Goal: Task Accomplishment & Management: Complete application form

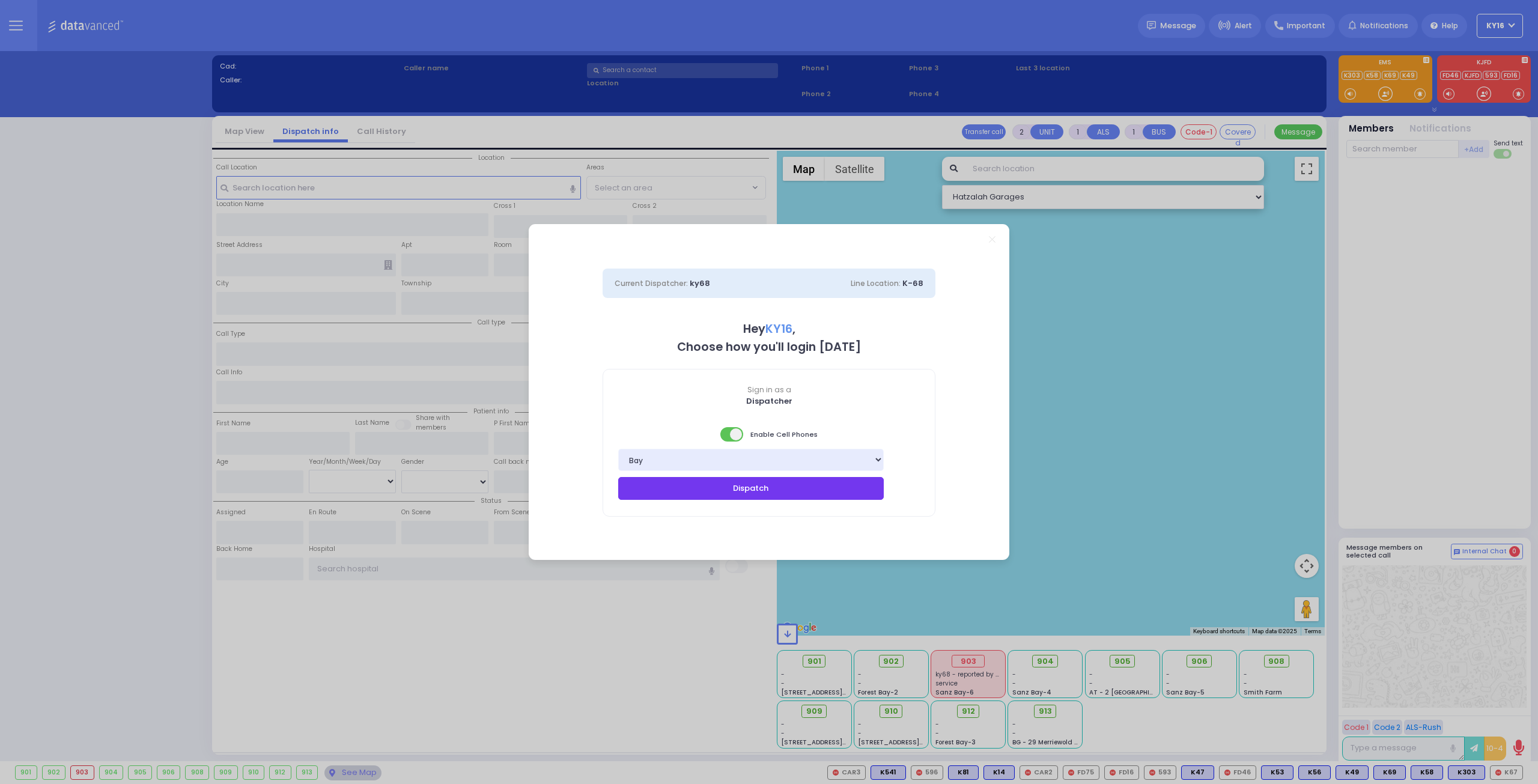
click at [807, 492] on button "Dispatch" at bounding box center [751, 488] width 265 height 23
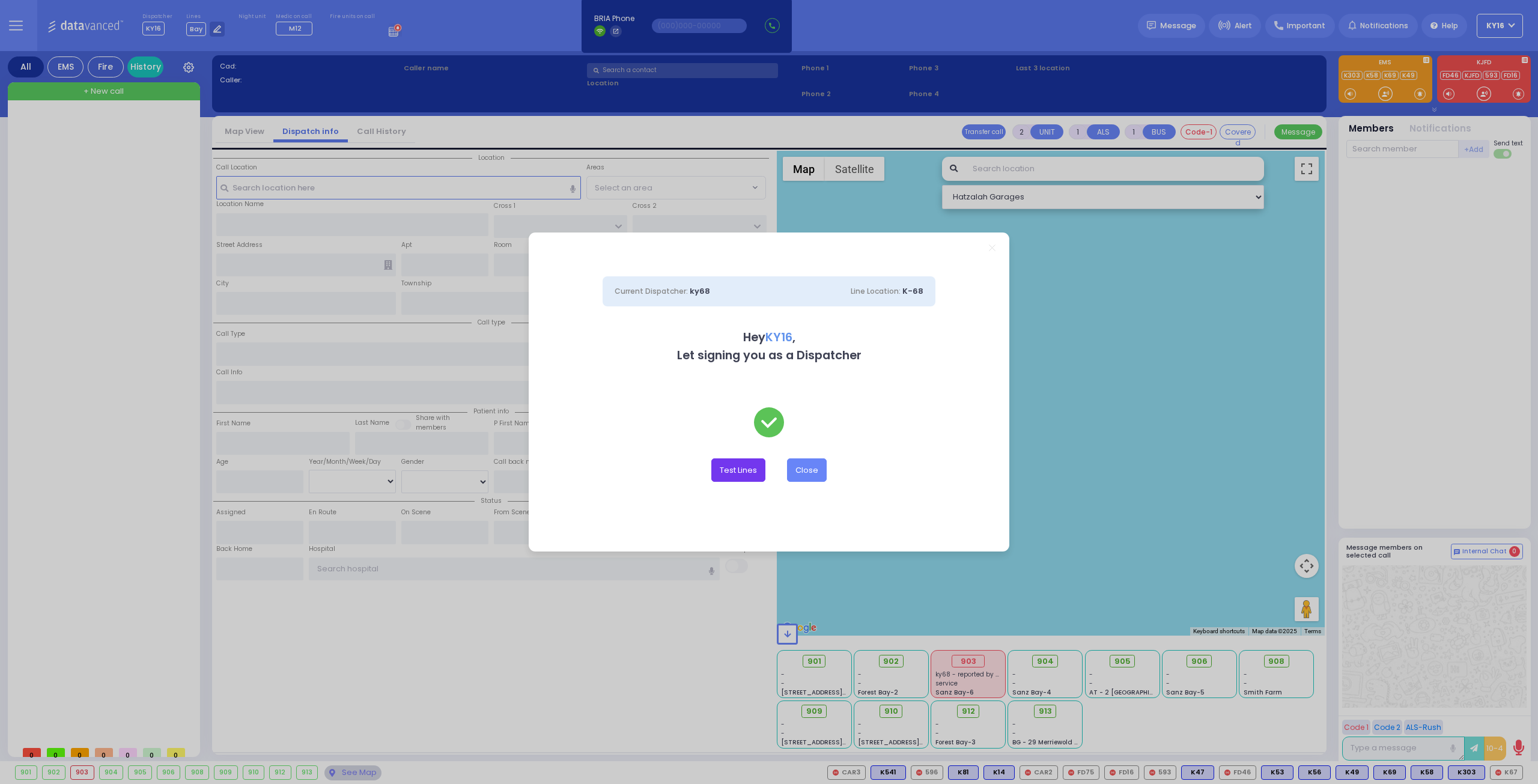
click at [746, 470] on button "Test Lines" at bounding box center [738, 469] width 54 height 23
type input "8457831212"
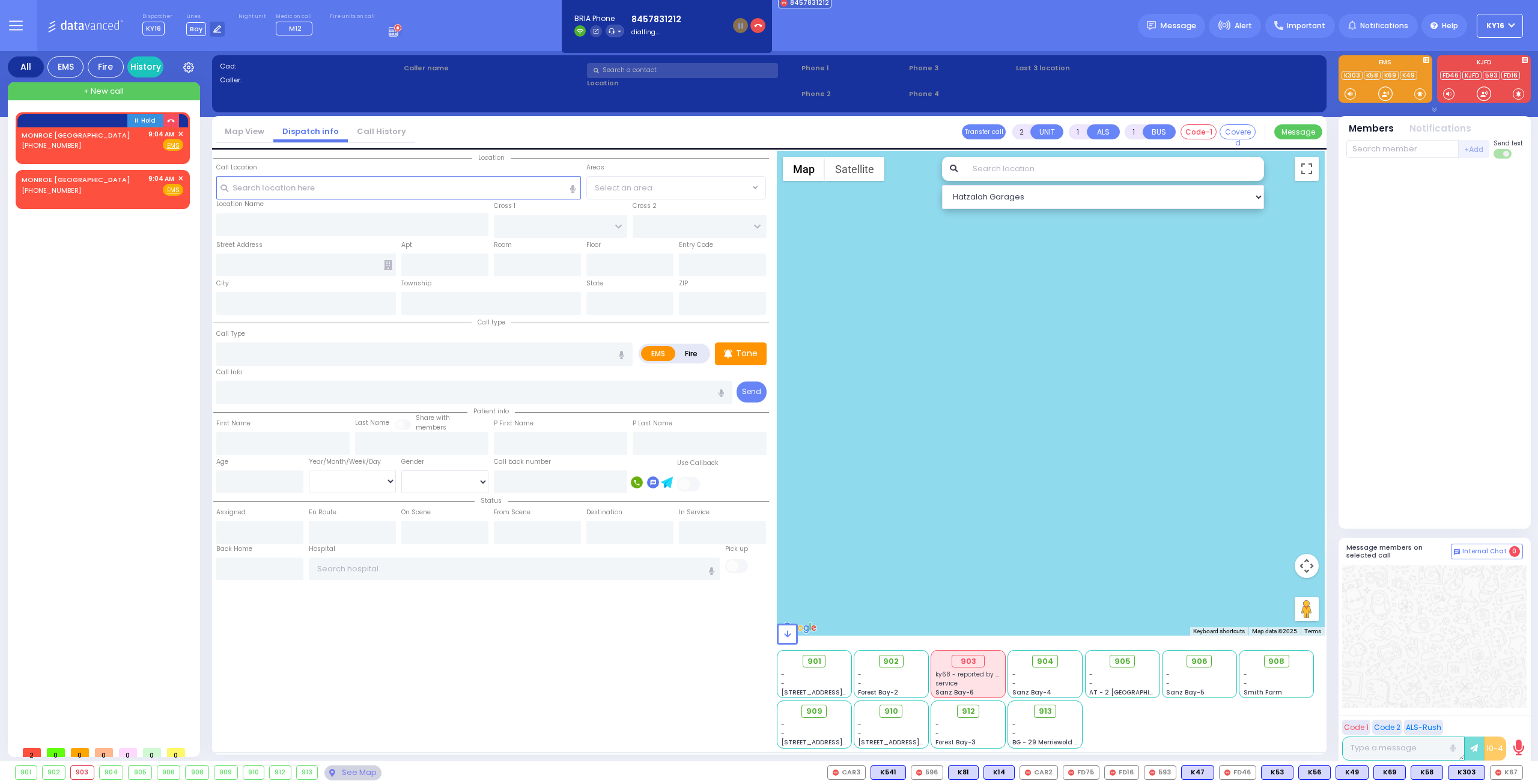
select select
radio input "true"
select select
type input "09:04"
select select "Hatzalah Garages"
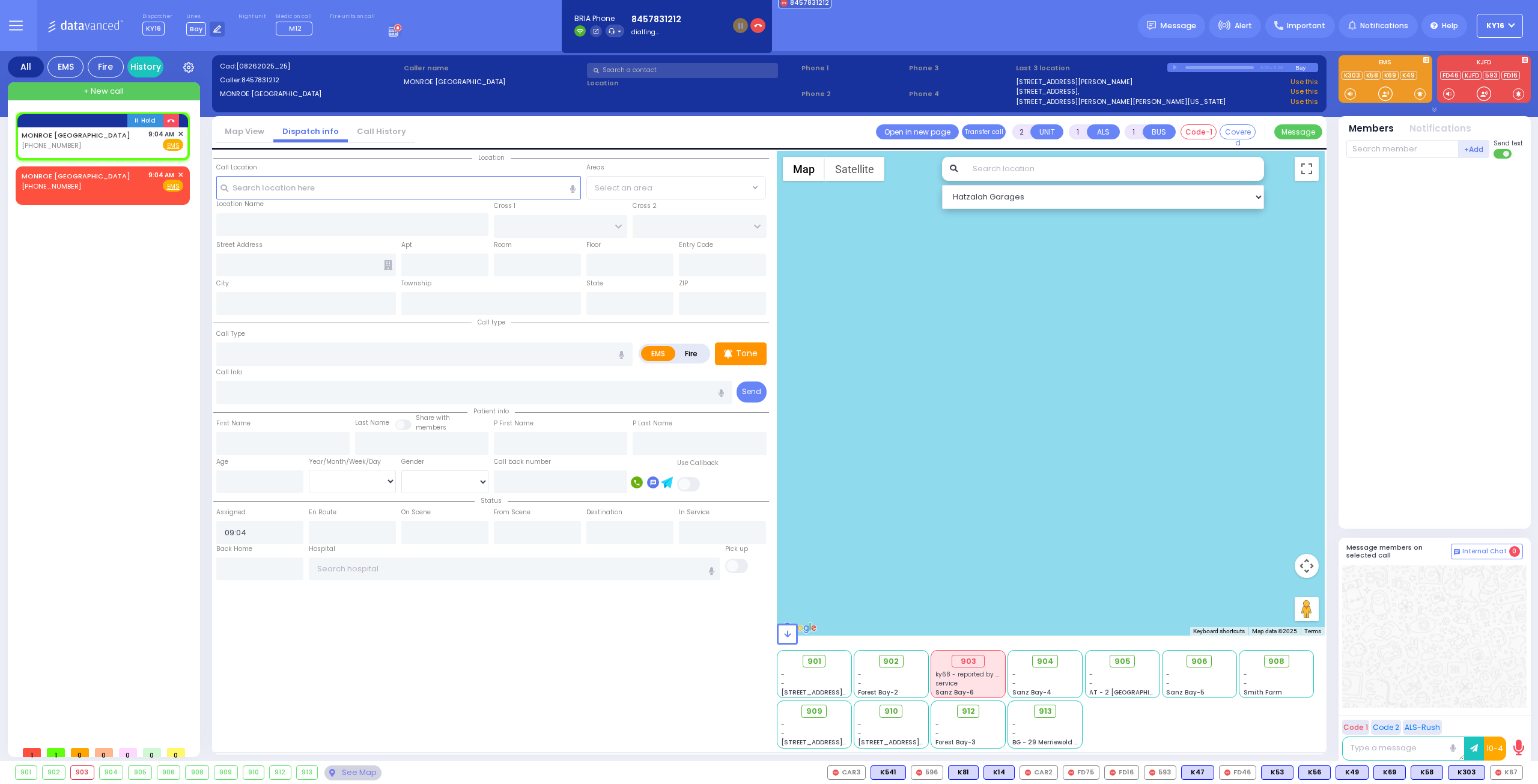
select select
radio input "true"
select select
select select "Hatzalah Garages"
click at [180, 175] on span "✕" at bounding box center [180, 175] width 6 height 10
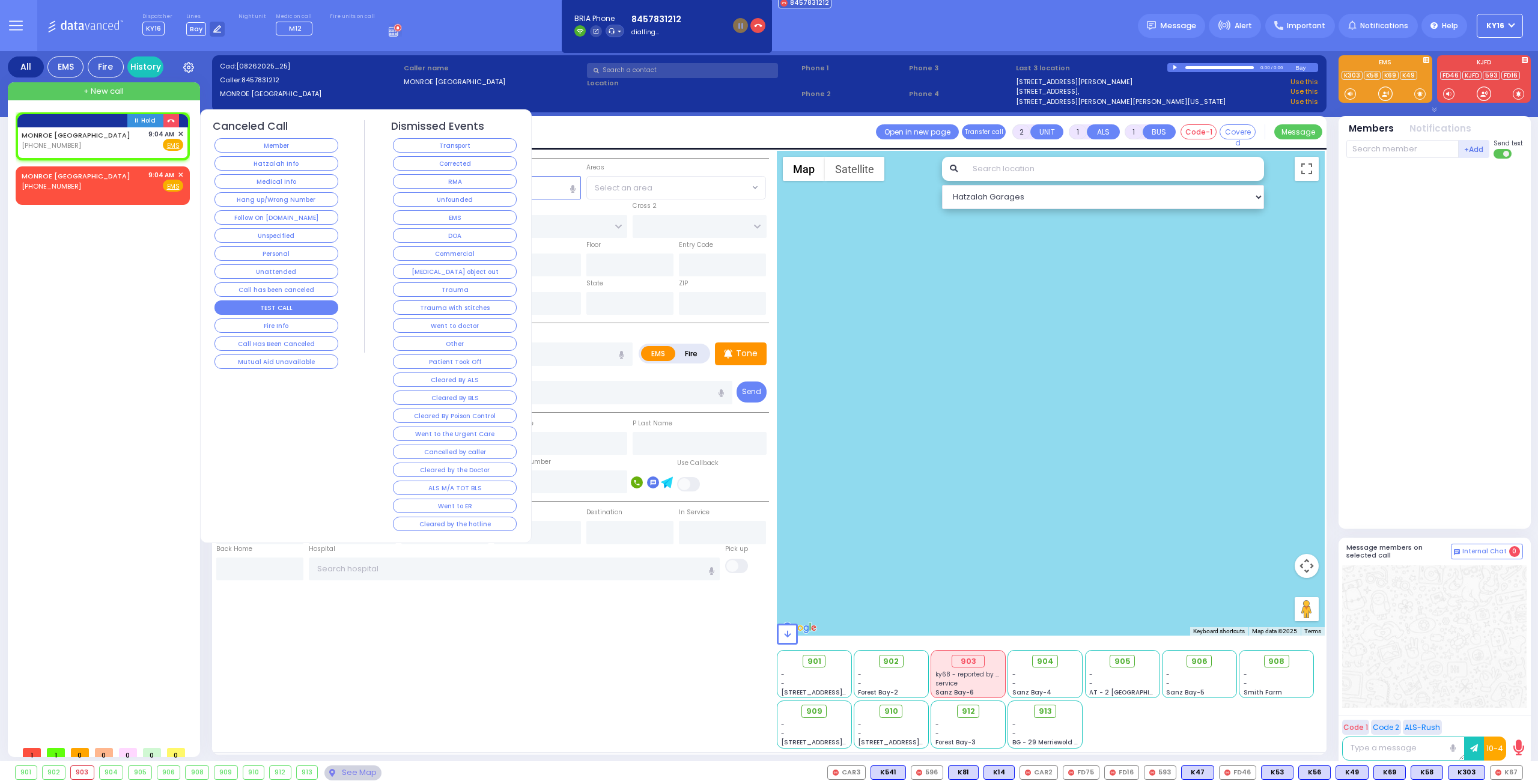
click at [257, 300] on button "TEST CALL" at bounding box center [277, 307] width 124 height 14
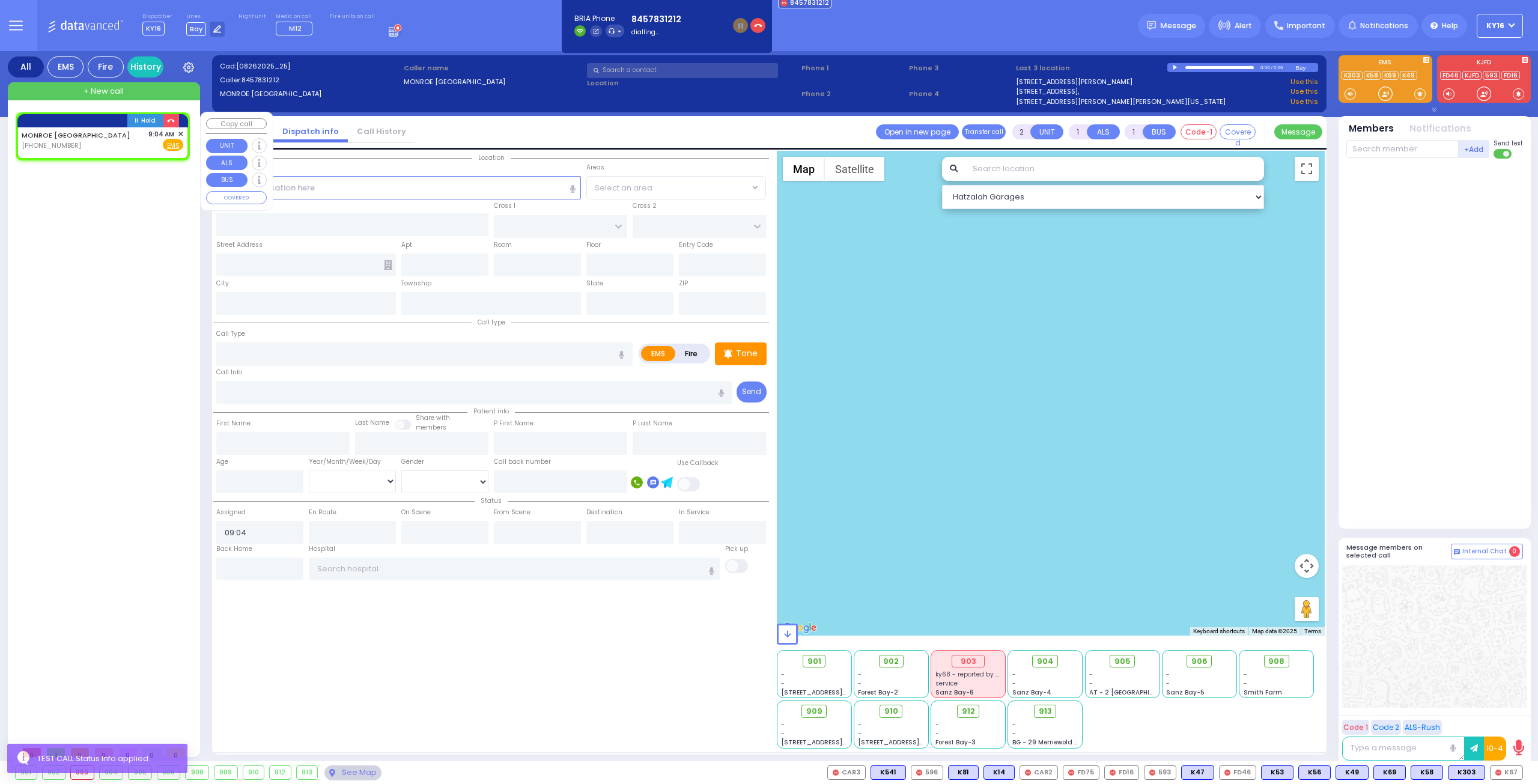
click at [182, 133] on span "✕" at bounding box center [180, 134] width 6 height 10
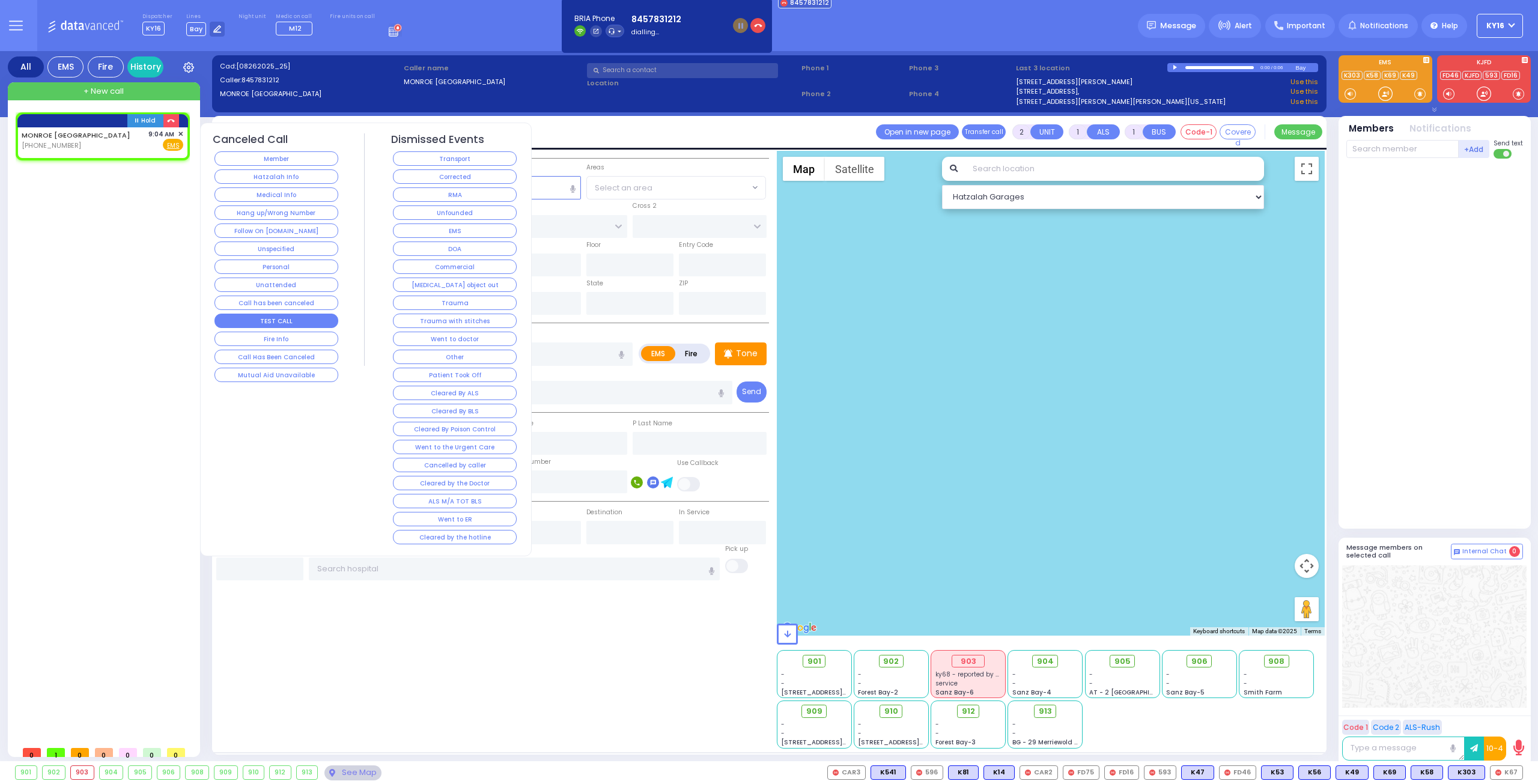
click at [278, 314] on button "TEST CALL" at bounding box center [277, 320] width 124 height 14
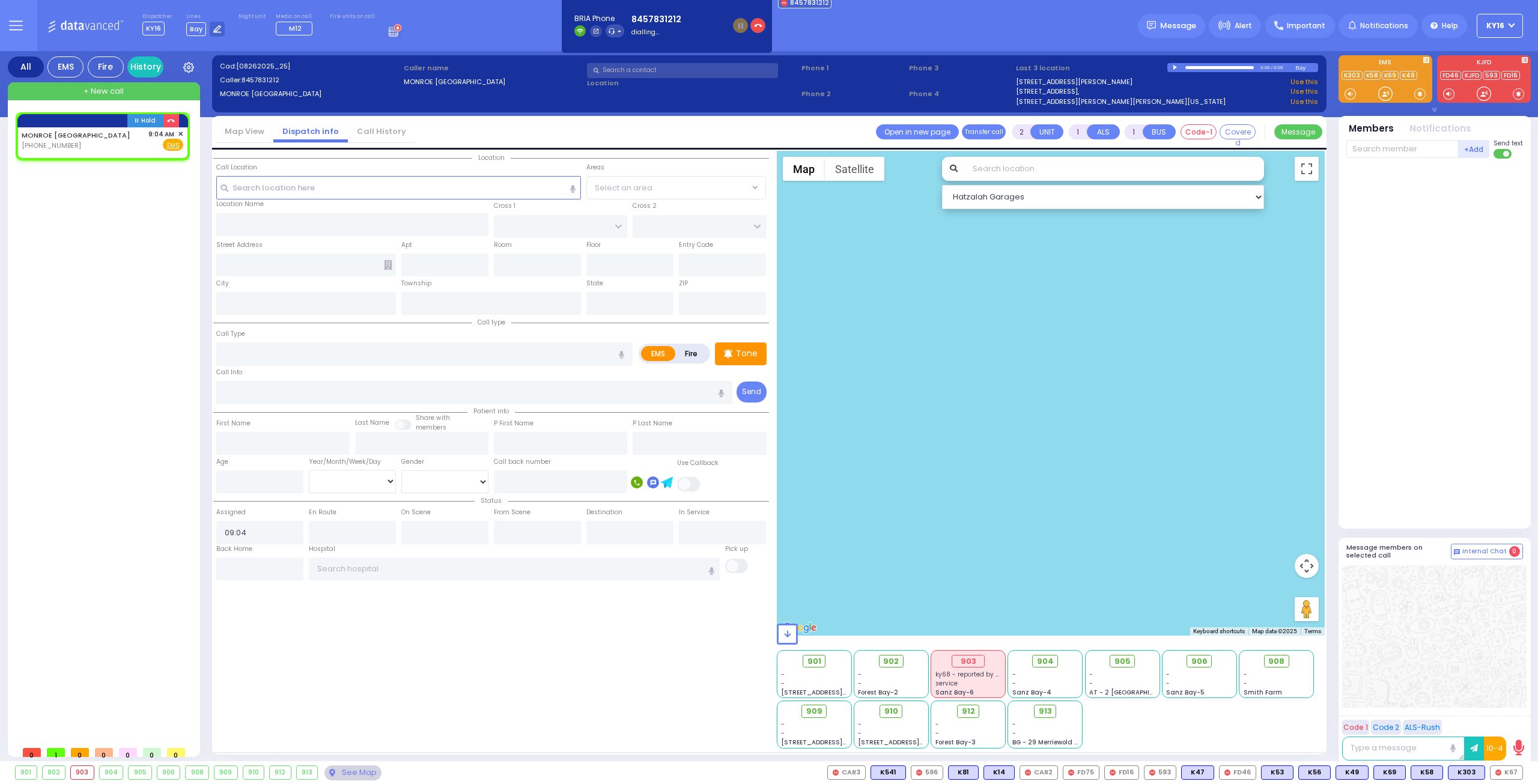
select select
radio input "true"
select select
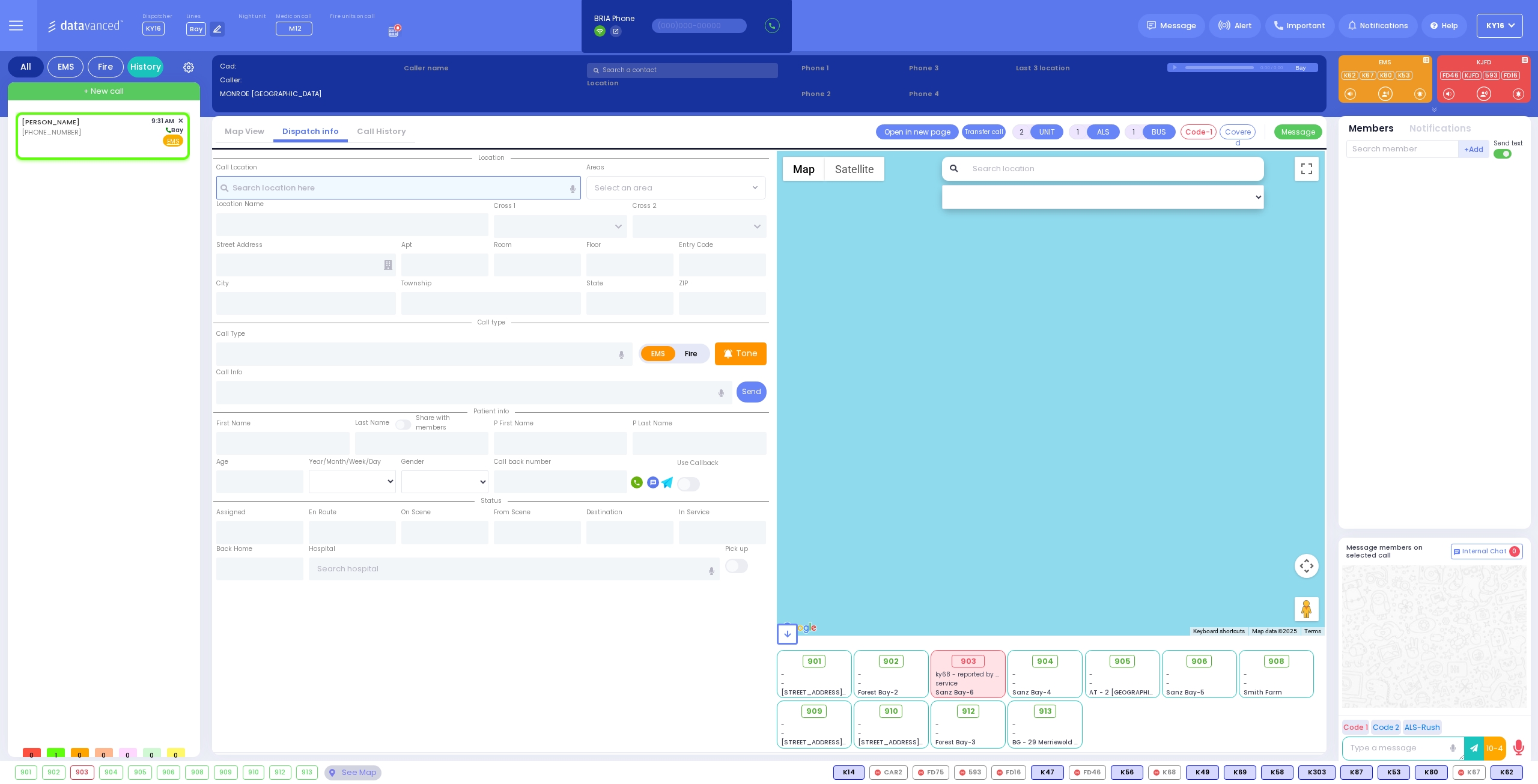
select select
radio input "true"
select select
type input "09:31"
select select "Hatzalah Garages"
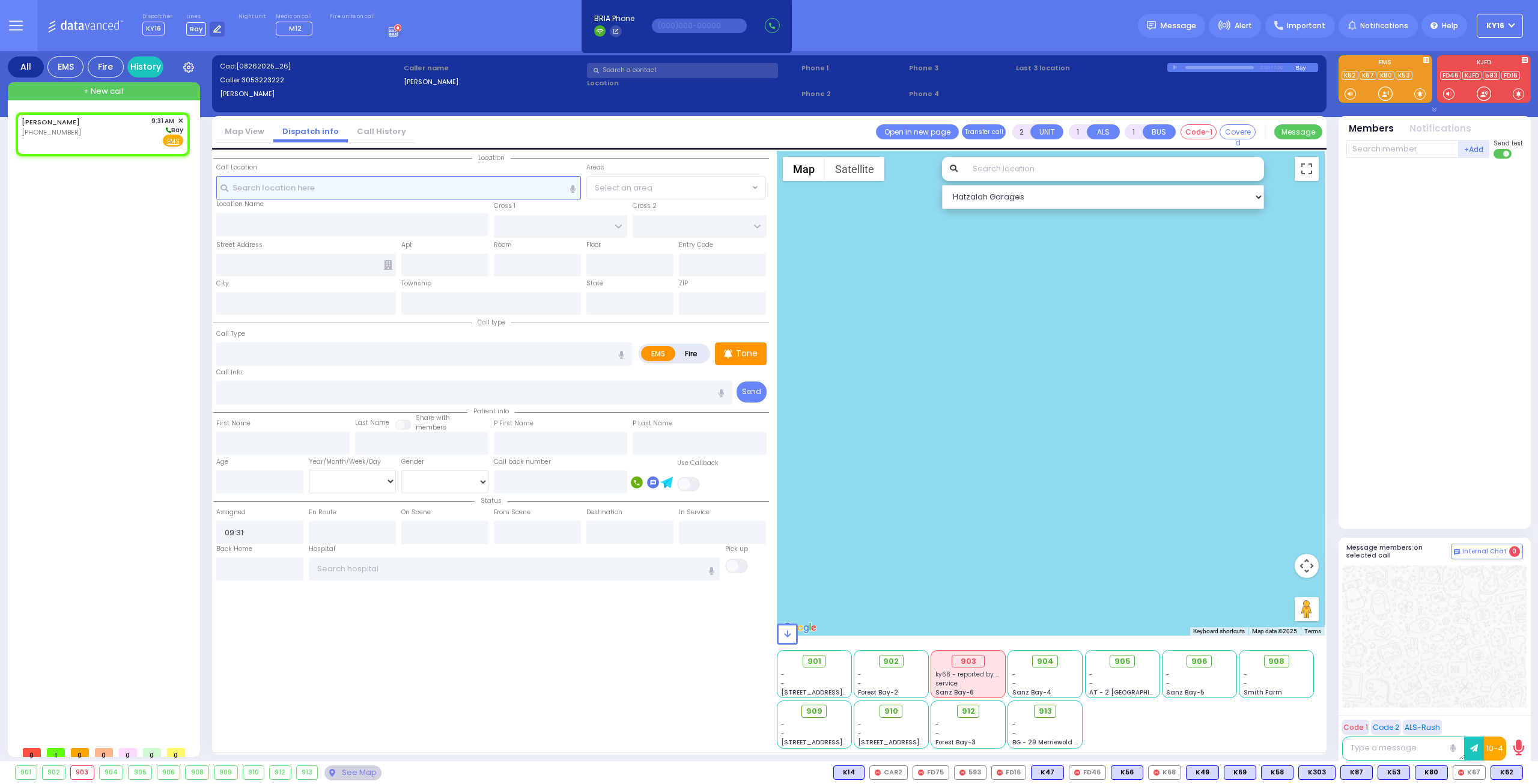
select select
radio input "true"
select select
select select "Hatzalah Garages"
click at [24, 36] on button at bounding box center [15, 26] width 43 height 51
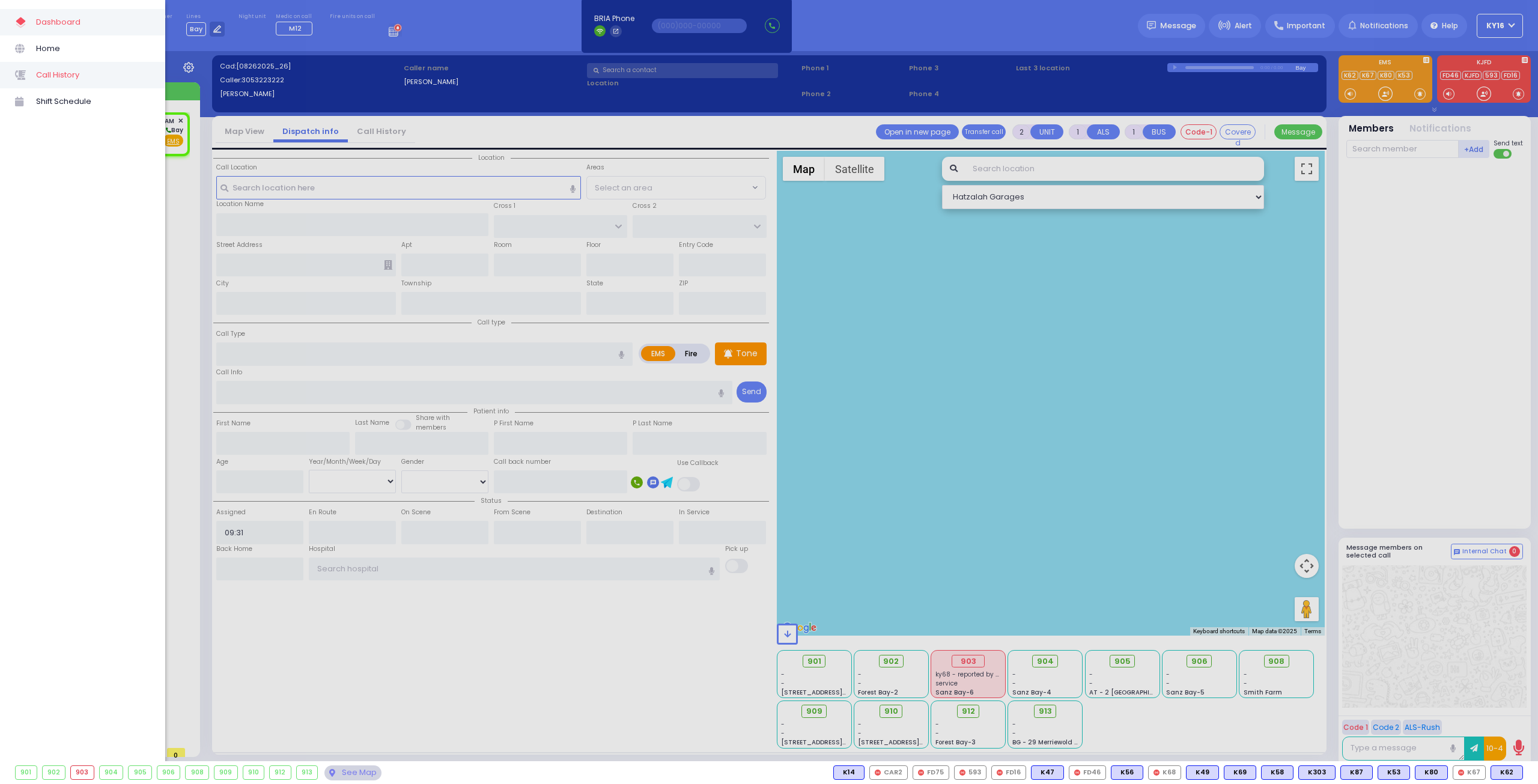
click at [51, 74] on span "Call History" at bounding box center [93, 75] width 114 height 16
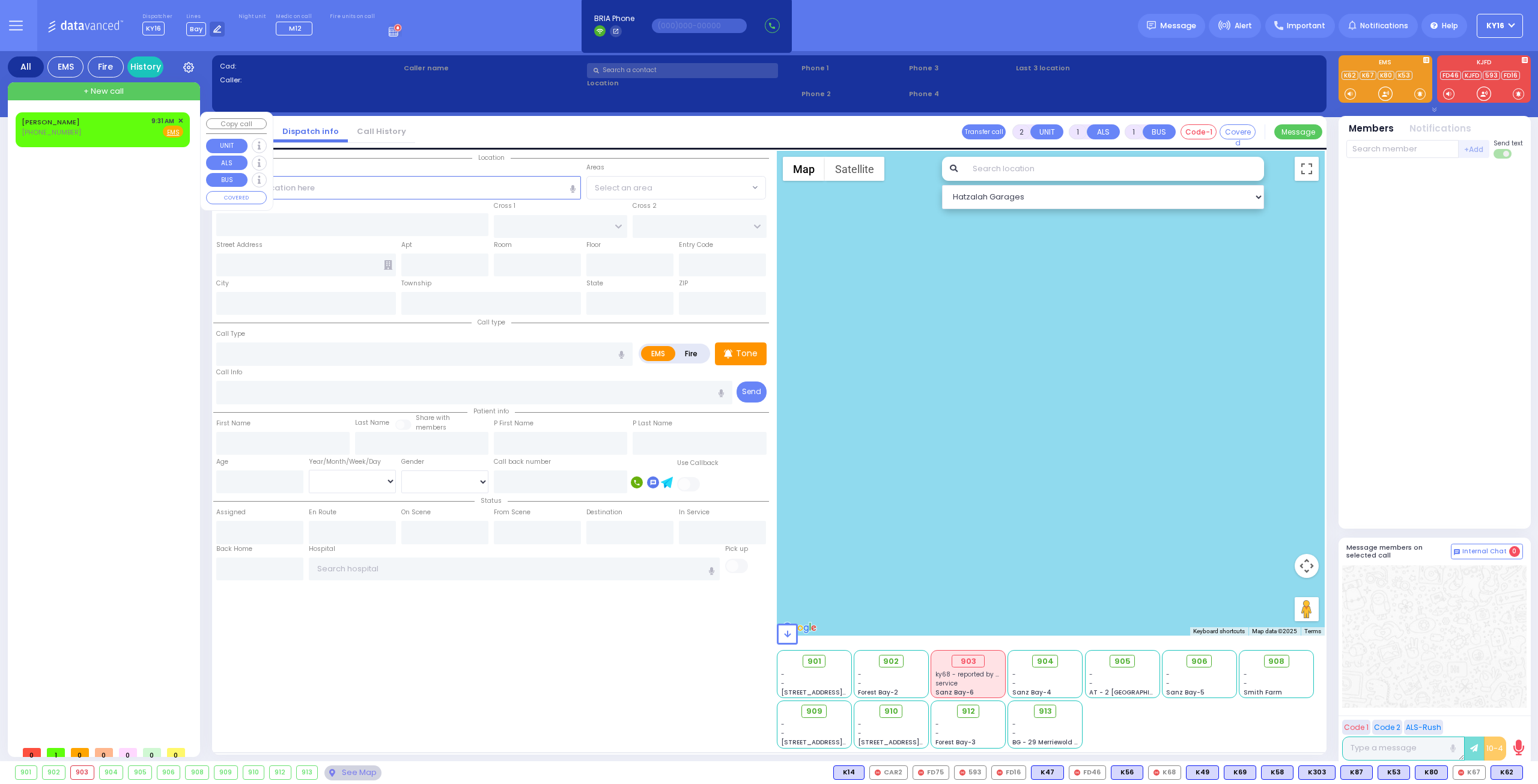
click at [179, 118] on span "✕" at bounding box center [180, 121] width 6 height 10
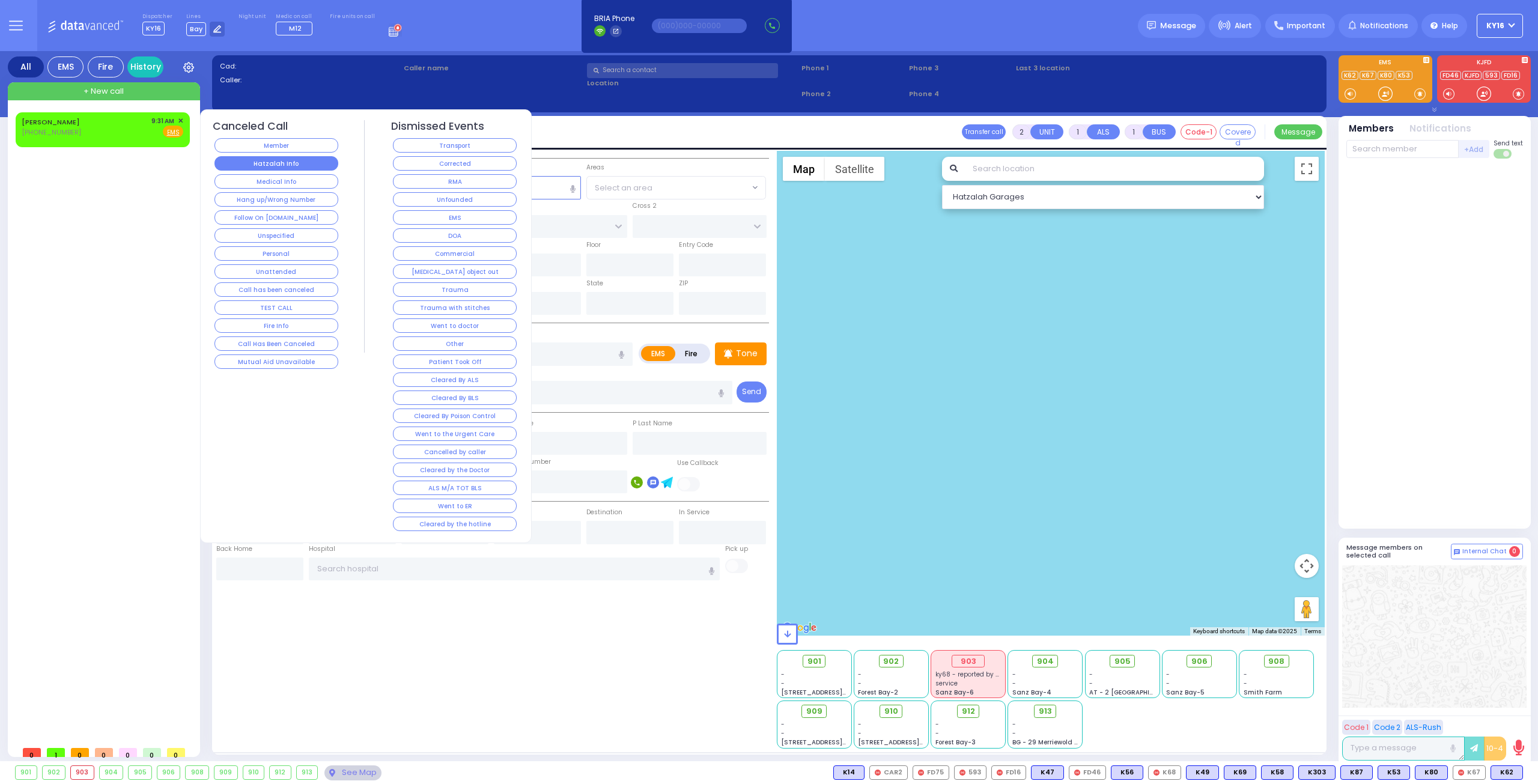
click at [230, 157] on button "Hatzalah Info" at bounding box center [277, 163] width 124 height 14
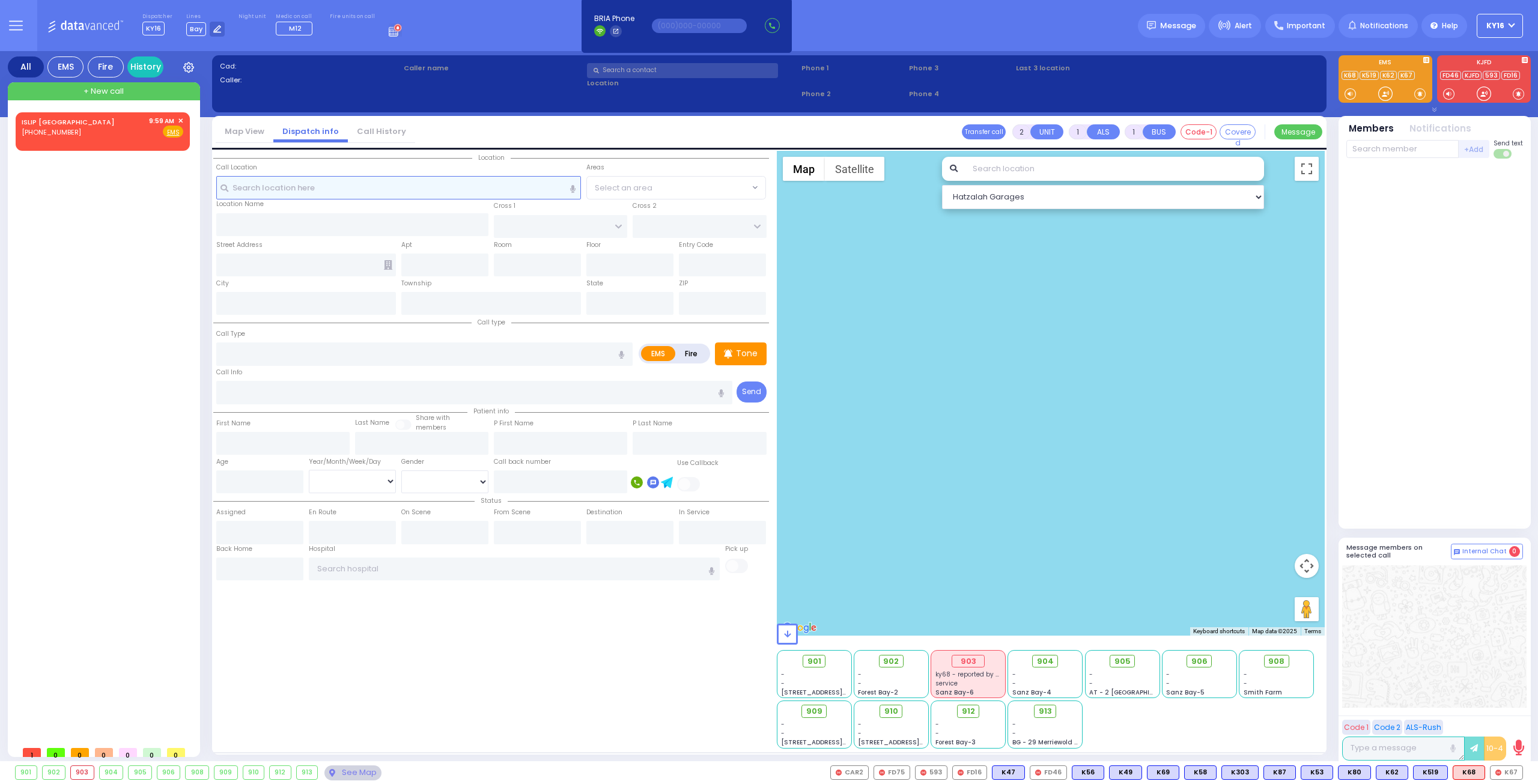
select select
radio input "true"
select select
type input "09:59"
select select "Hatzalah Garages"
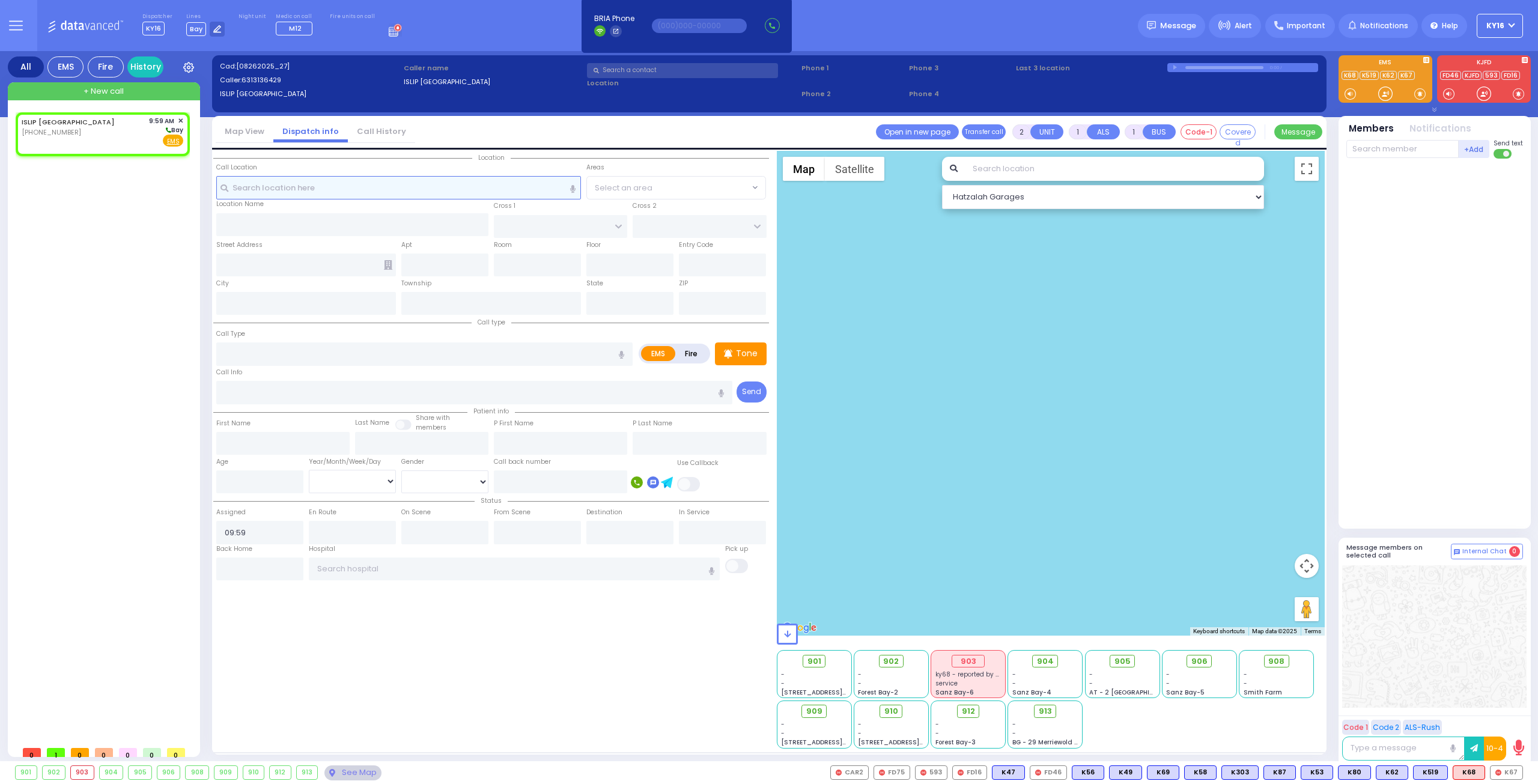
select select
radio input "true"
select select
select select "Hatzalah Garages"
select select
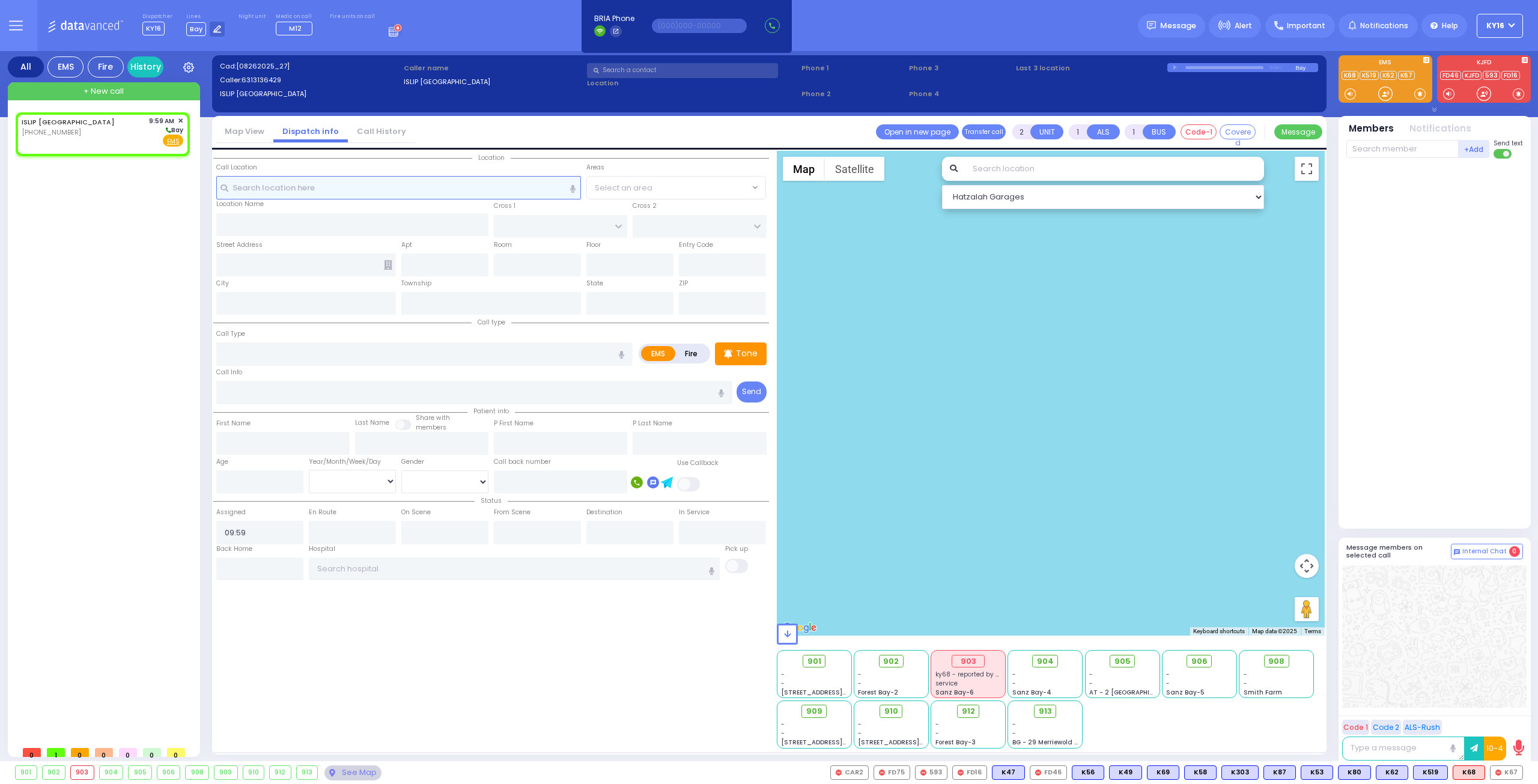
radio input "true"
select select
select select "Hatzalah Garages"
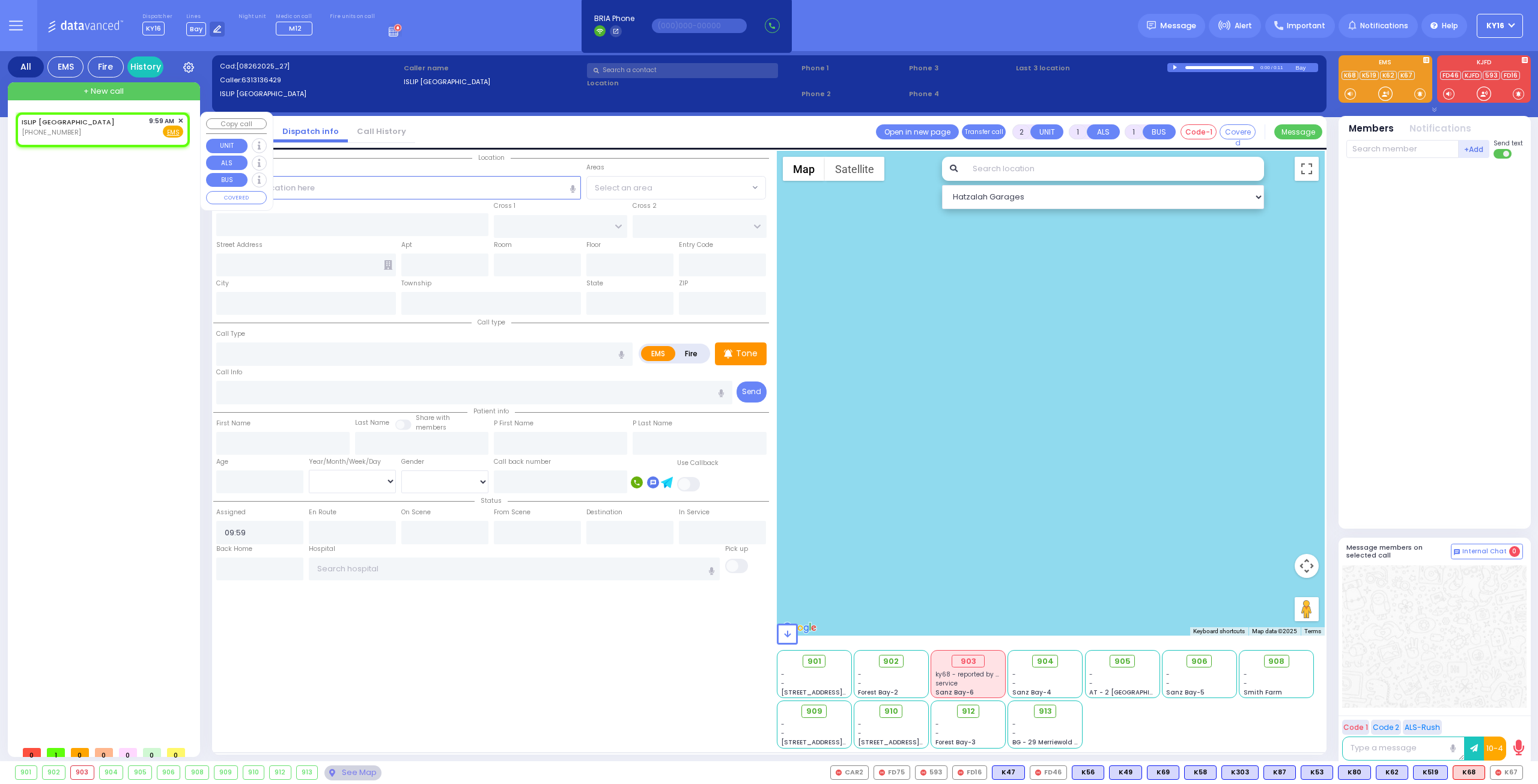
click at [179, 116] on span "✕" at bounding box center [180, 121] width 6 height 10
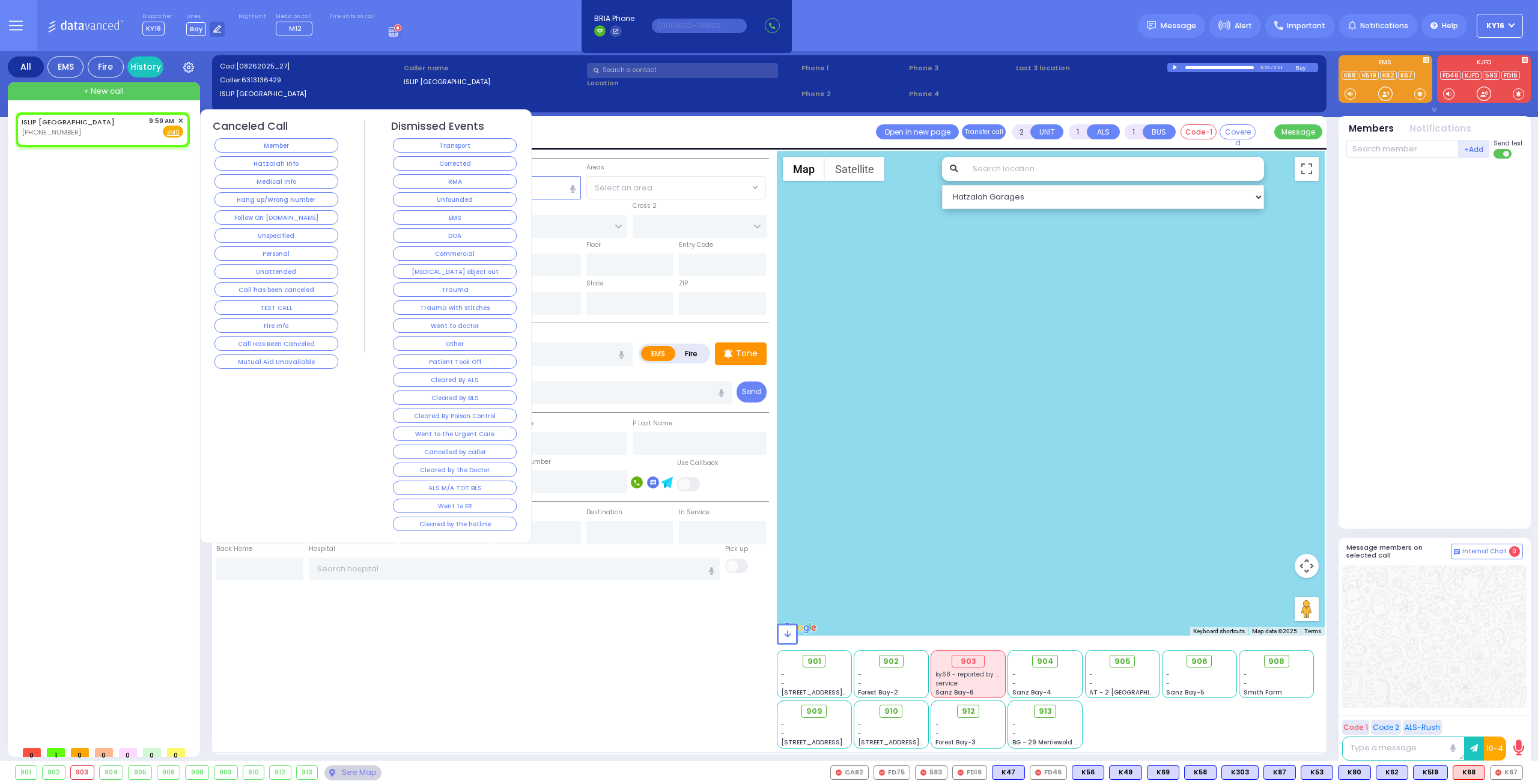
click at [238, 199] on button "Hang up/Wrong Number" at bounding box center [277, 199] width 124 height 14
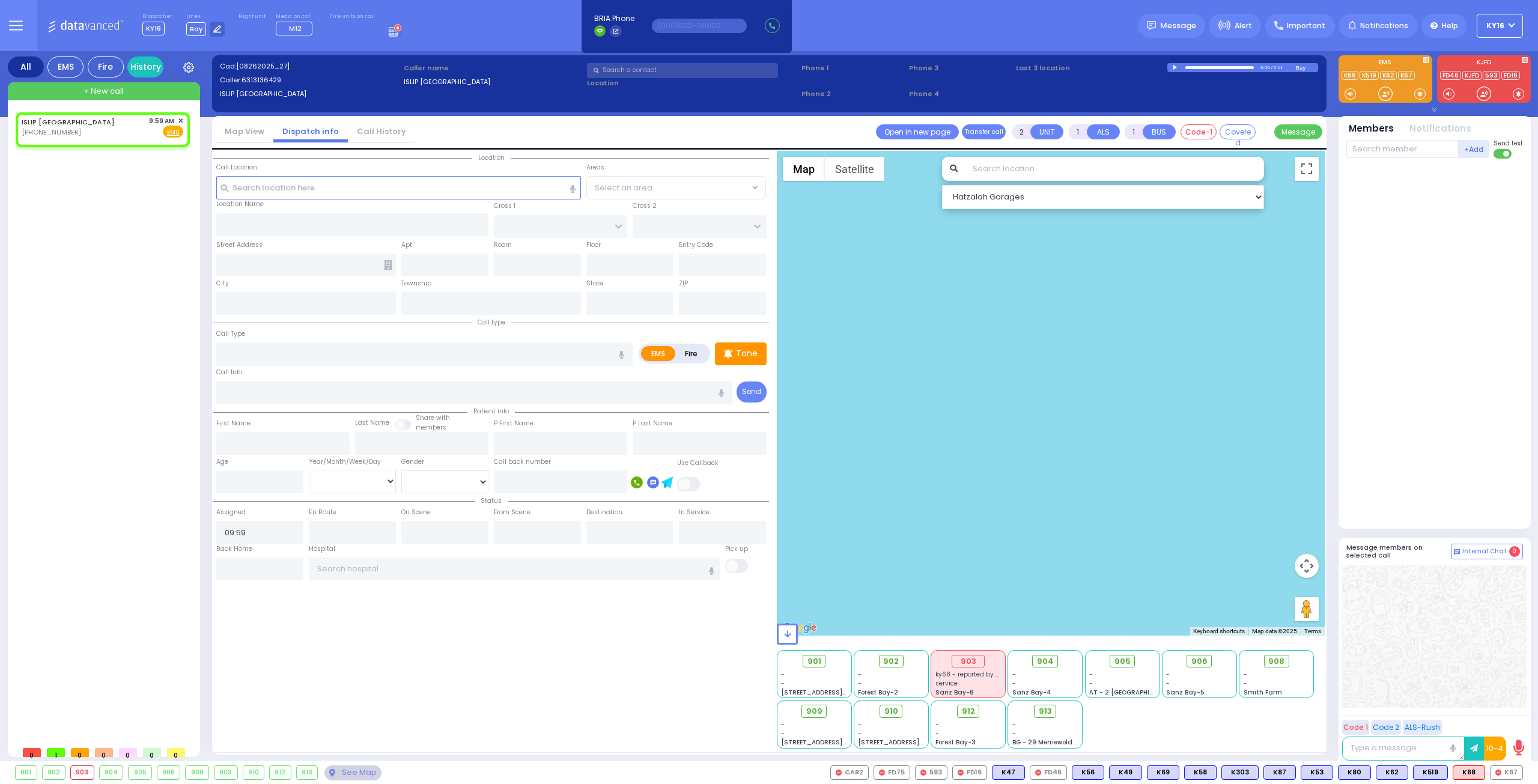
select select
radio input "true"
select select
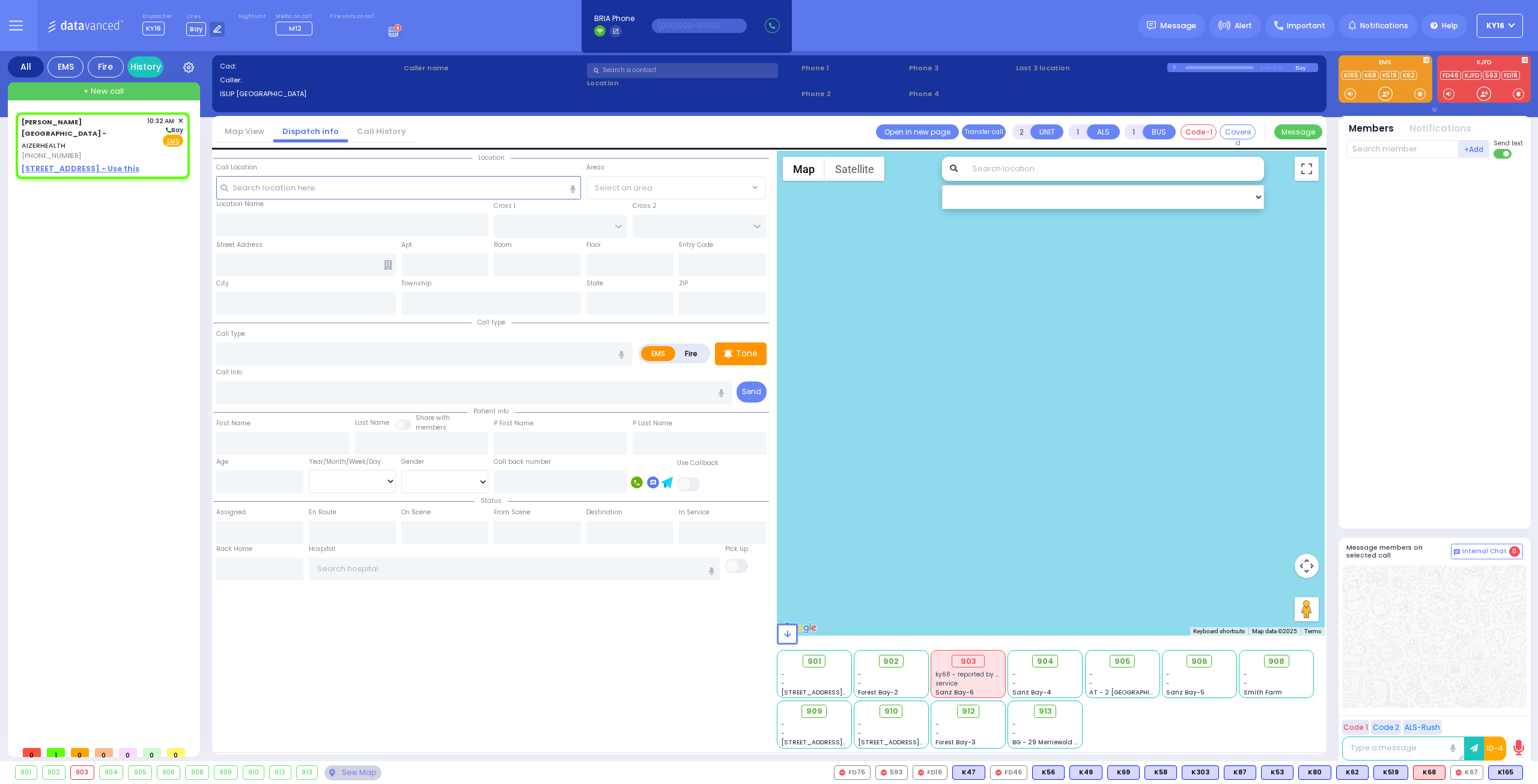
select select
radio input "true"
select select
type input "10:32"
select select "Hatzalah Garages"
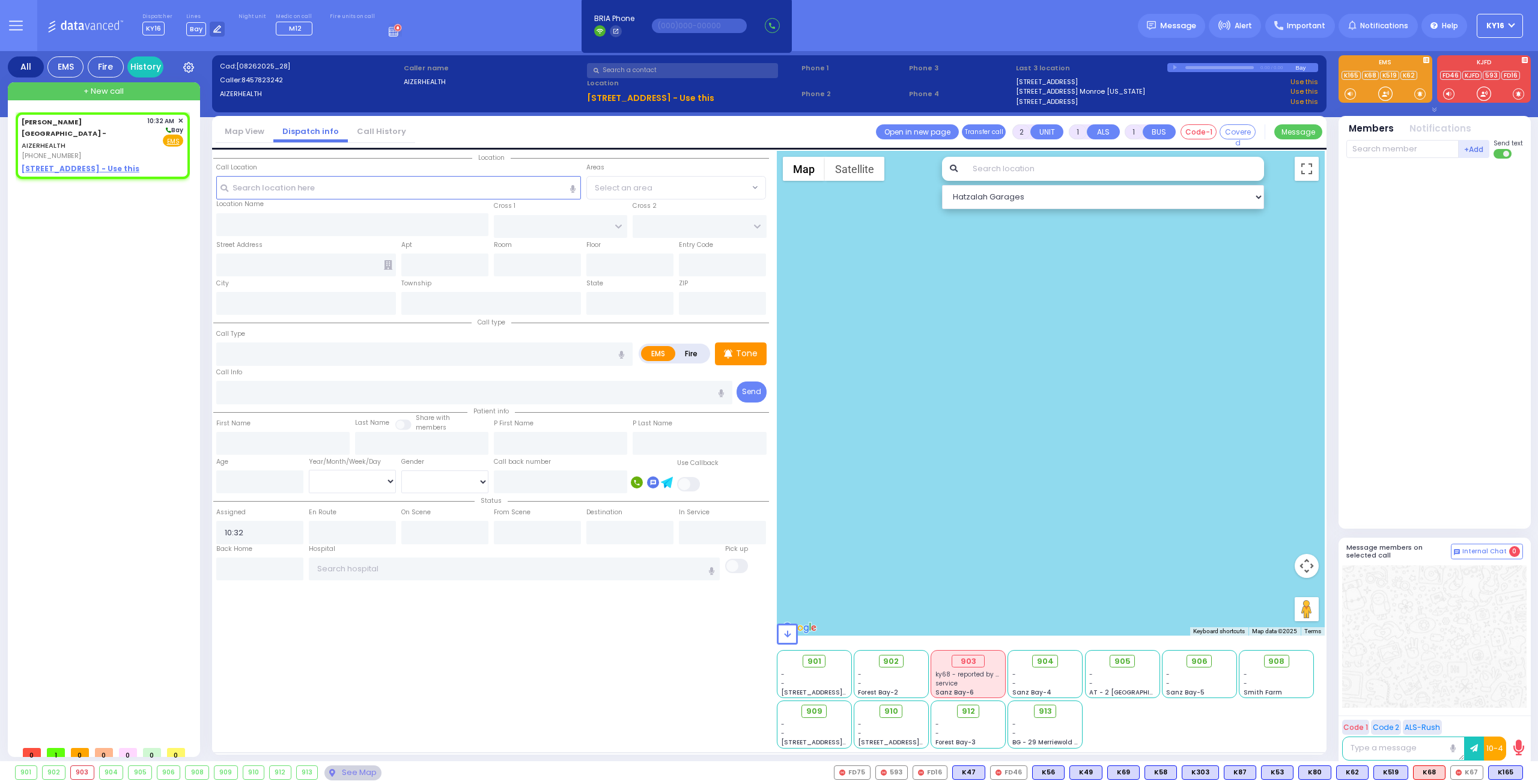
select select
radio input "true"
select select
select select "Hatzalah Garages"
click at [133, 142] on div "[PERSON_NAME][GEOGRAPHIC_DATA] - AIZERHEALTH [PHONE_NUMBER]" at bounding box center [83, 138] width 121 height 45
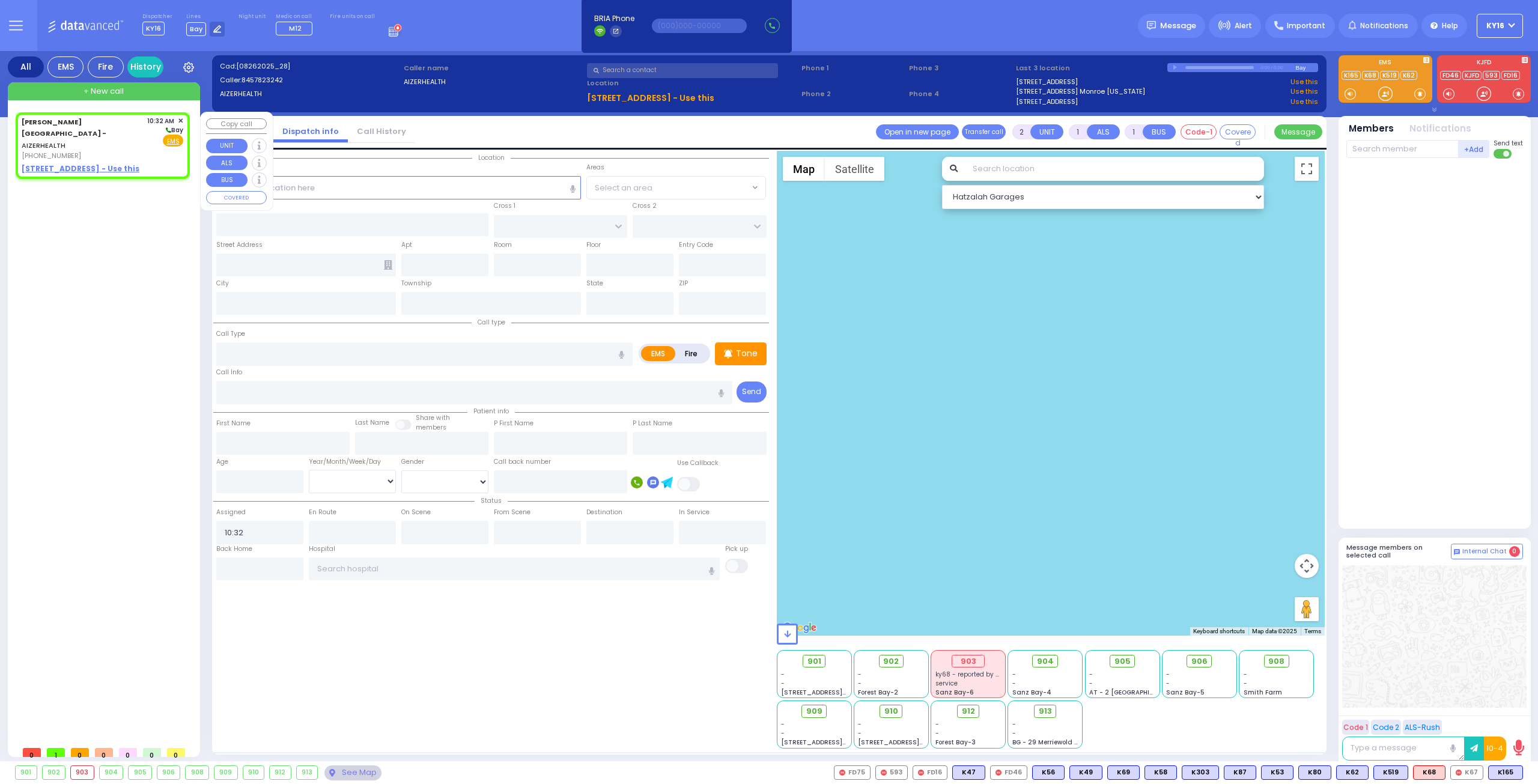
select select
radio input "true"
select select
select select "Hatzalah Garages"
click at [59, 163] on u "[STREET_ADDRESS] - Use this" at bounding box center [81, 168] width 118 height 10
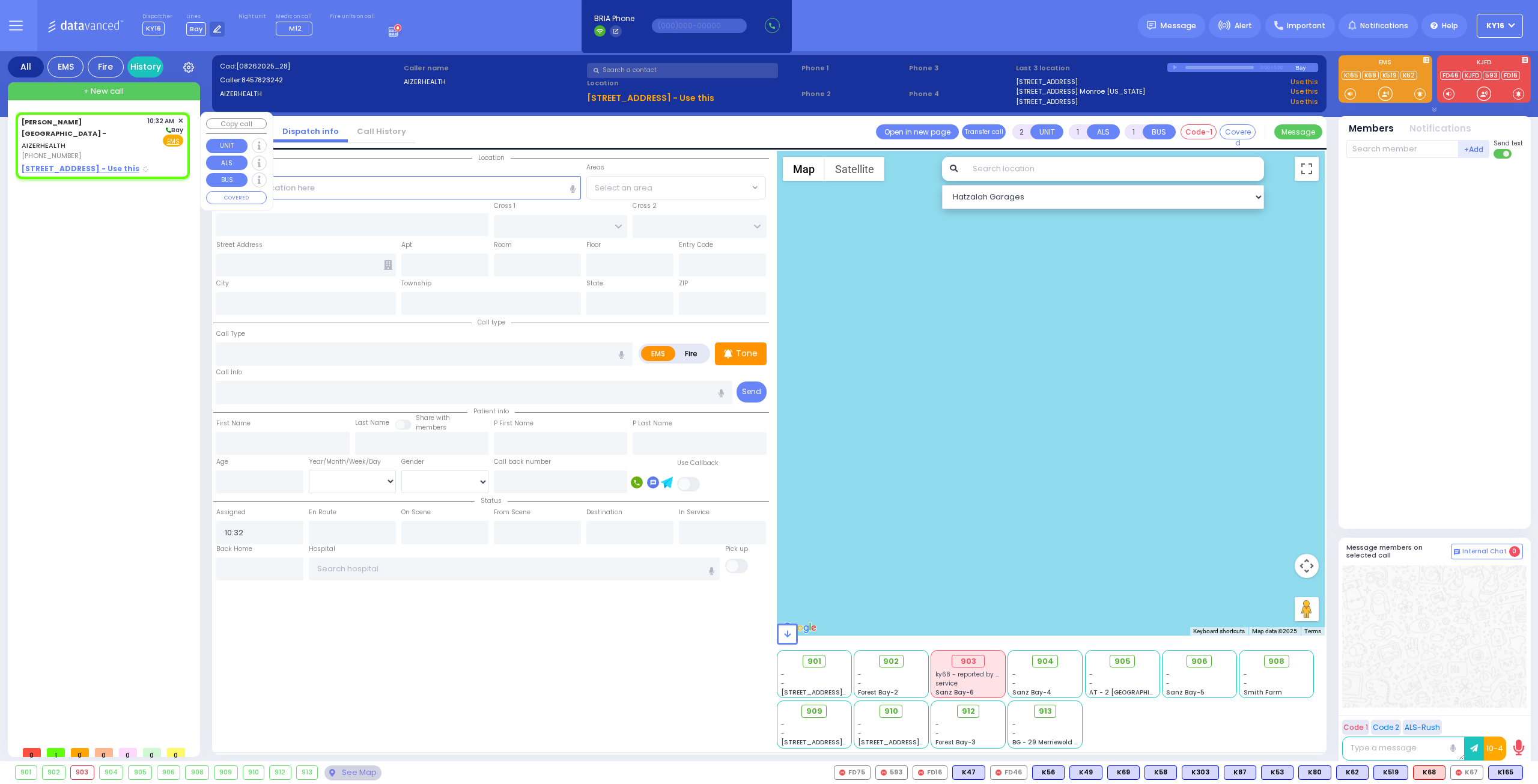
select select
radio input "true"
select select
select select "Hatzalah Garages"
type input "[STREET_ADDRESS][PERSON_NAME]"
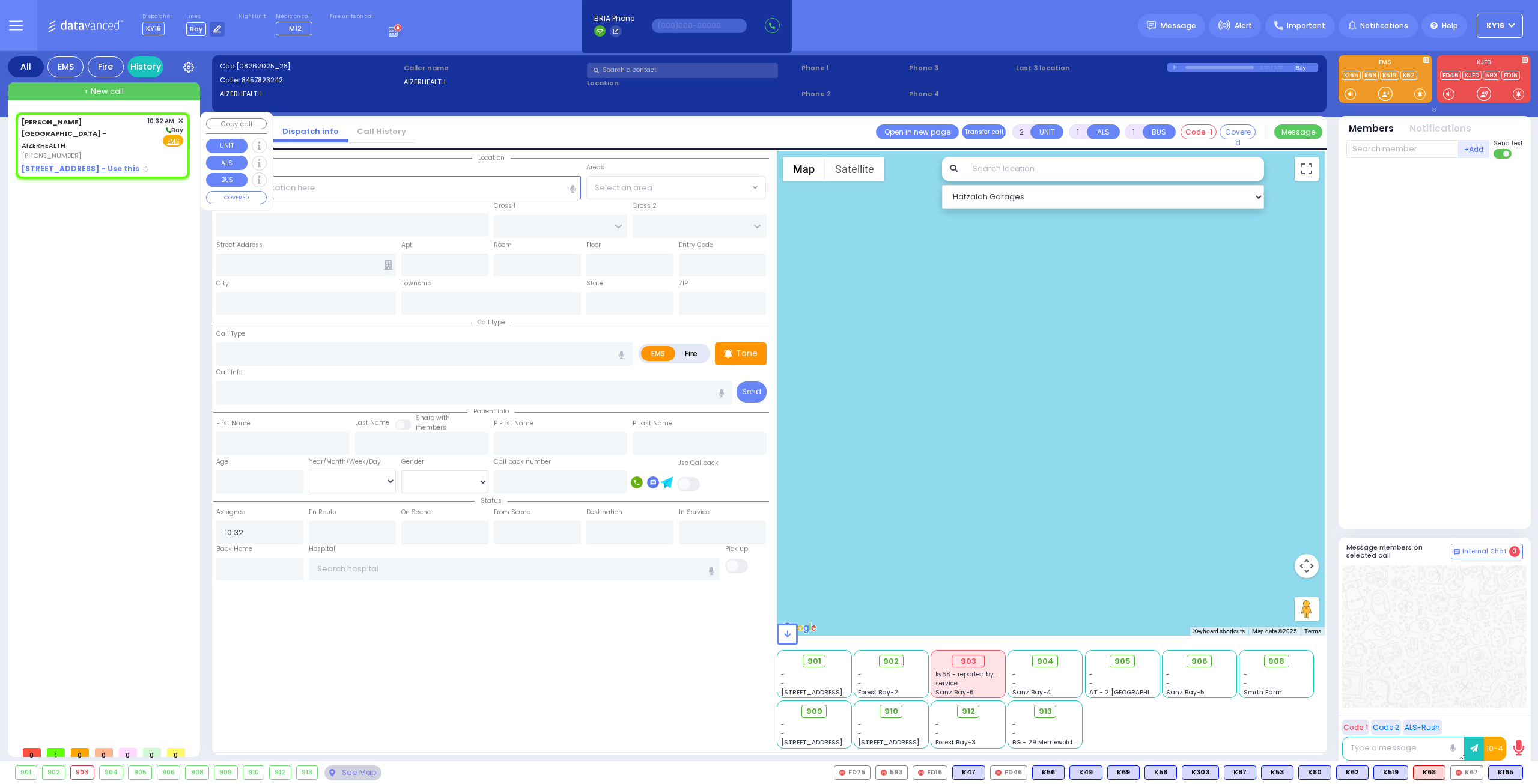
type input "[GEOGRAPHIC_DATA]"
type input "6112"
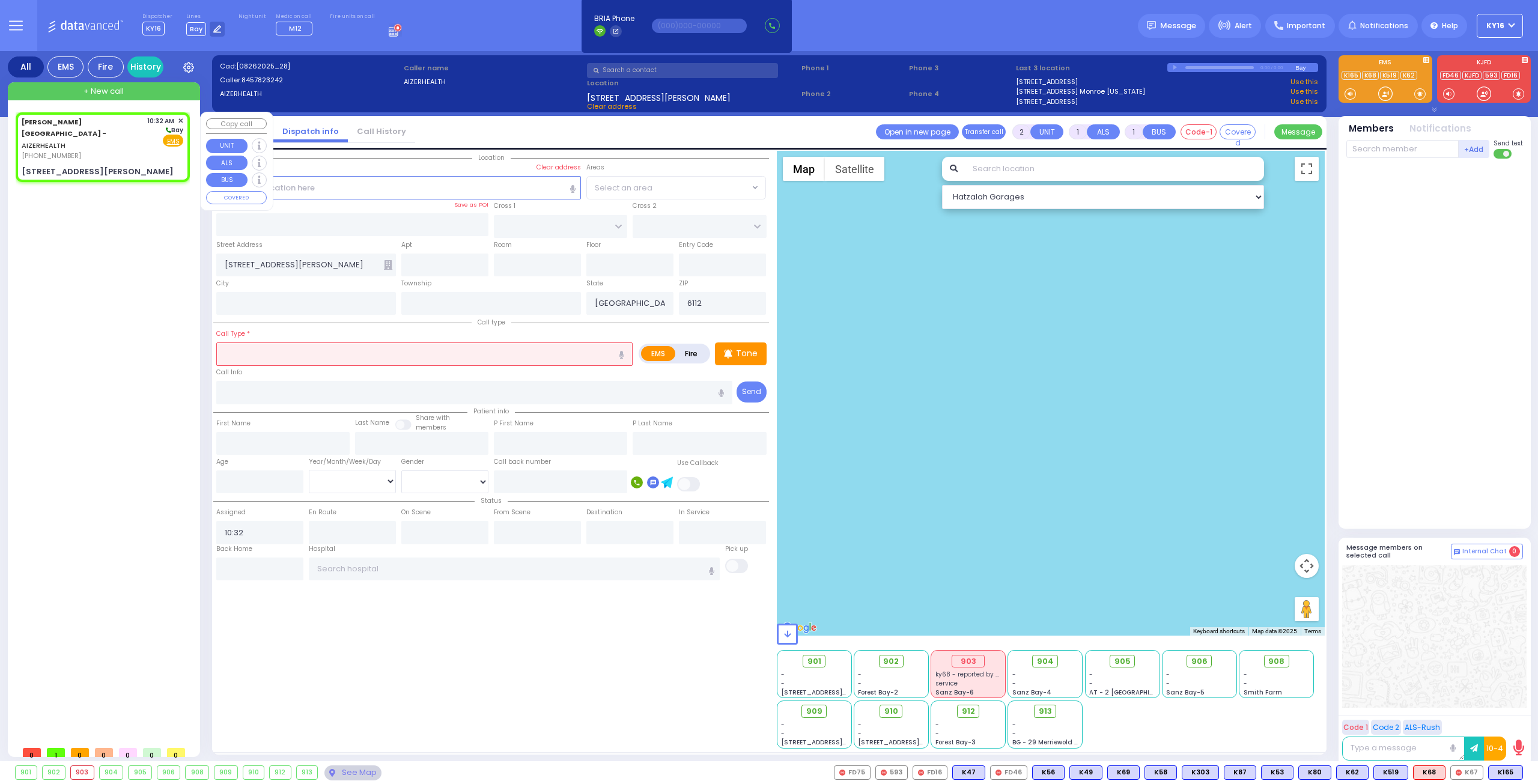
select select
radio input "true"
select select
select select "Hatzalah Garages"
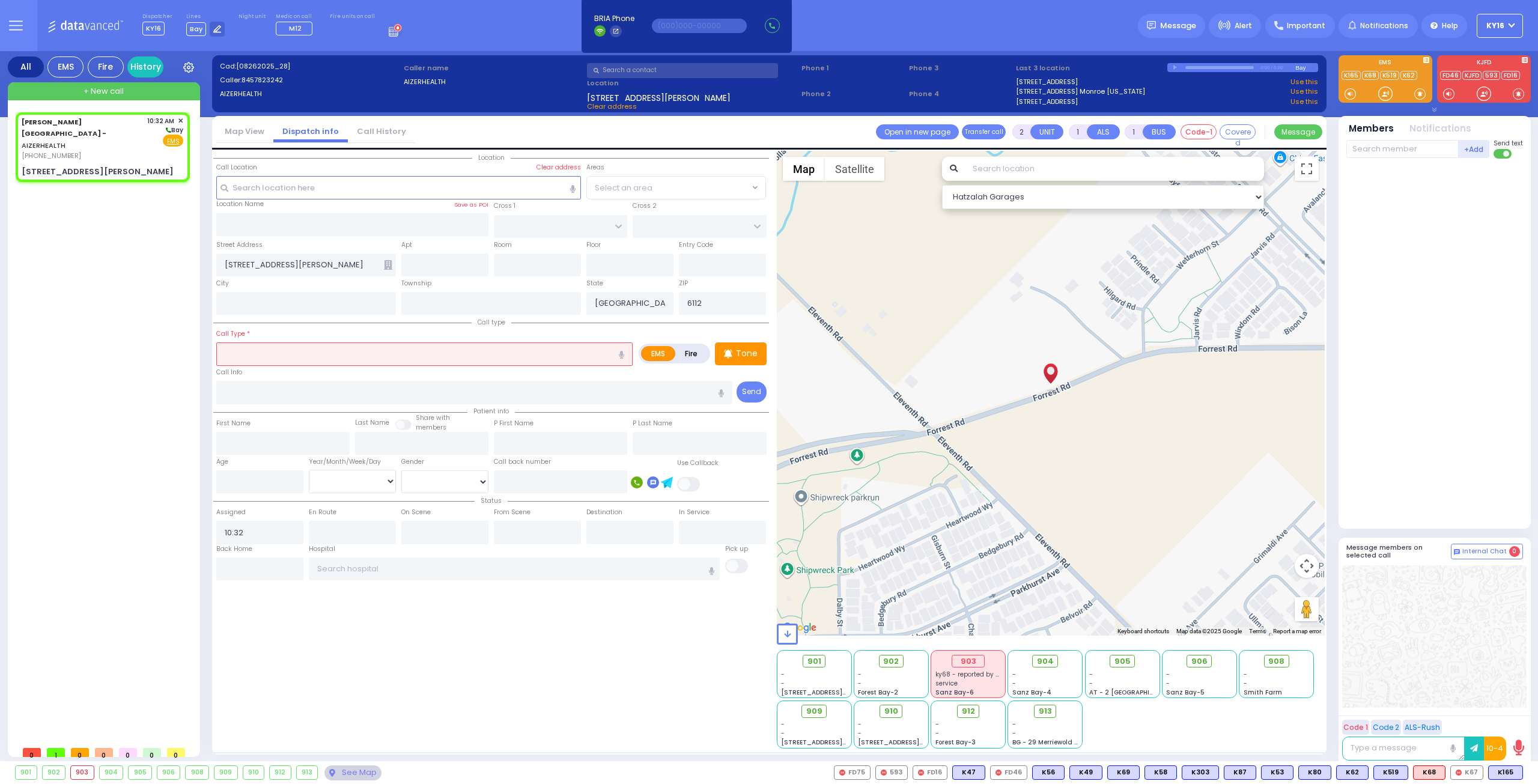
click at [441, 357] on input "text" at bounding box center [424, 354] width 416 height 23
select select
radio input "true"
select select
select select "Hatzalah Garages"
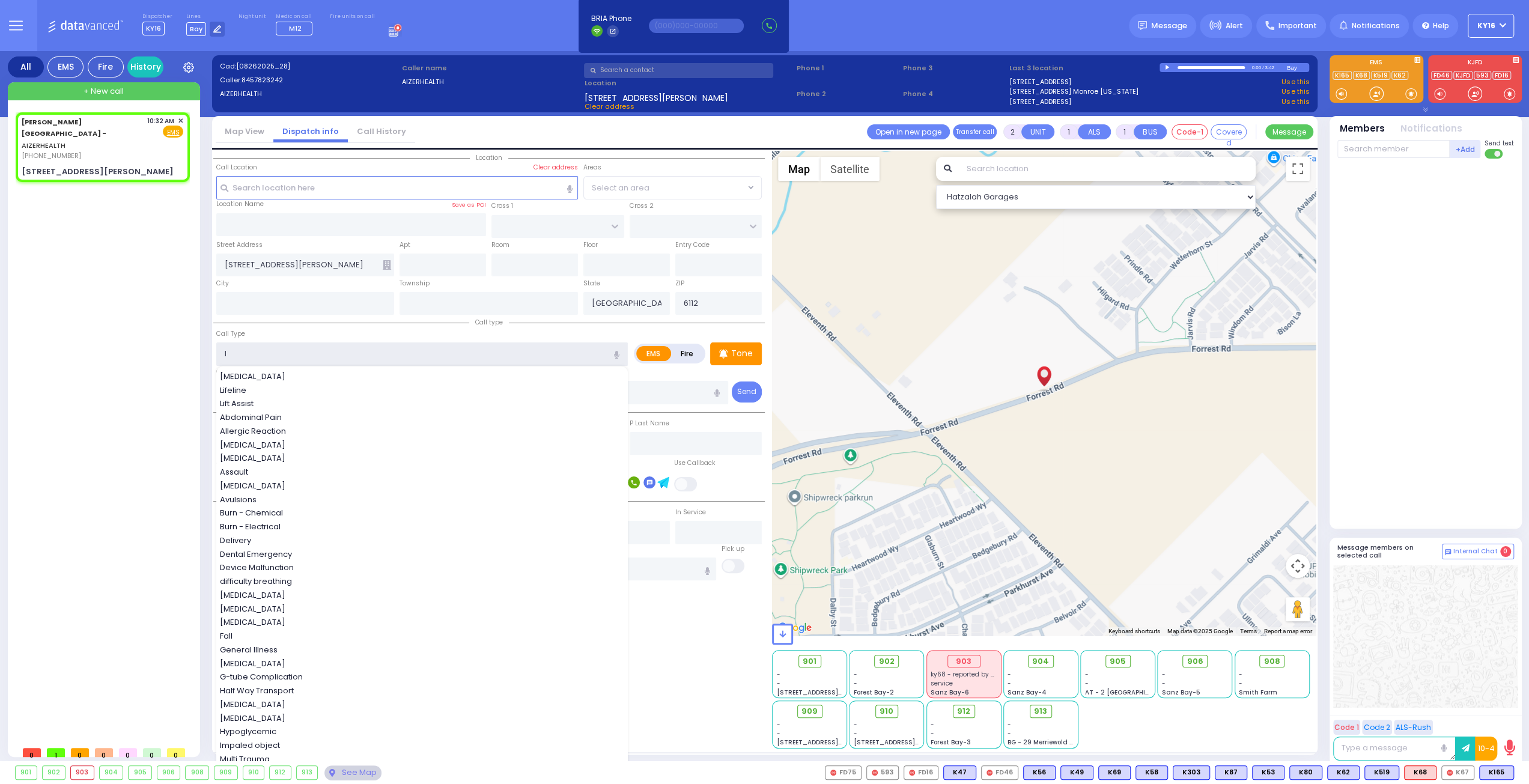
type input "le"
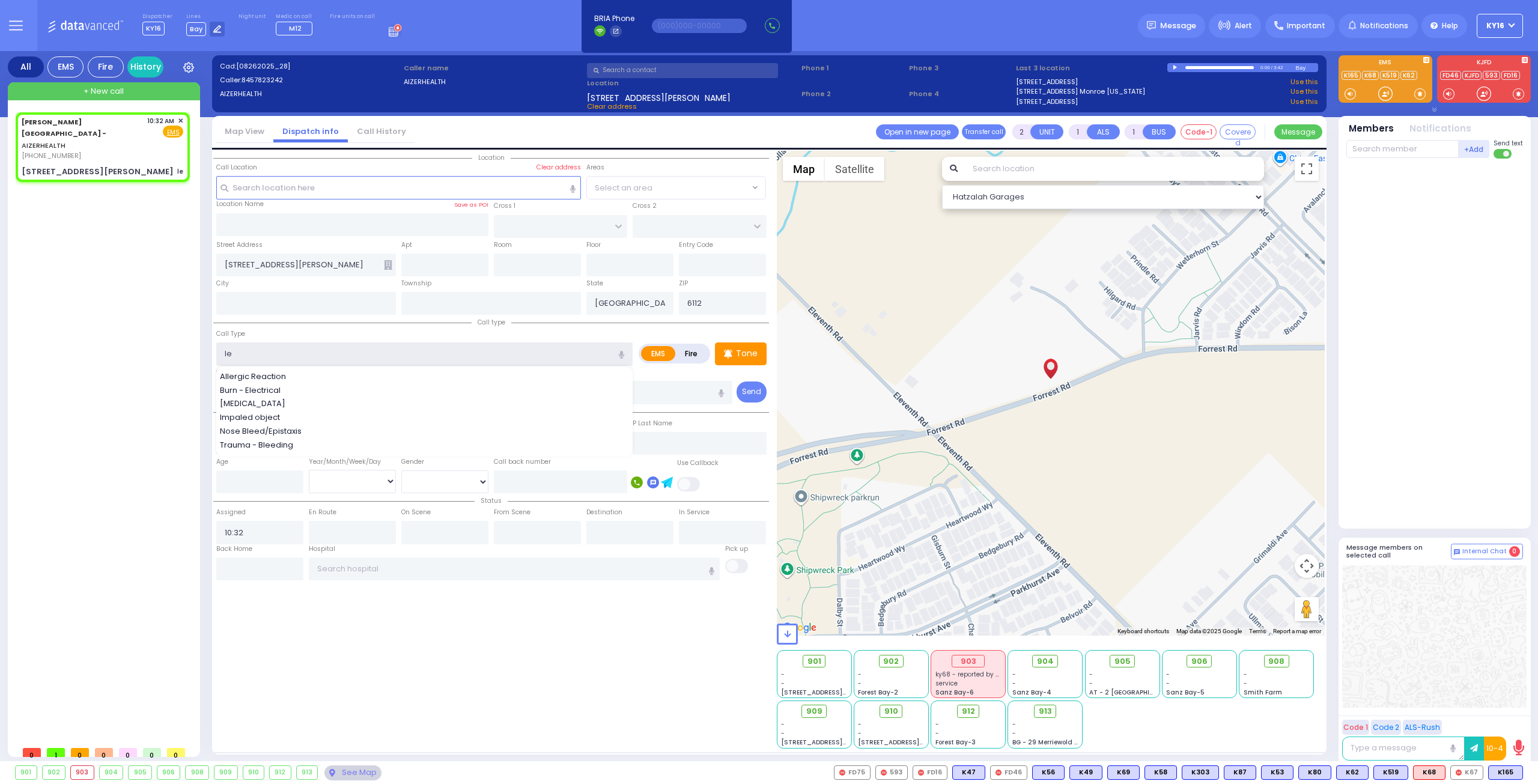
select select
radio input "true"
select select
select select "Hatzalah Garages"
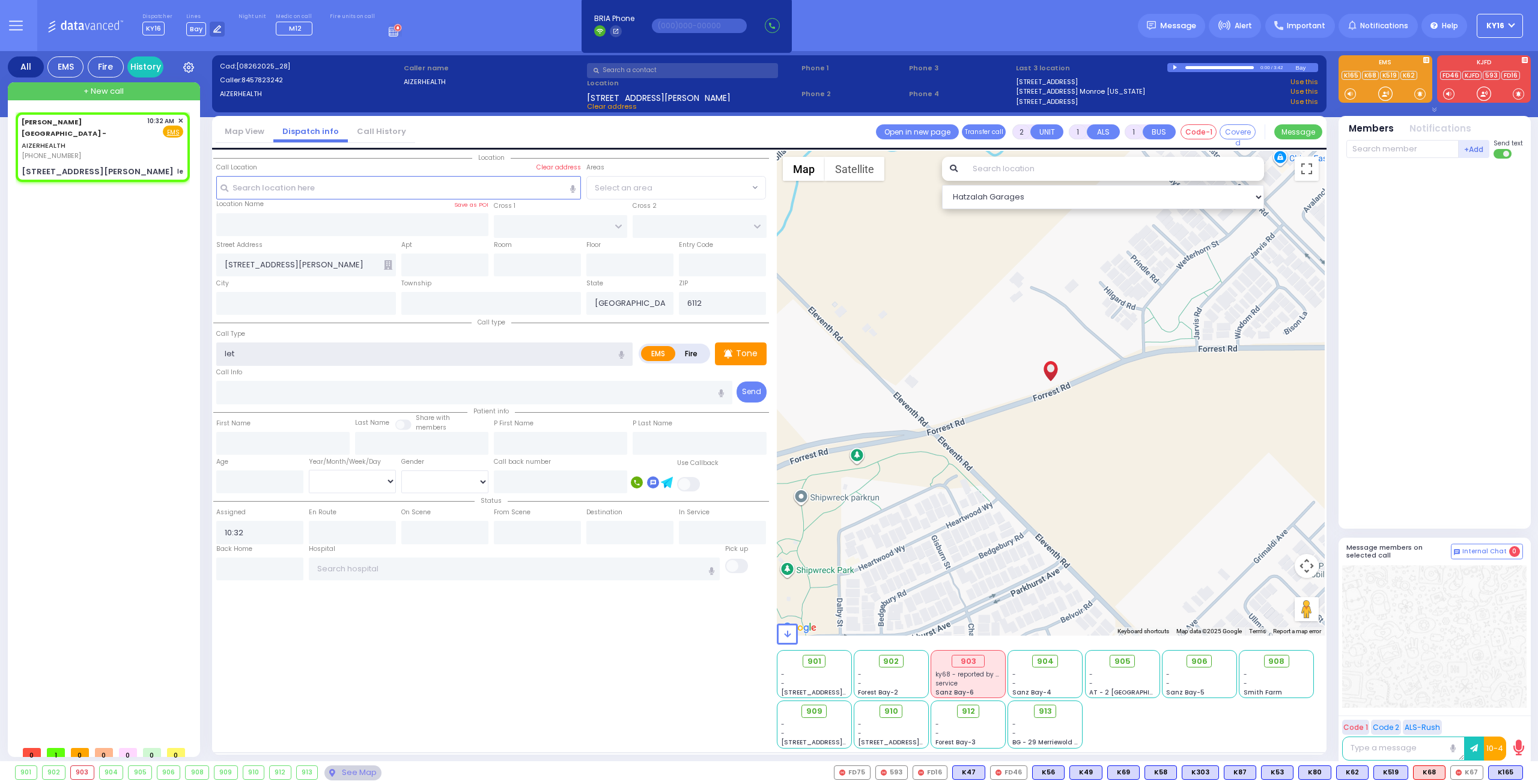
type input "leta"
select select
radio input "true"
select select
type input "let"
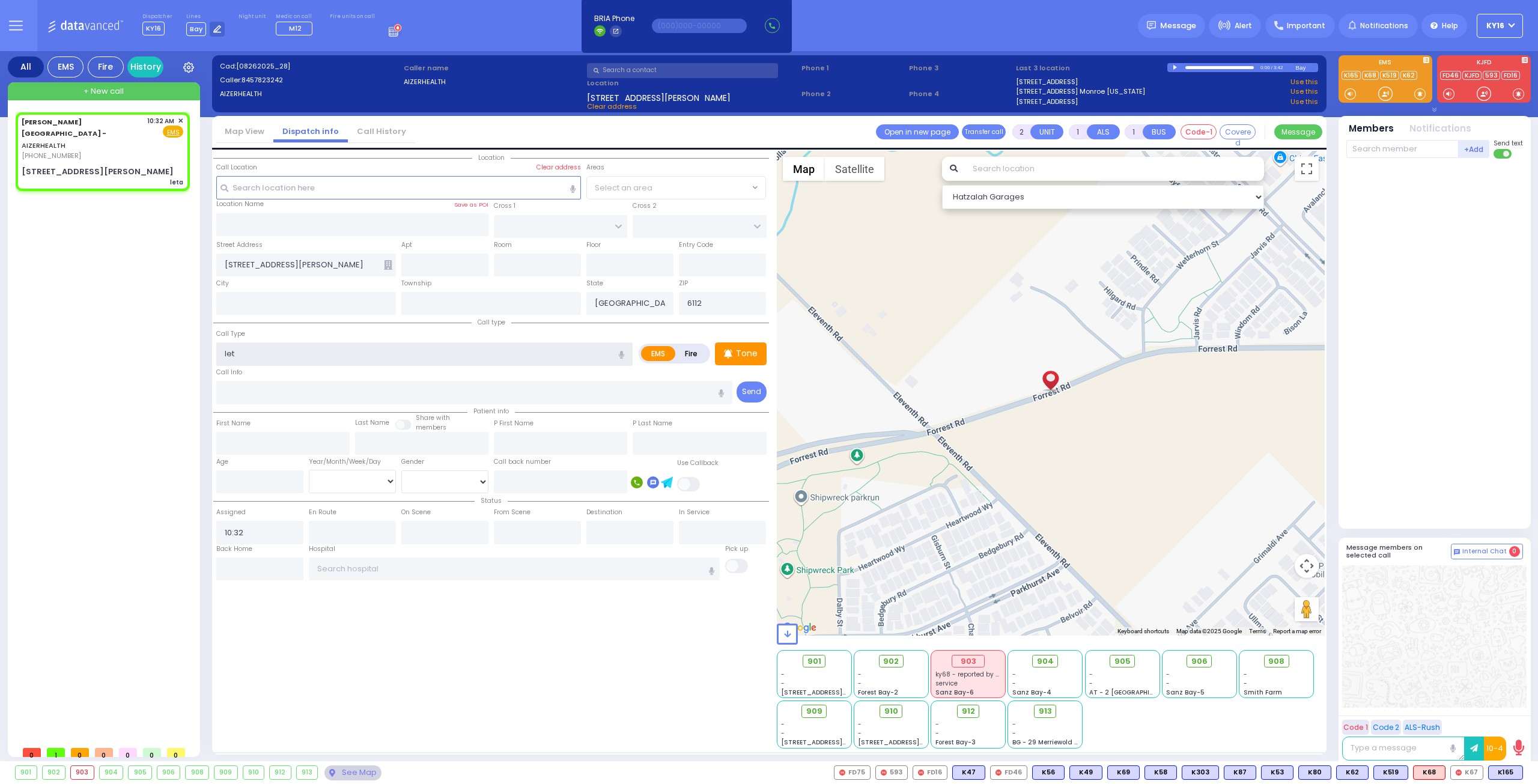
select select "Hatzalah Garages"
type input "lethar"
select select
radio input "true"
select select
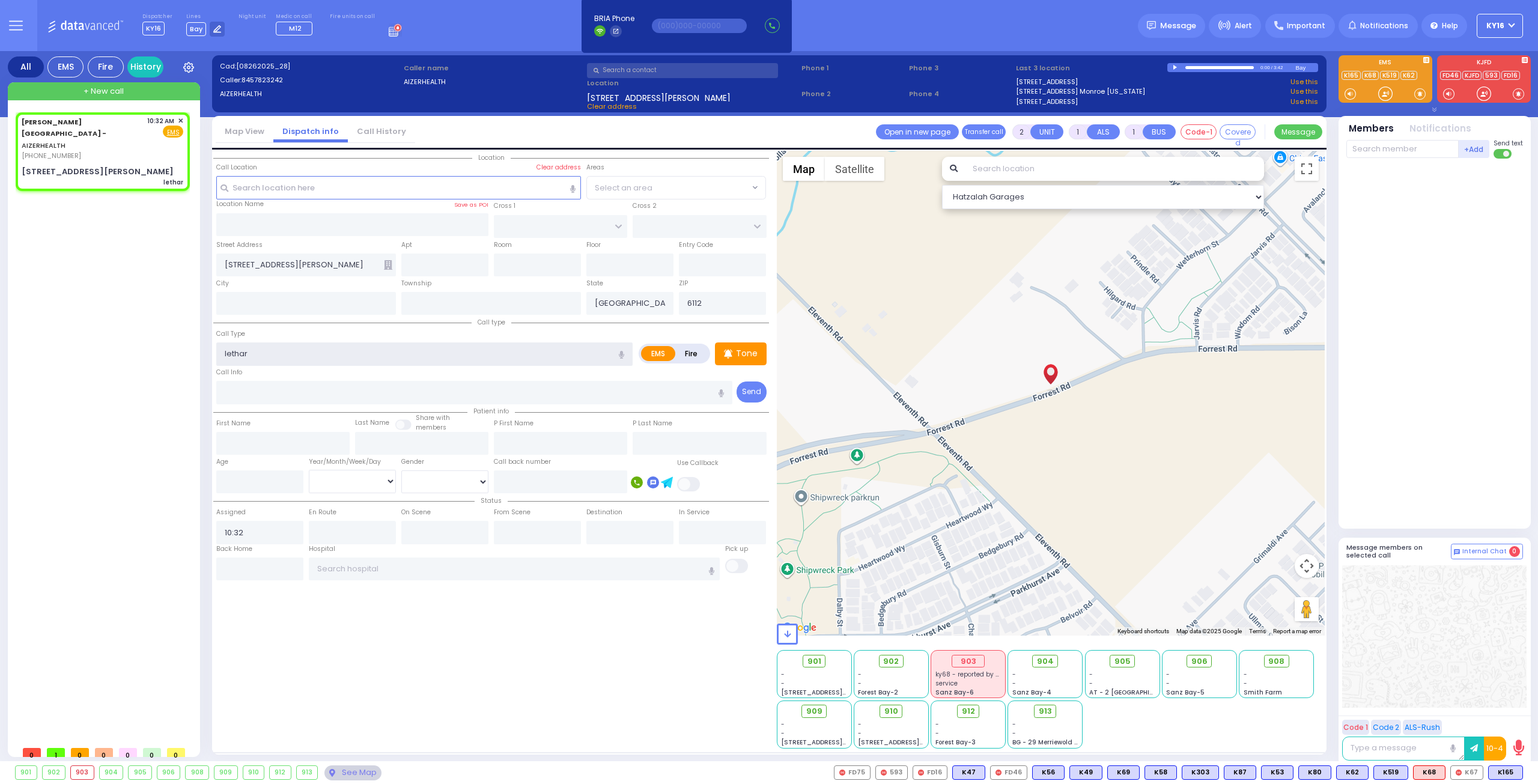
type input "letharg"
select select "Hatzalah Garages"
type input "lethargic"
select select
radio input "true"
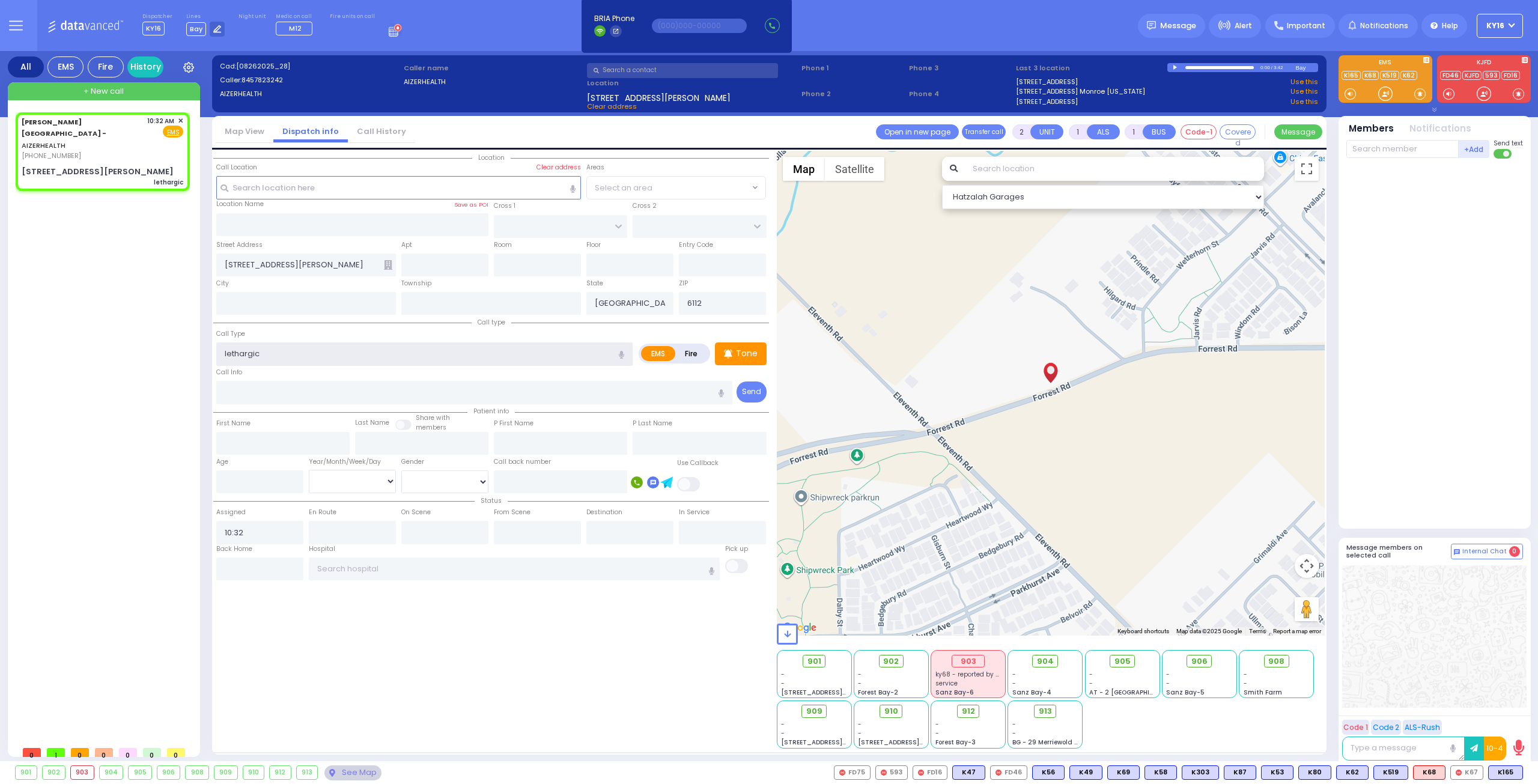
select select
select select "Hatzalah Garages"
type input "lethargic"
select select
radio input "true"
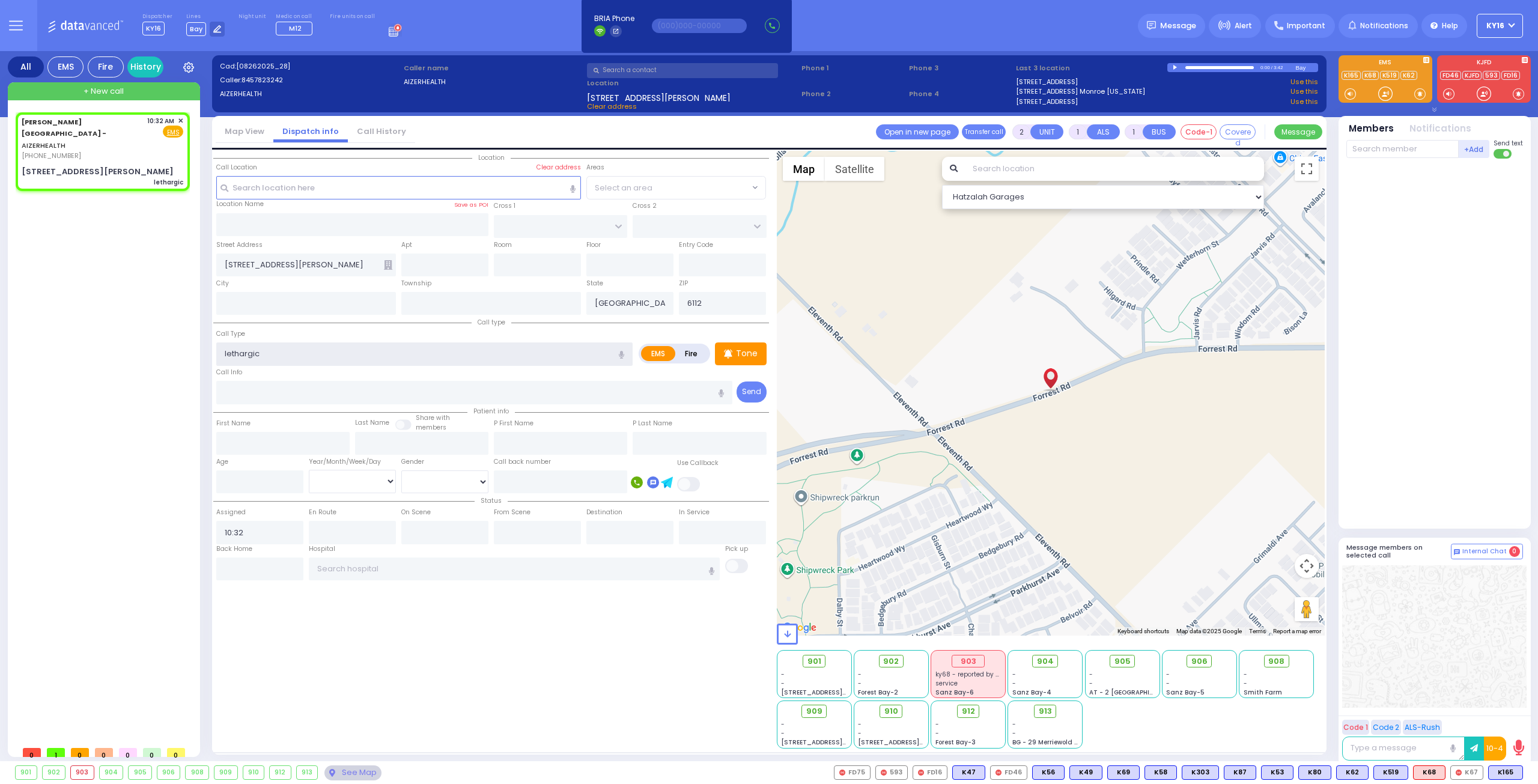
select select
select select "Hatzalah Garages"
type input "lethargic"
click at [341, 225] on input "text" at bounding box center [353, 225] width 273 height 23
type input "e"
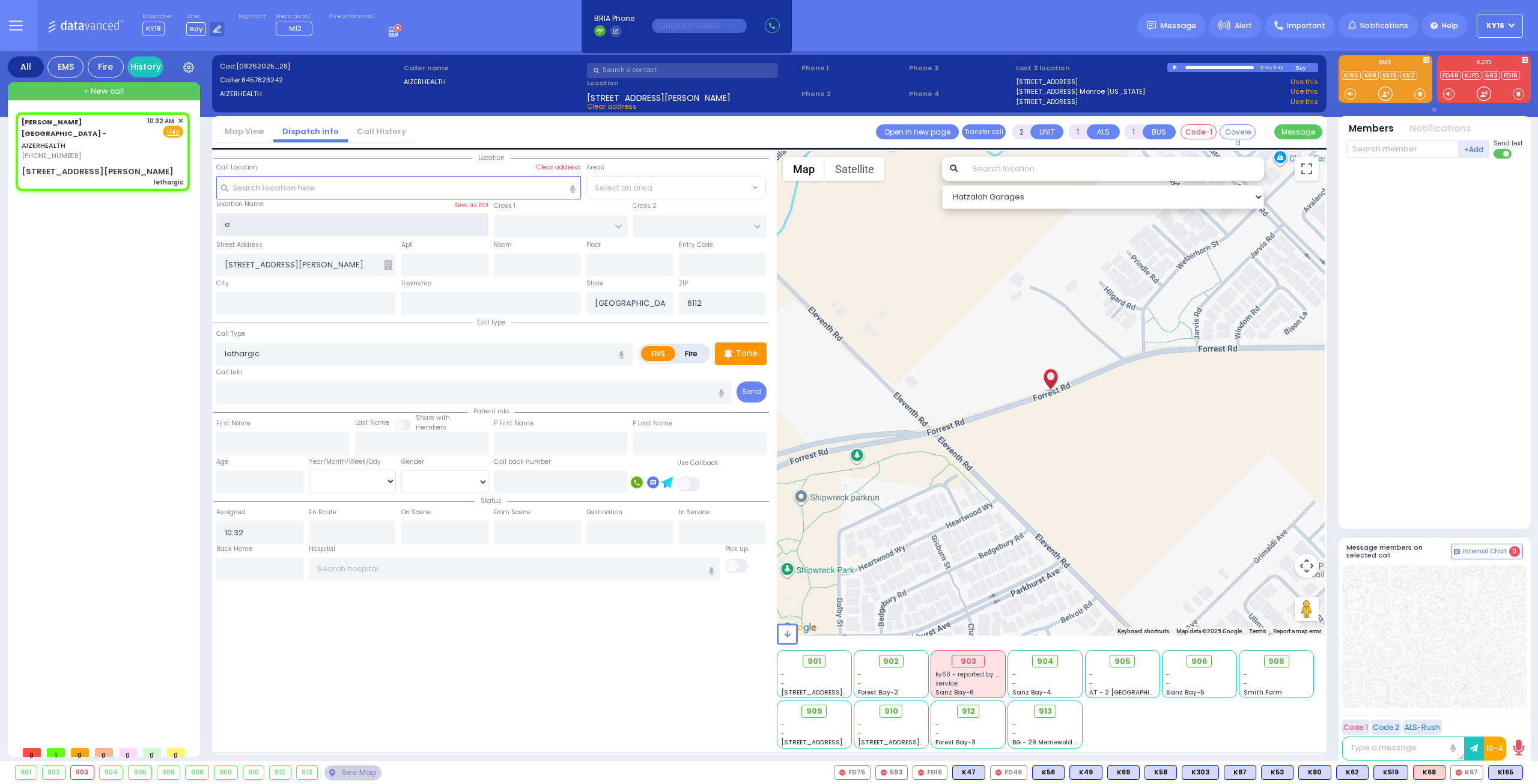
select select
radio input "true"
select select
select select "Hatzalah Garages"
type input "eizer"
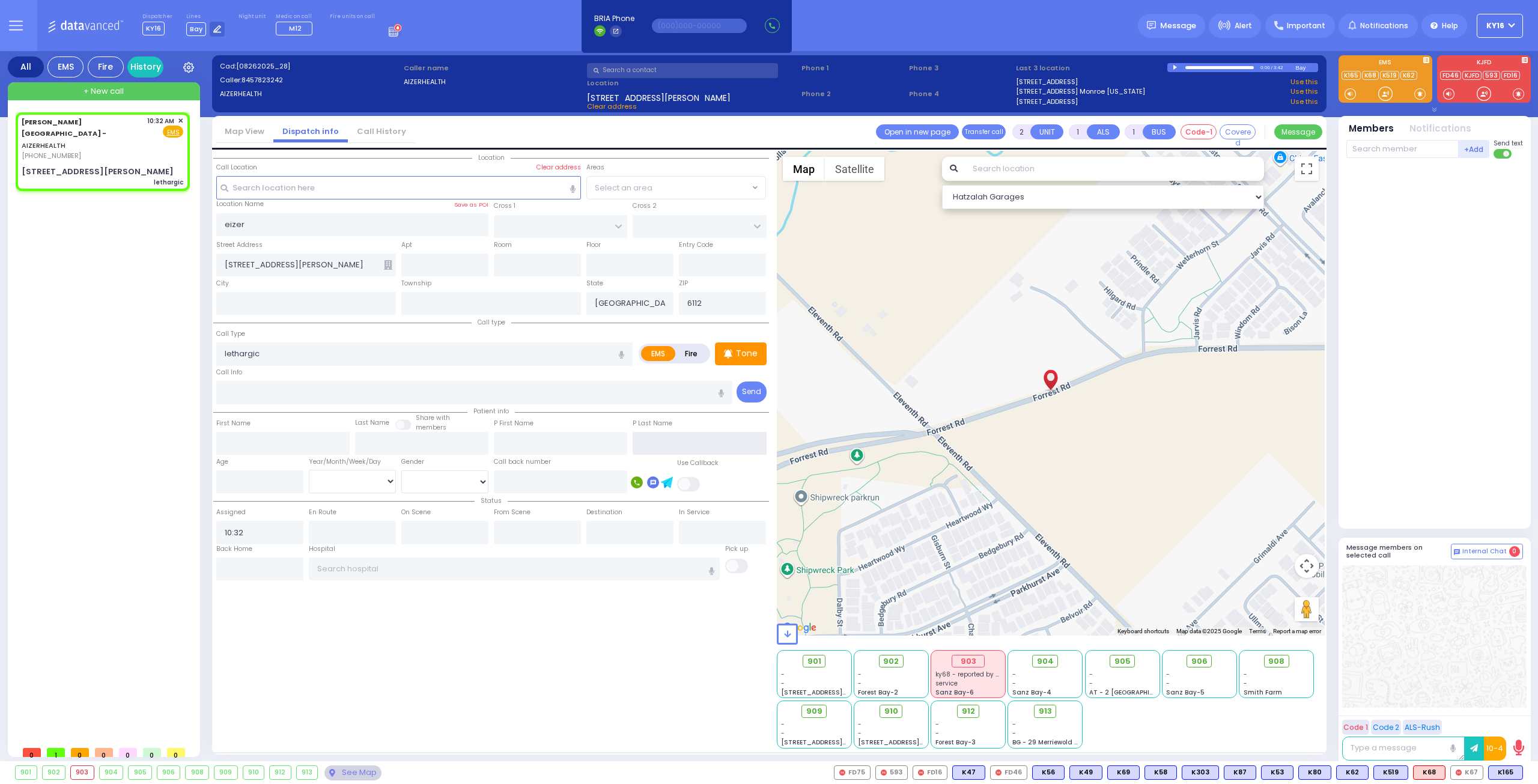
click at [662, 440] on input "text" at bounding box center [699, 443] width 133 height 23
type input "w"
select select
radio input "true"
select select
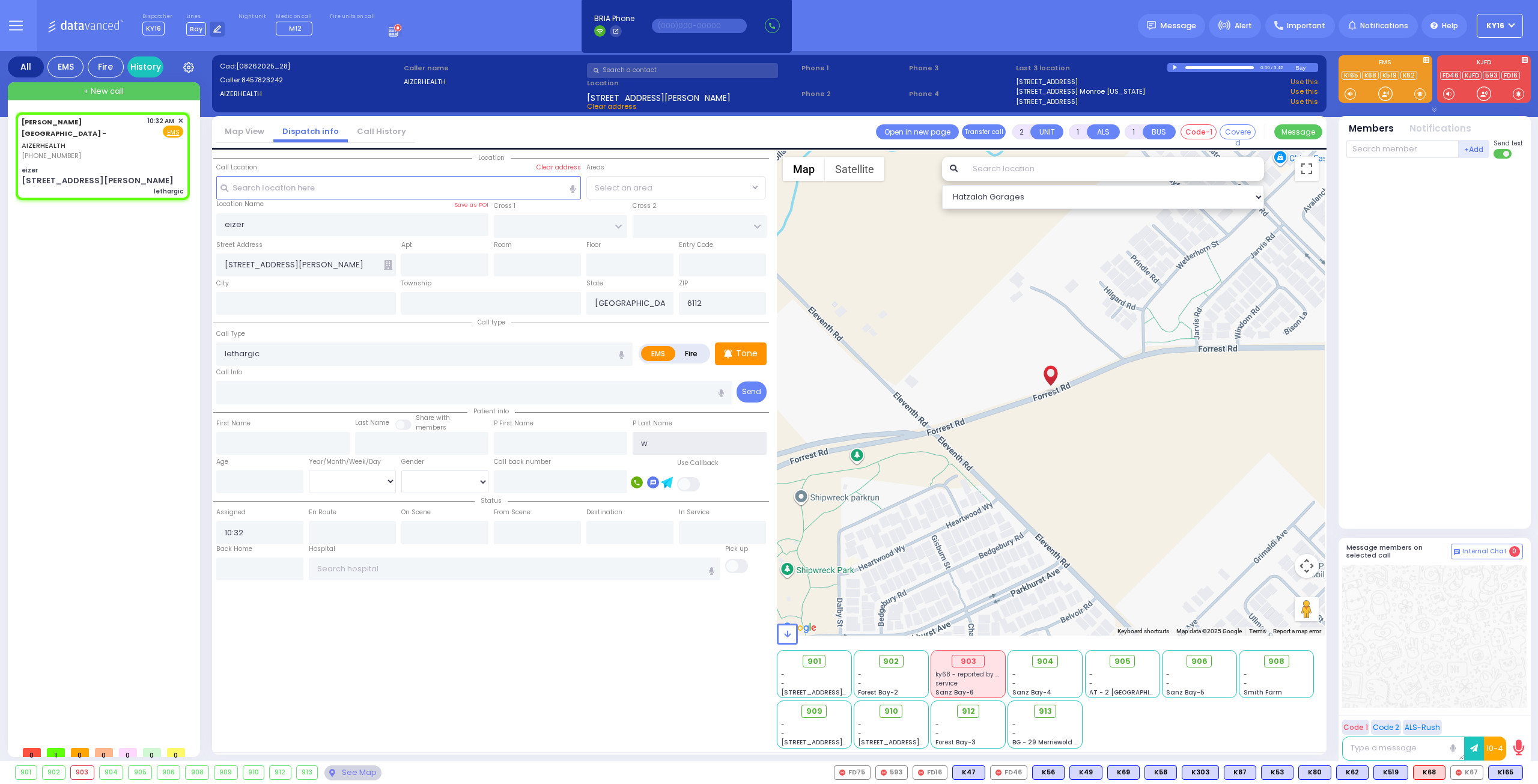
type input "Monroe"
select select "Hatzalah Garages"
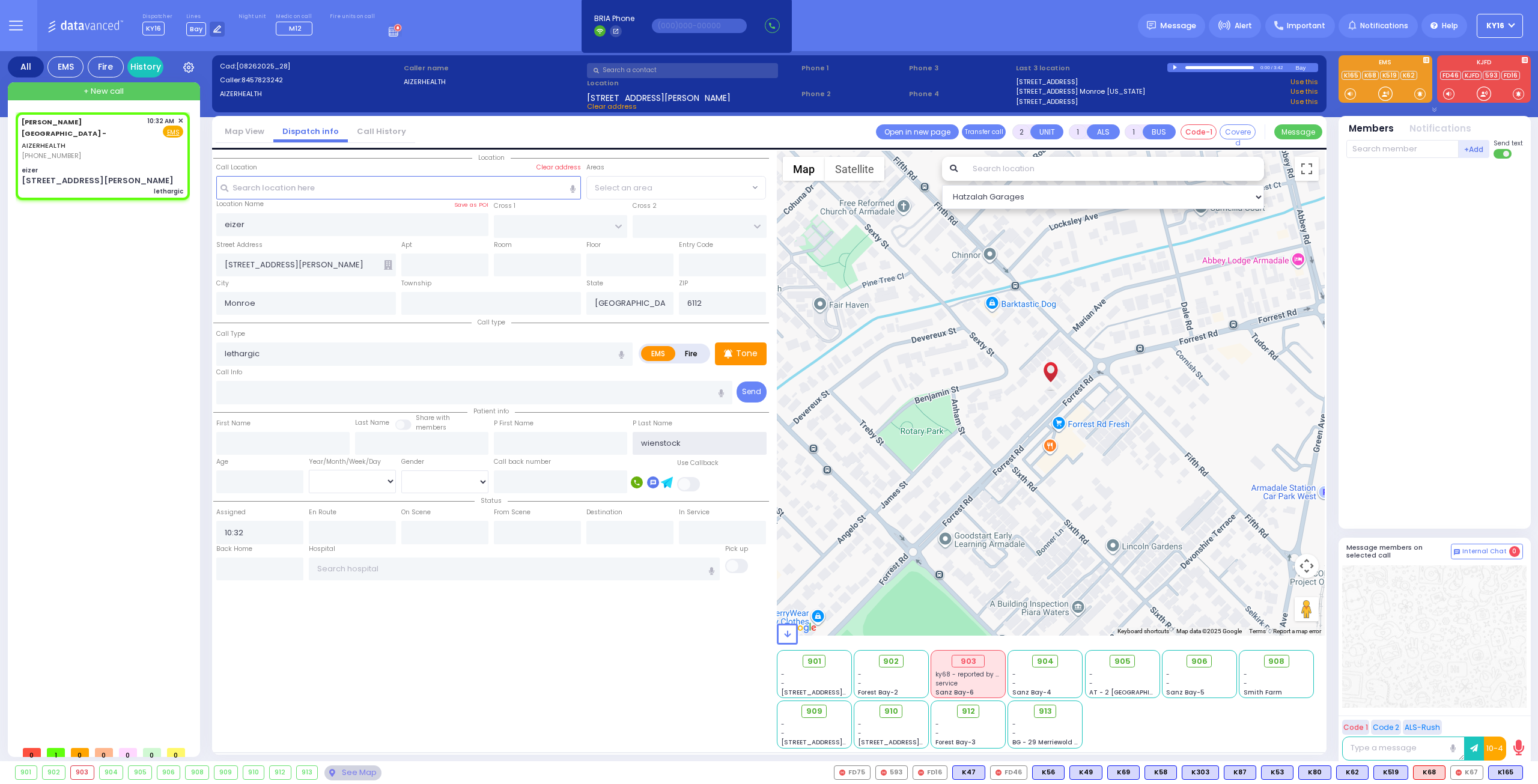
type input "wienstock"
select select
radio input "true"
select select
select select "Hatzalah Garages"
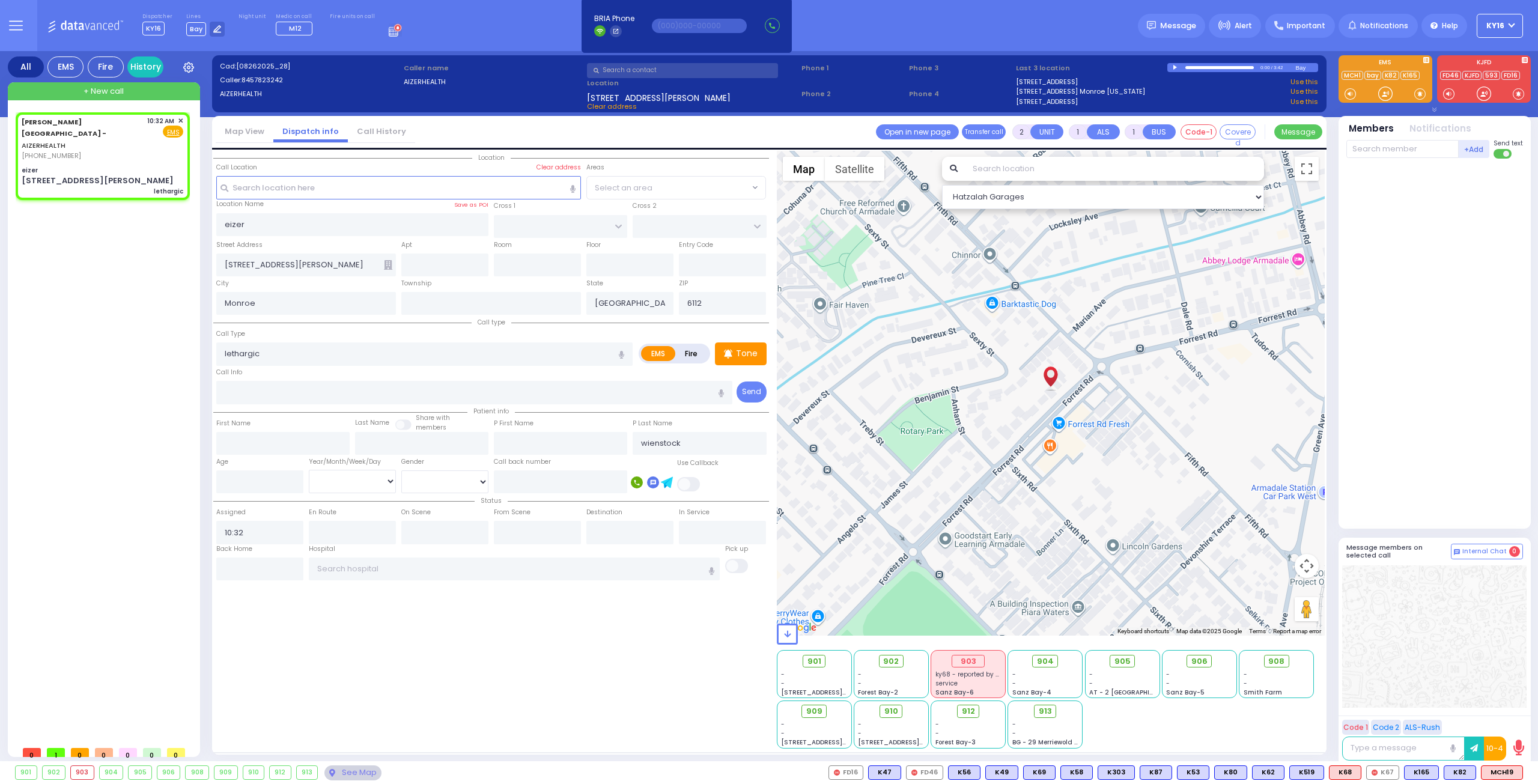
click at [1430, 477] on div at bounding box center [1436, 340] width 179 height 355
click at [1508, 768] on span "MCH19" at bounding box center [1502, 772] width 41 height 13
click at [1460, 770] on span "K82" at bounding box center [1460, 772] width 31 height 13
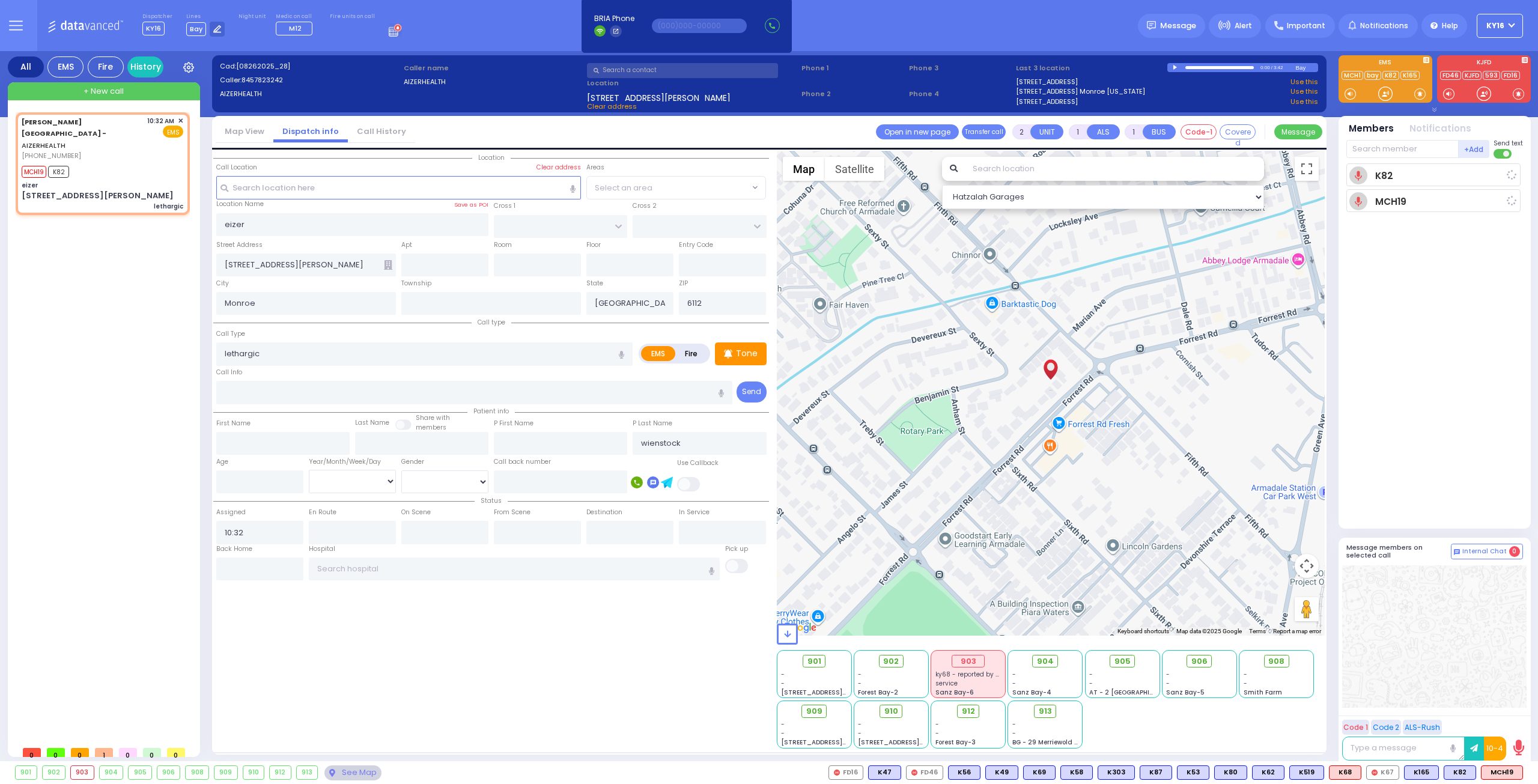
select select
radio input "true"
select select
type input "10:38"
select select "Hatzalah Garages"
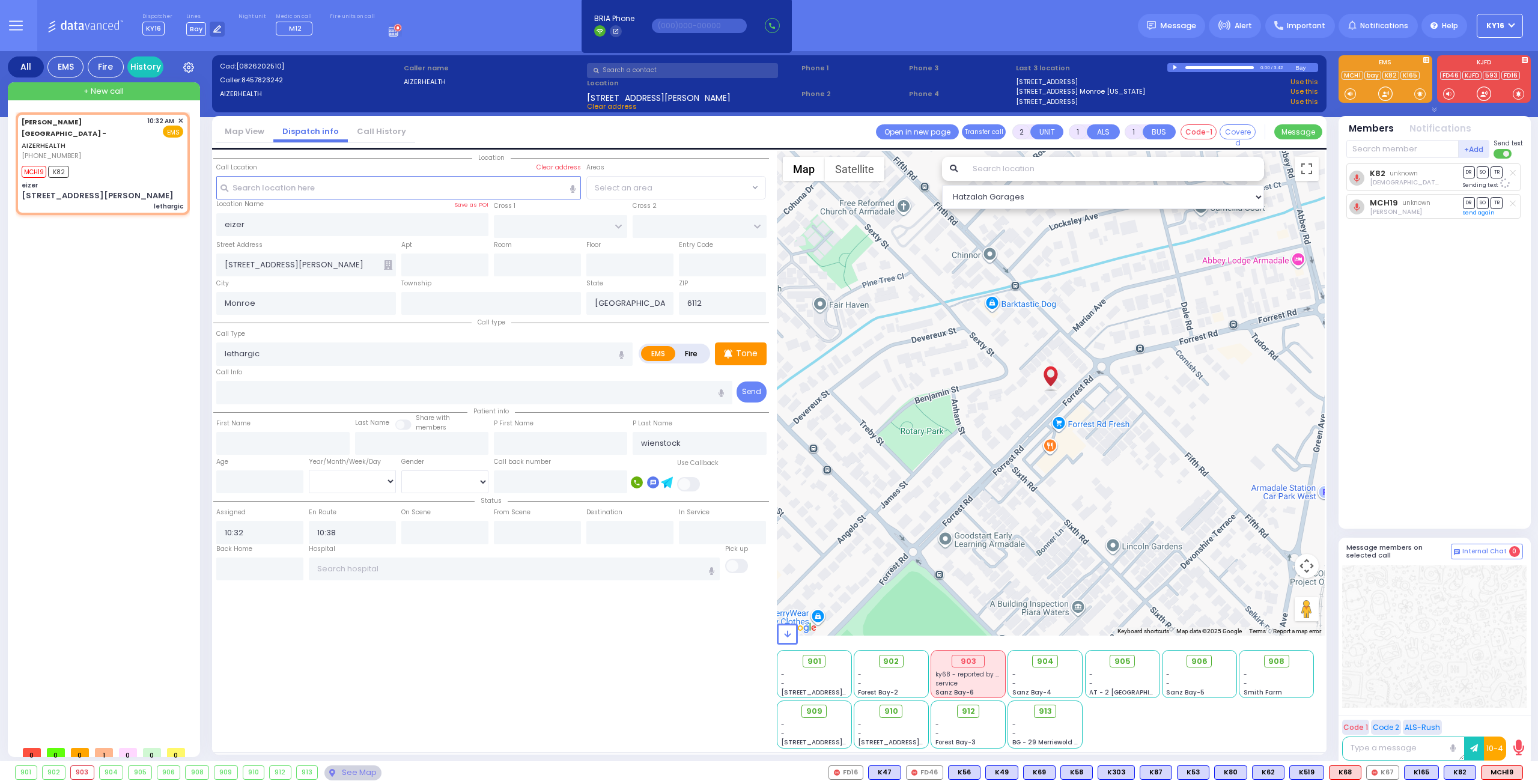
select select
radio input "true"
select select
select select "Hatzalah Garages"
click at [1512, 770] on span "K23" at bounding box center [1507, 772] width 31 height 13
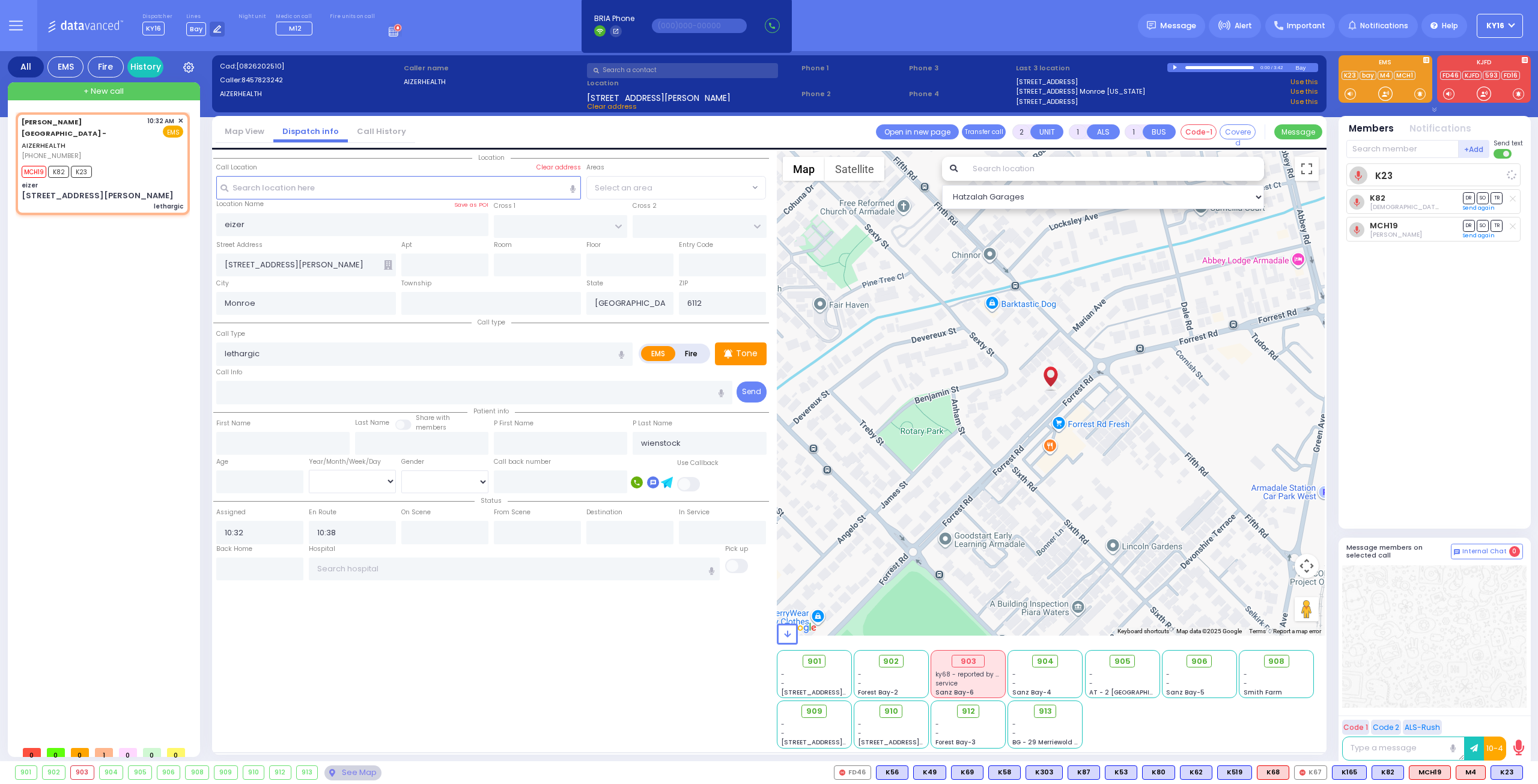
select select
radio input "true"
select select
select select "Hatzalah Garages"
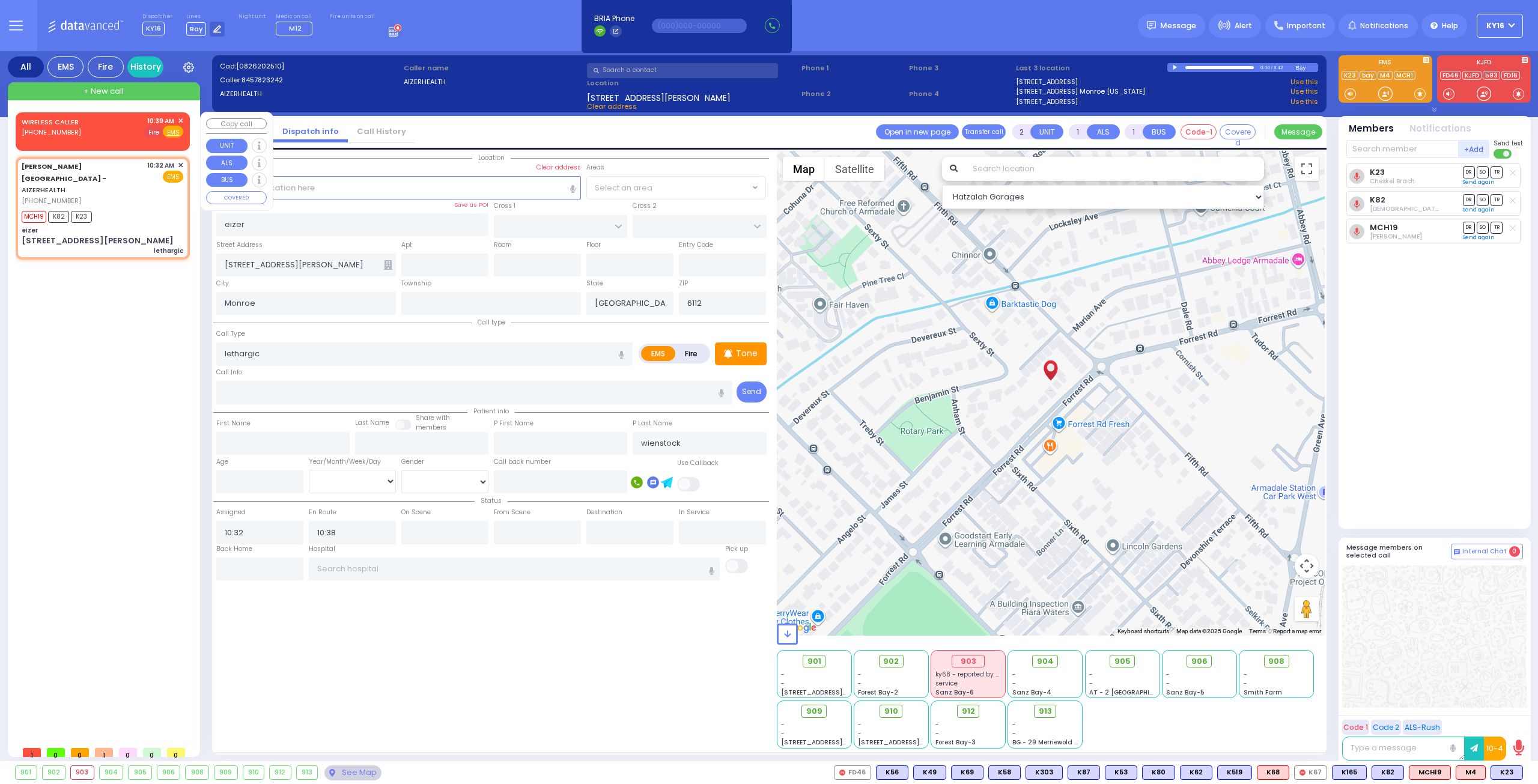
drag, startPoint x: 156, startPoint y: 130, endPoint x: 151, endPoint y: 135, distance: 7.1
click at [156, 131] on span "Fire" at bounding box center [153, 131] width 19 height 12
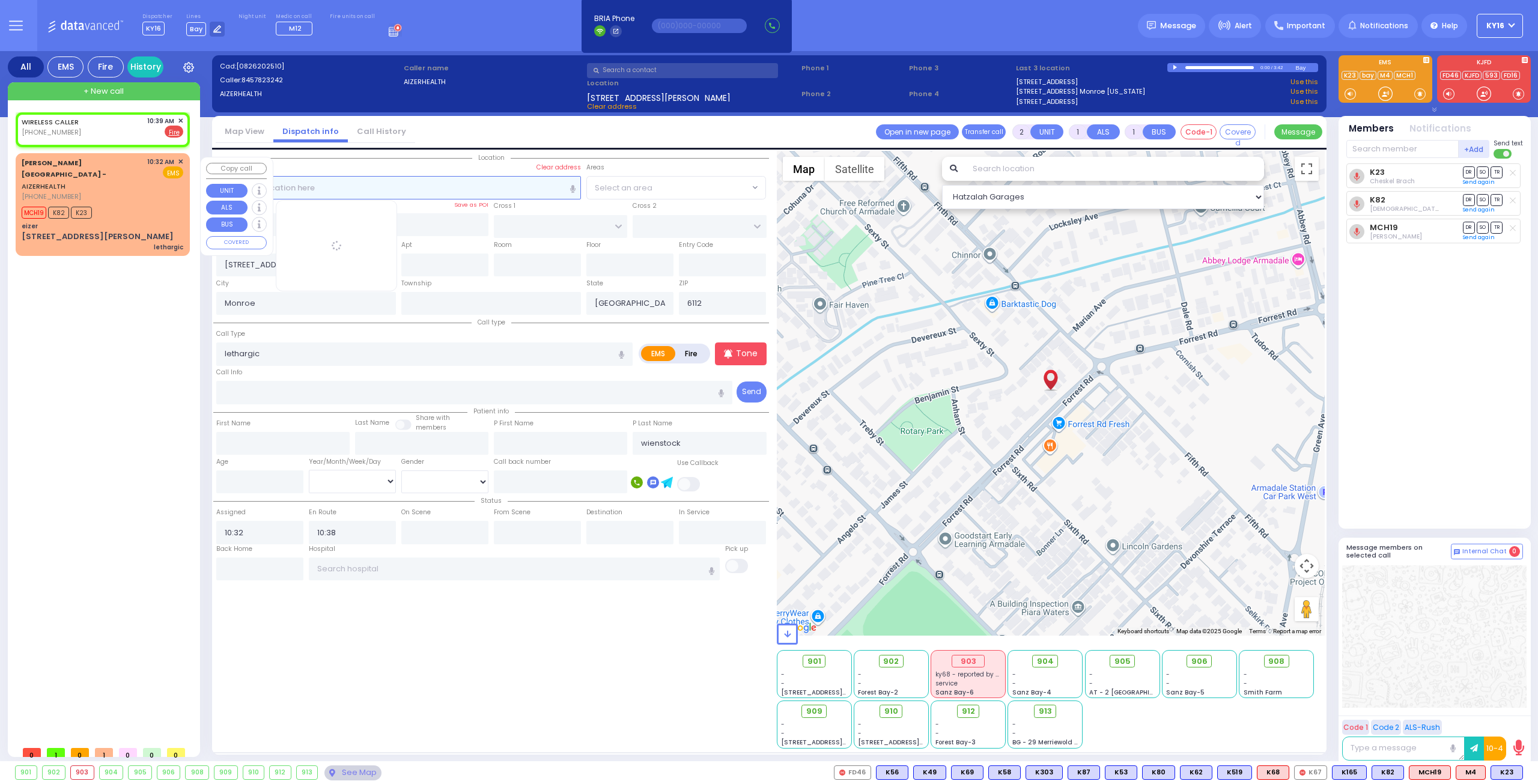
select select
radio input "false"
radio input "true"
select select
type input "10:39"
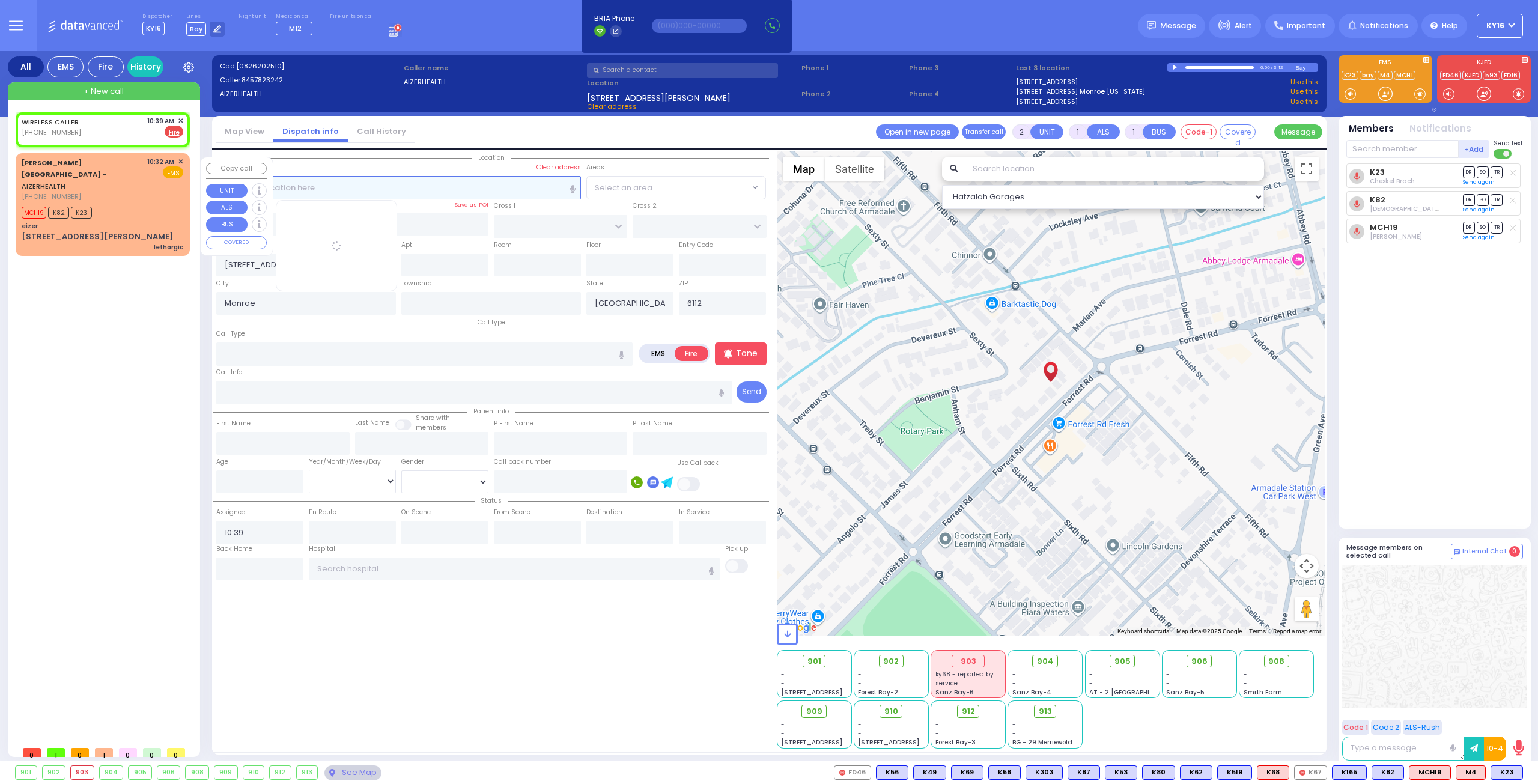
select select "Hatzalah Garages"
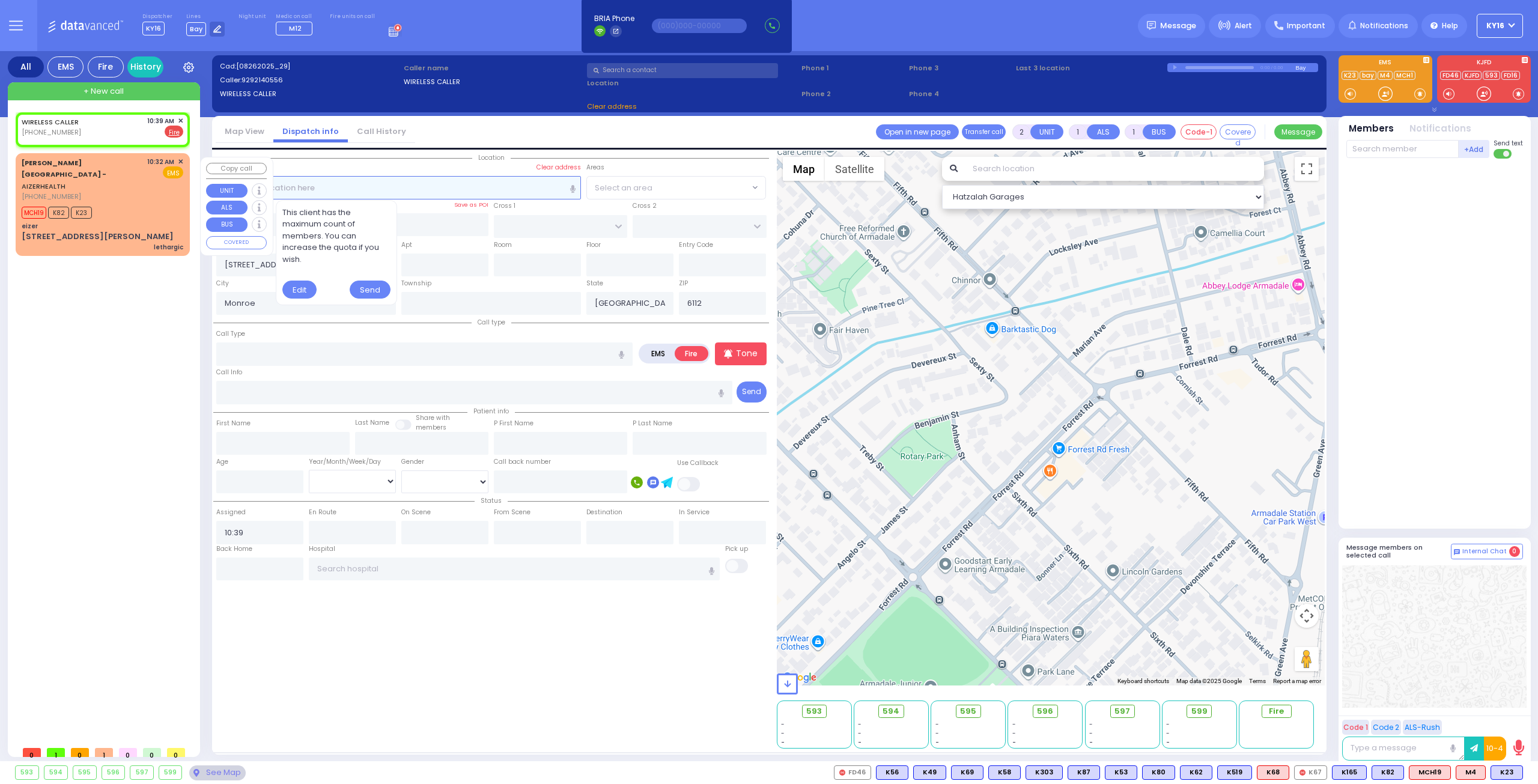
select select
radio input "true"
select select
select select "Hatzalah Garages"
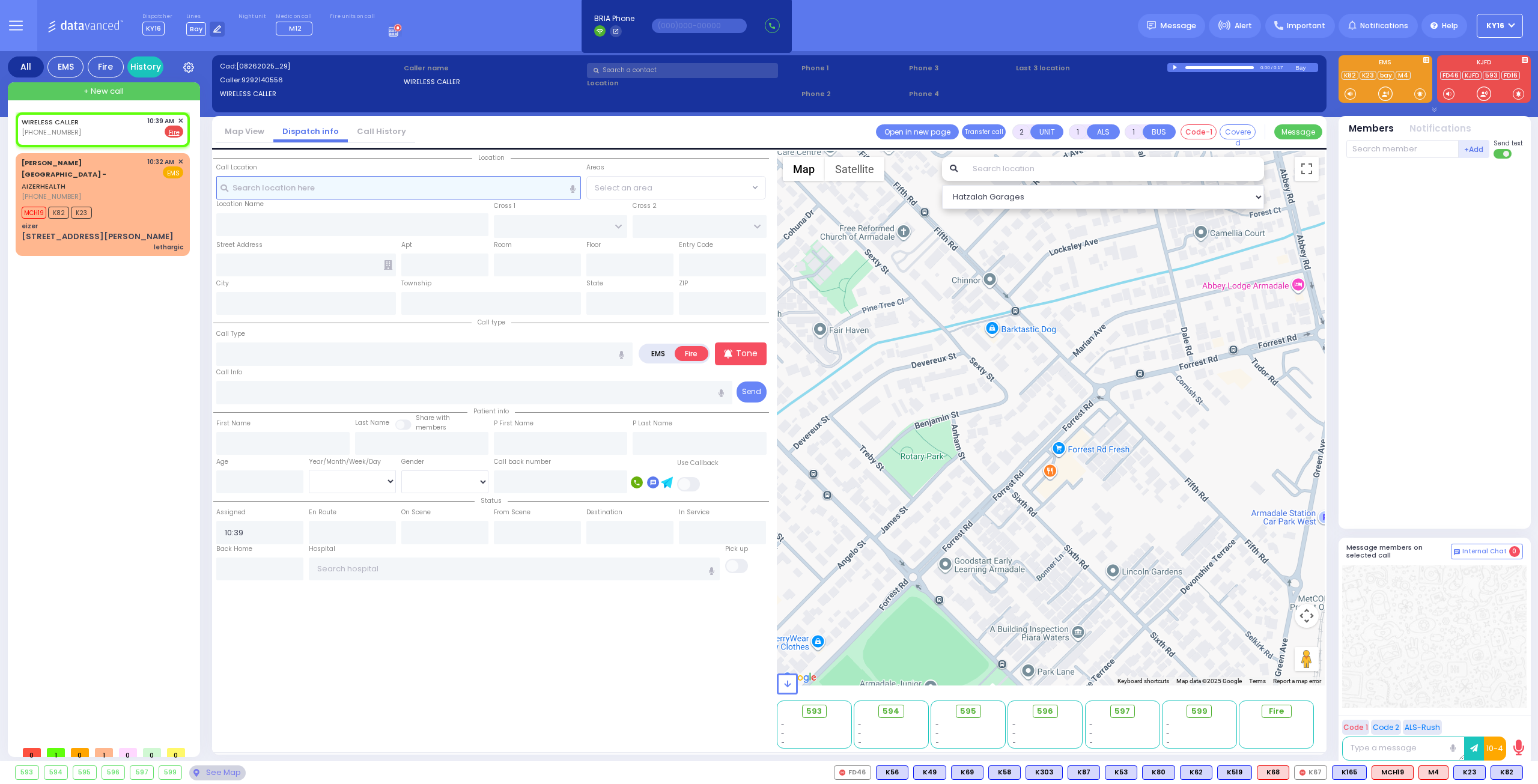
click at [320, 188] on input "text" at bounding box center [399, 187] width 366 height 23
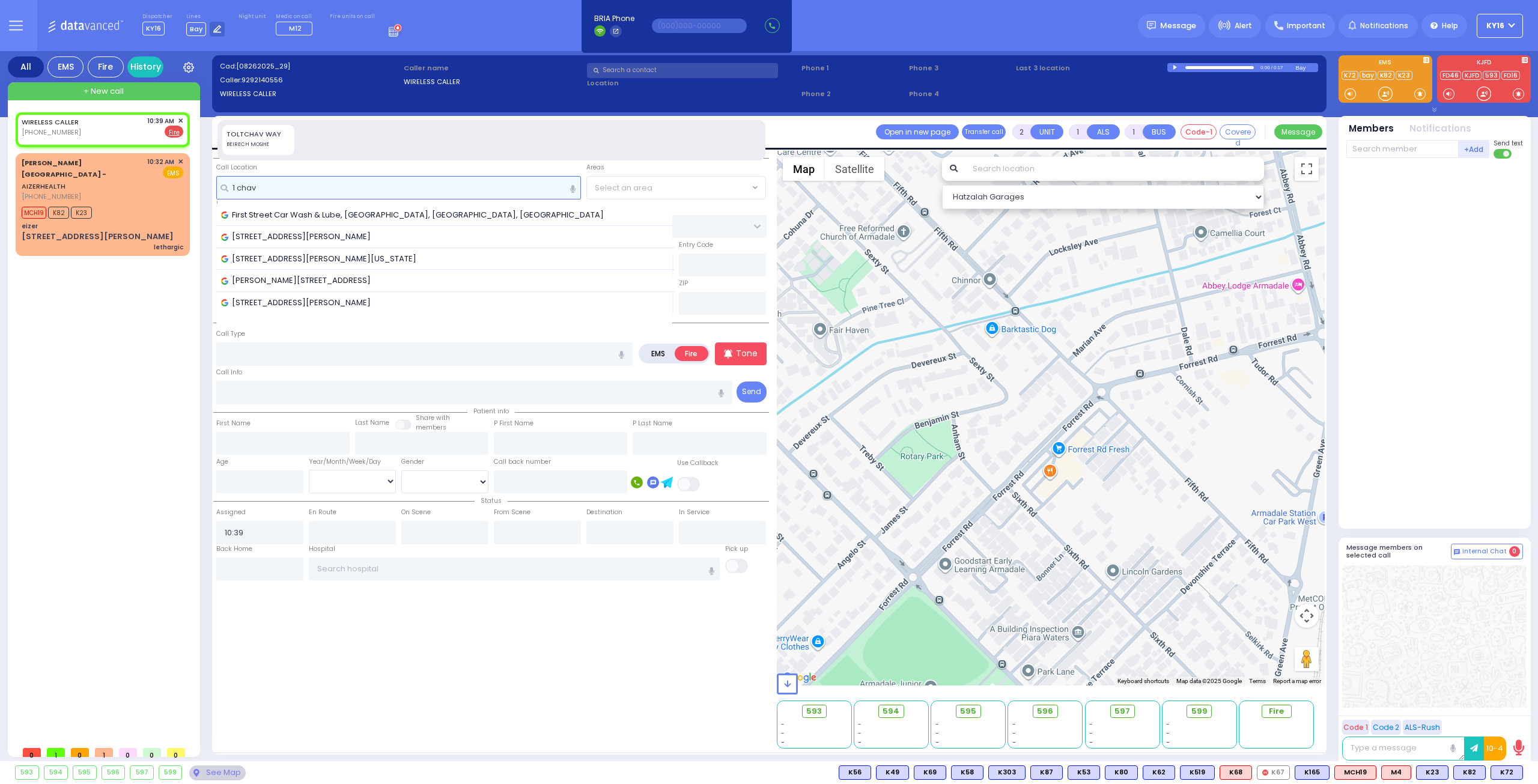
click at [265, 187] on input "1 chav" at bounding box center [399, 187] width 366 height 23
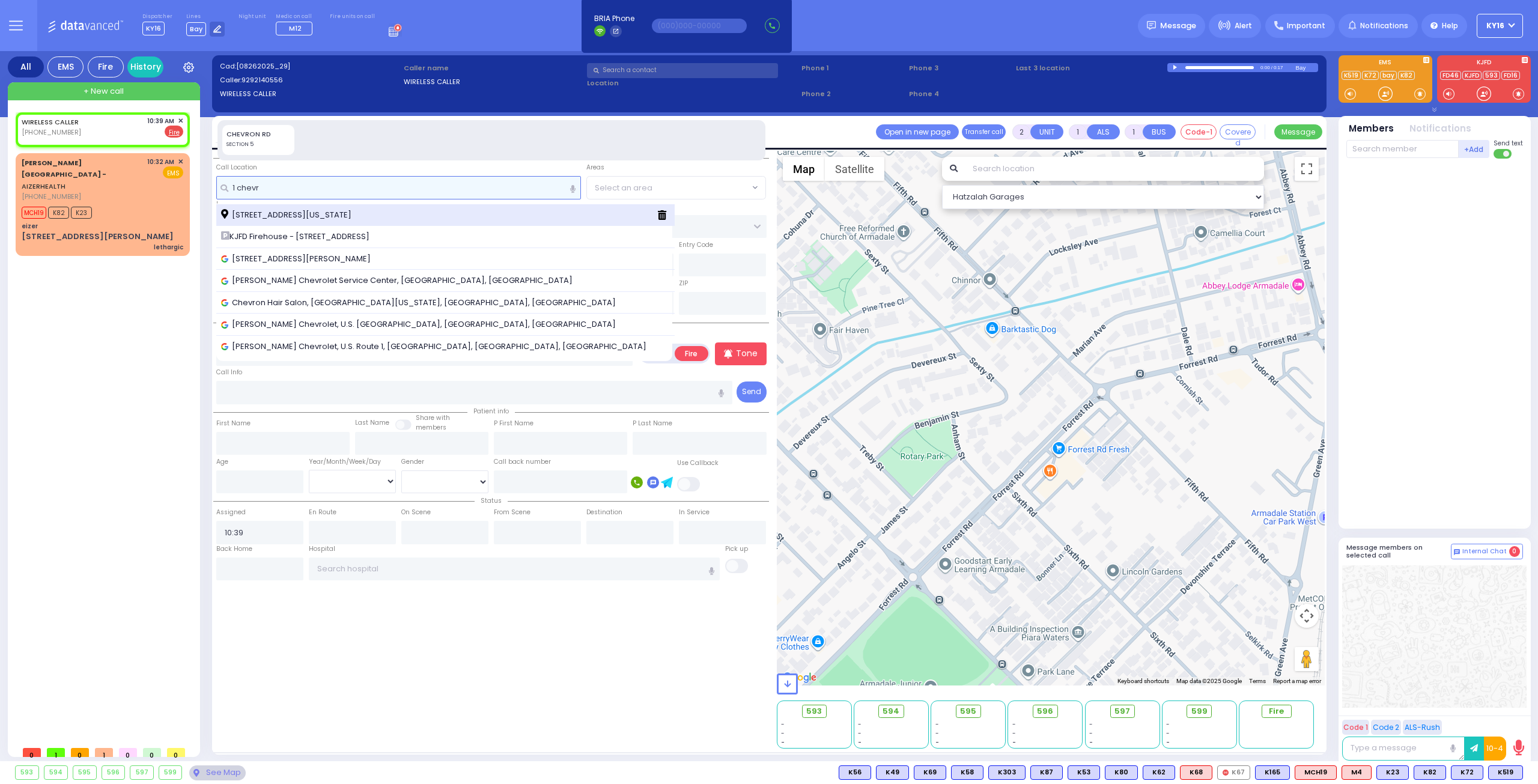
type input "1 chevr"
click at [285, 213] on span "[STREET_ADDRESS][US_STATE]" at bounding box center [288, 215] width 135 height 12
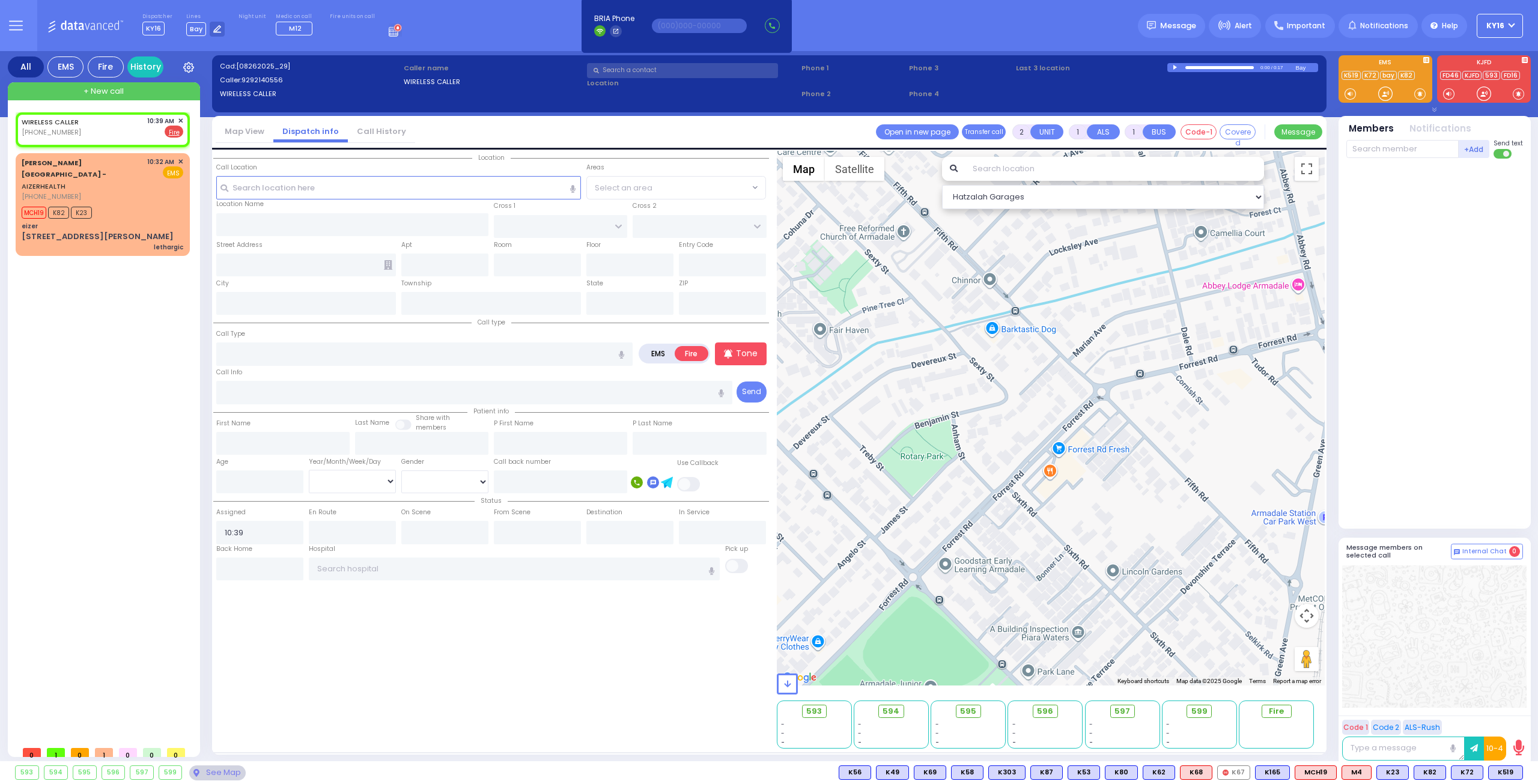
select select
radio input "true"
select select
select select "Hatzalah Garages"
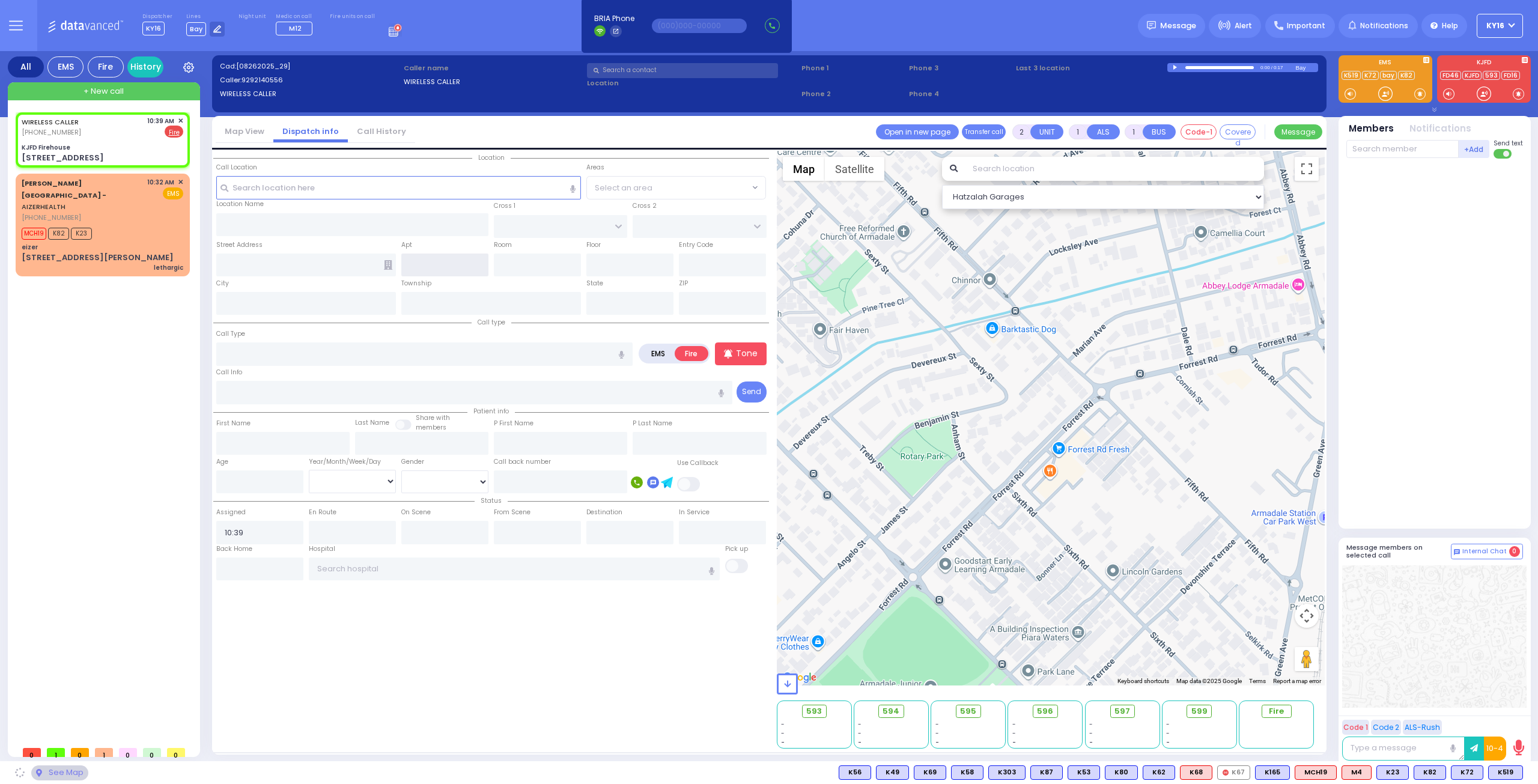
type input "KJFD Firehouse"
type input "[GEOGRAPHIC_DATA]"
type input "[STREET_ADDRESS]"
type input "Monroe"
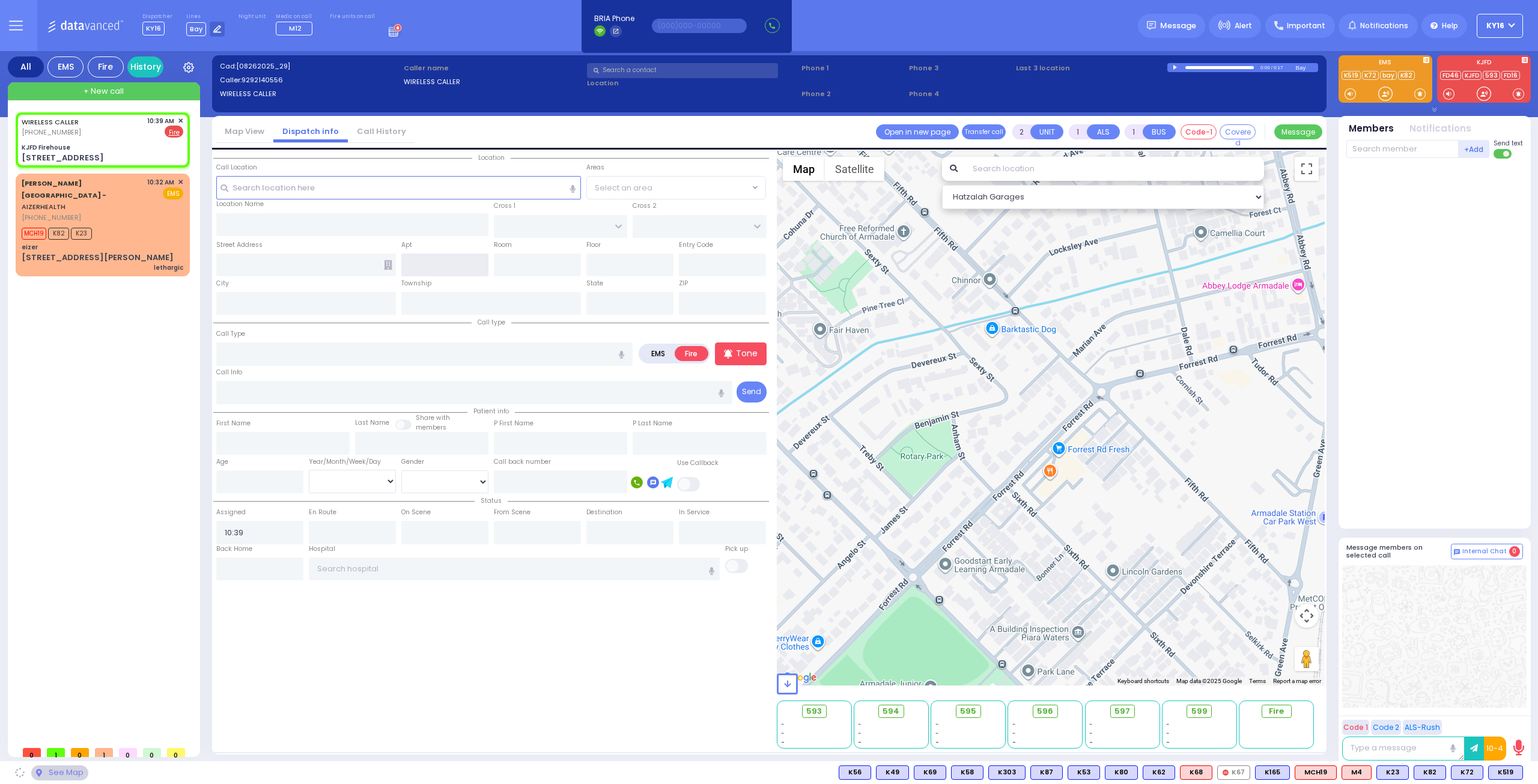
type input "[US_STATE]"
type input "10950"
select select "SECTION 5"
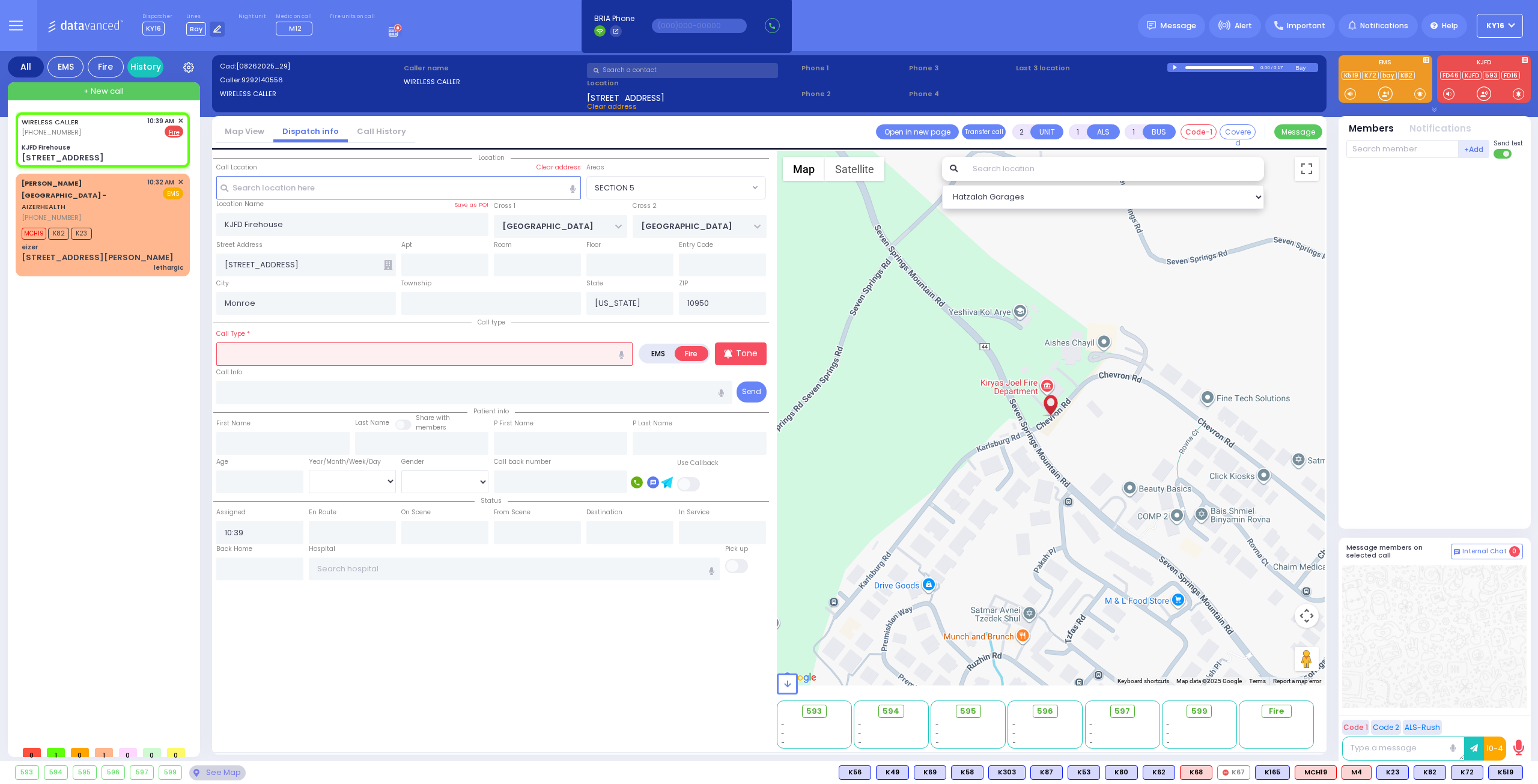
click at [287, 357] on input "text" at bounding box center [424, 354] width 416 height 23
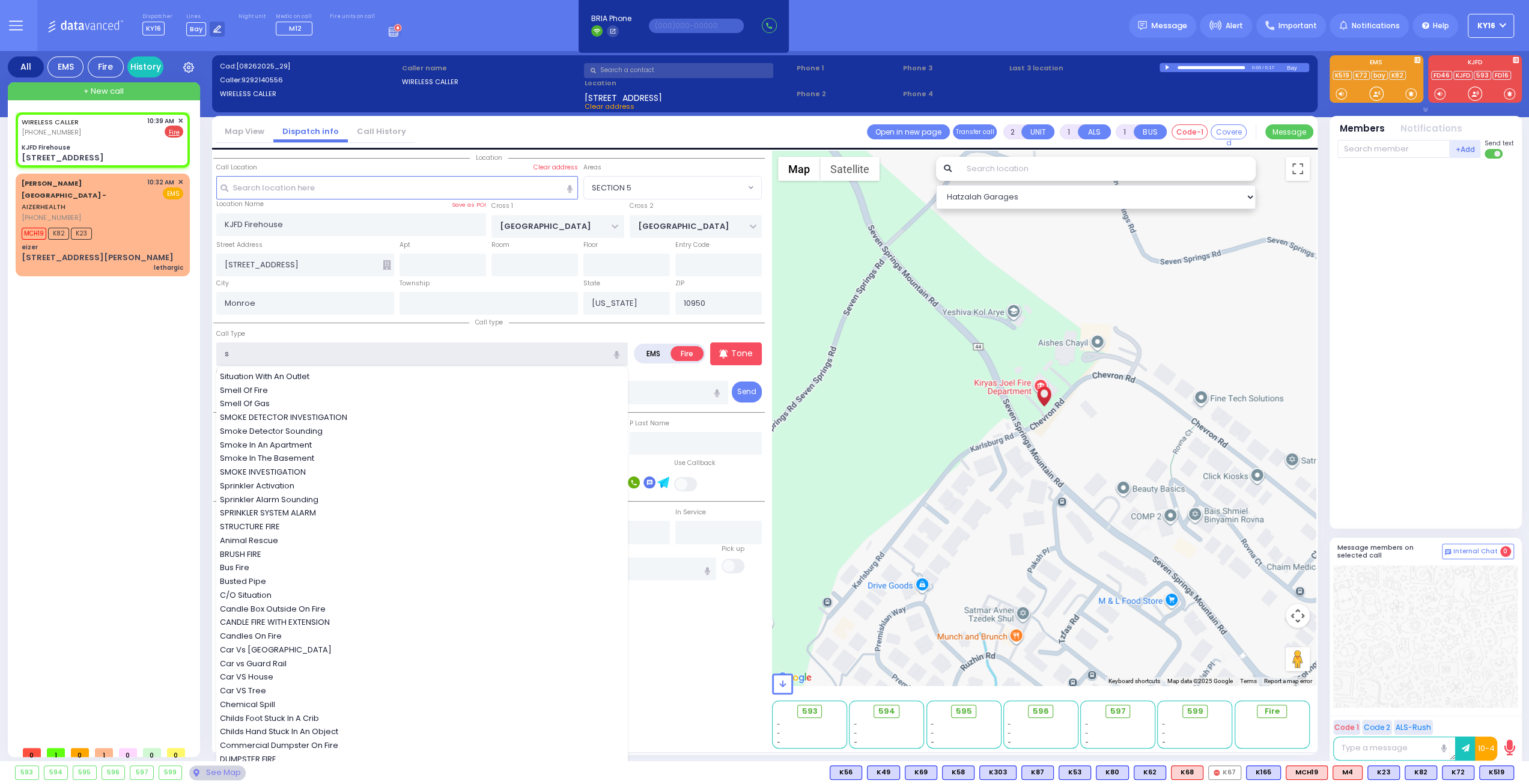
type input "si"
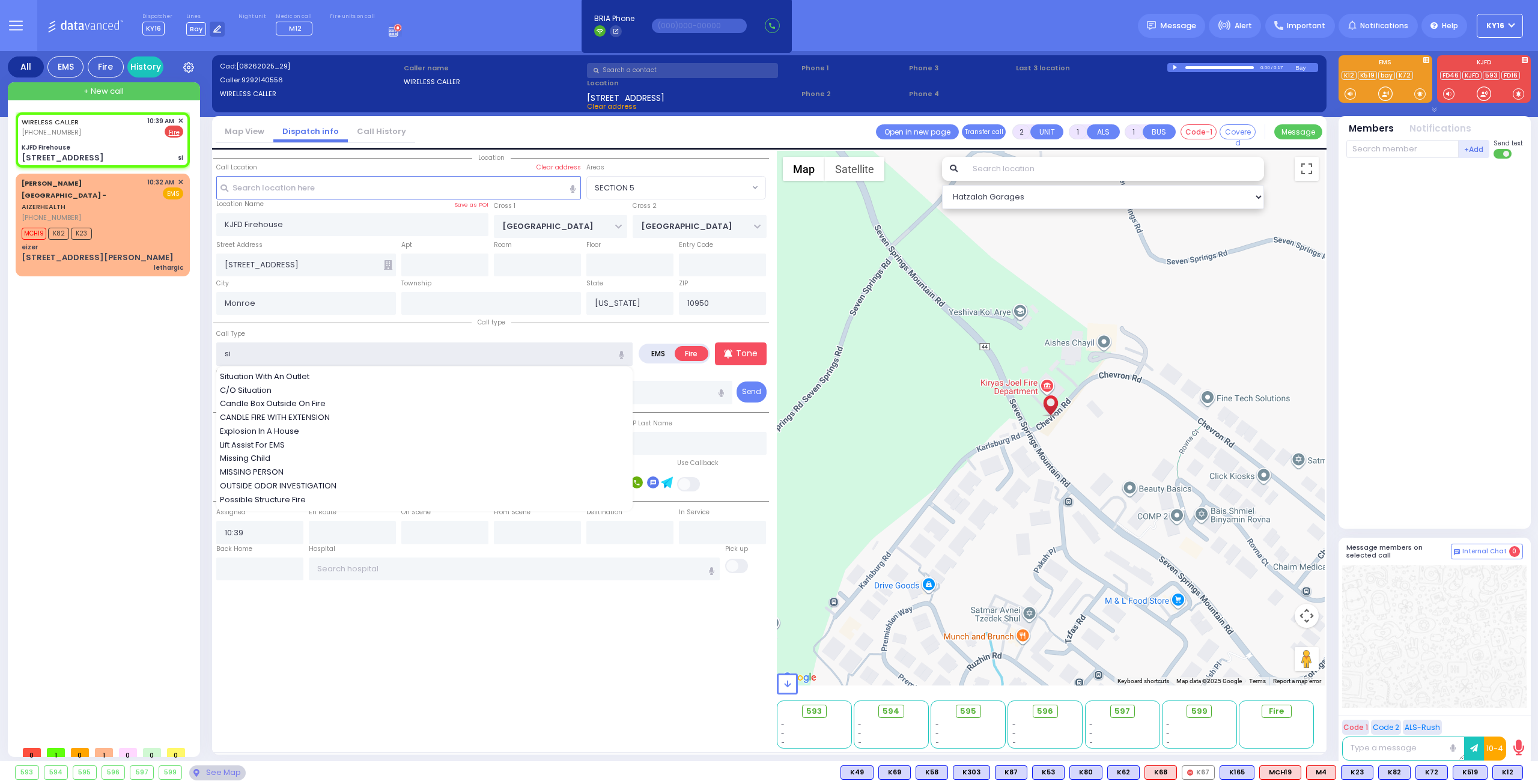
select select
radio input "true"
select select
select select "Hatzalah Garages"
select select "SECTION 5"
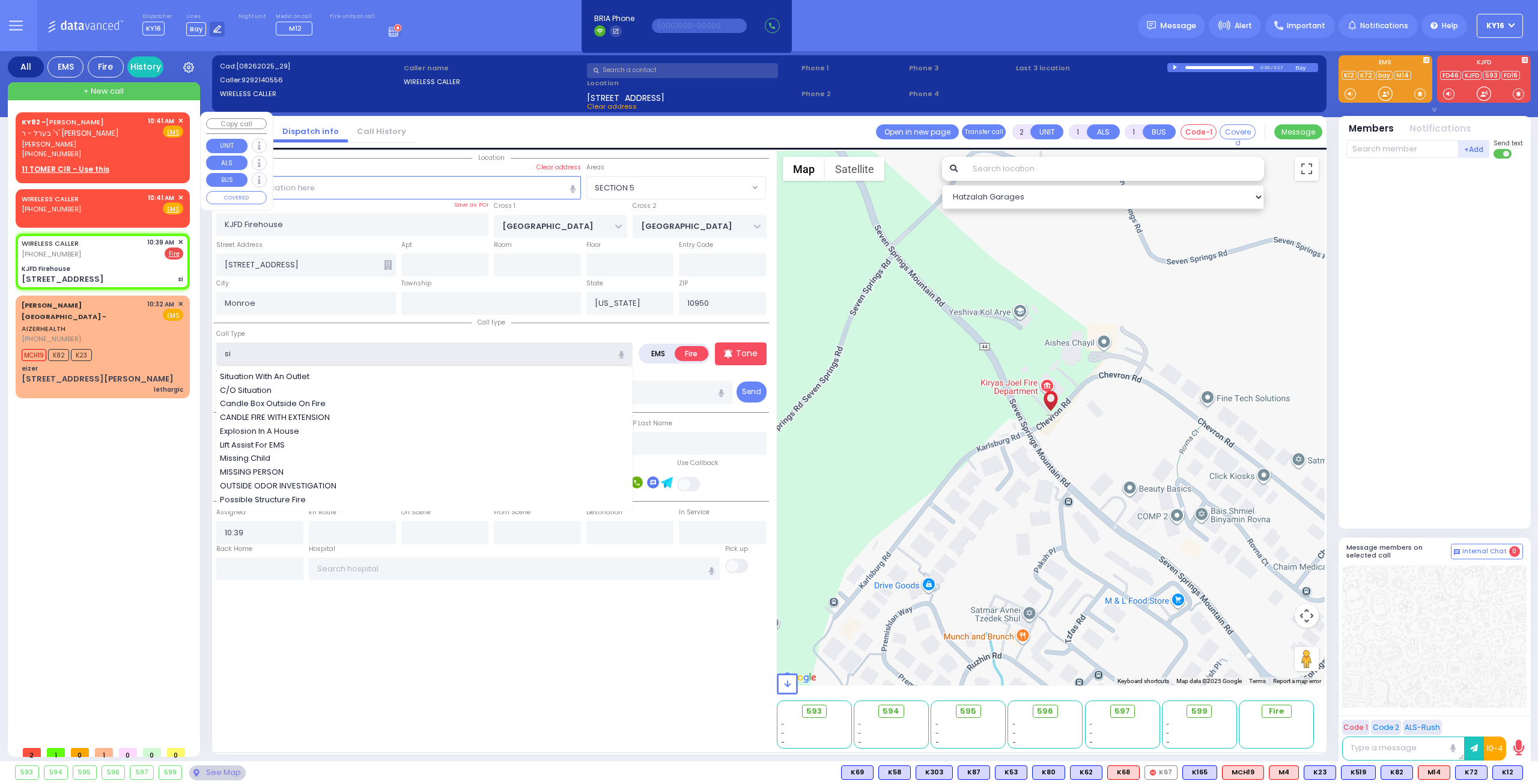
type input "si"
click at [179, 115] on div "KY82 - [PERSON_NAME] ר' בערל - ר' [PERSON_NAME] [PERSON_NAME] [PHONE_NUMBER] 10…" at bounding box center [103, 145] width 170 height 63
select select
radio input "true"
type input "[PERSON_NAME]"
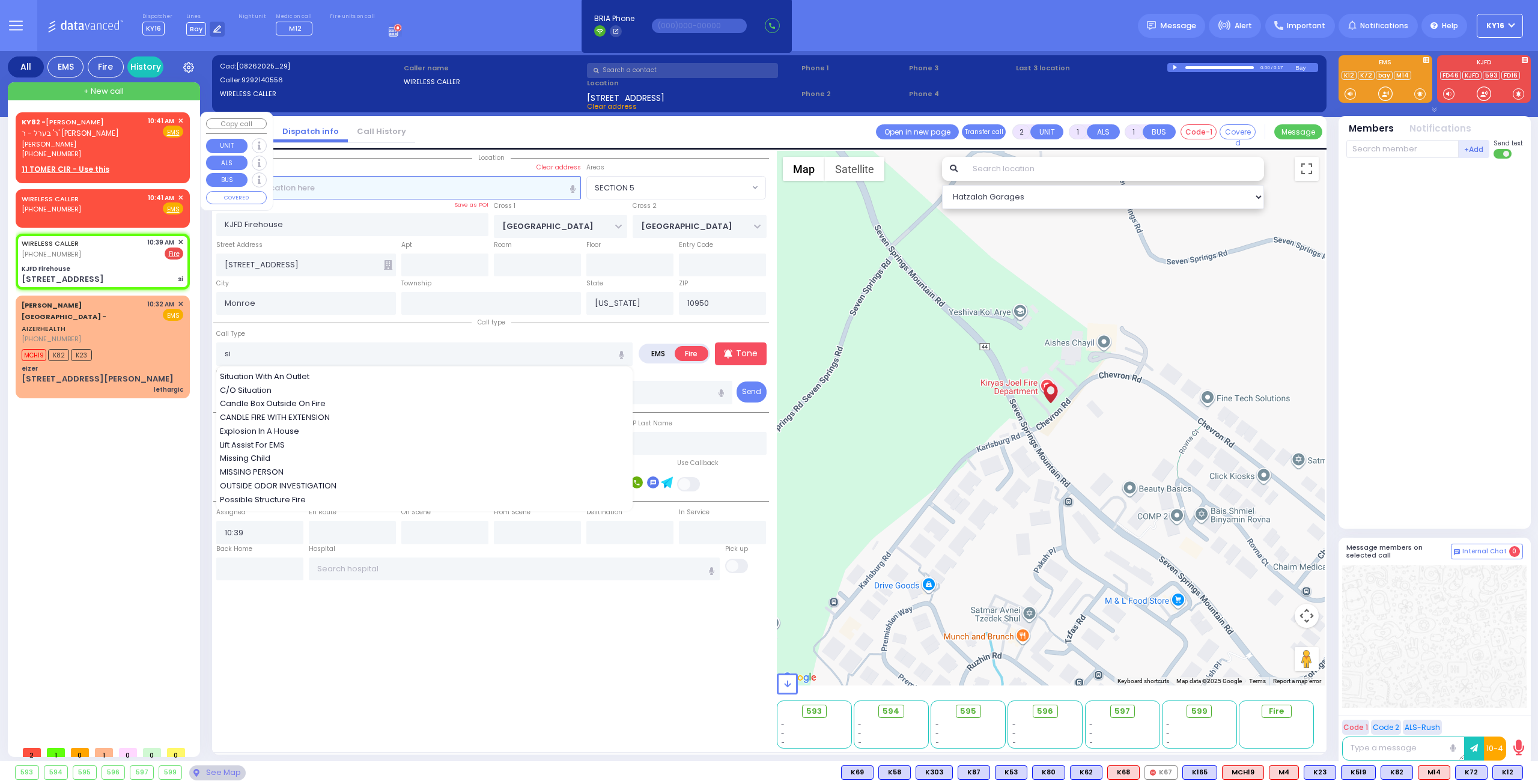
type input "[PERSON_NAME]"
select select
type input "10:41"
select select "Hatzalah Garages"
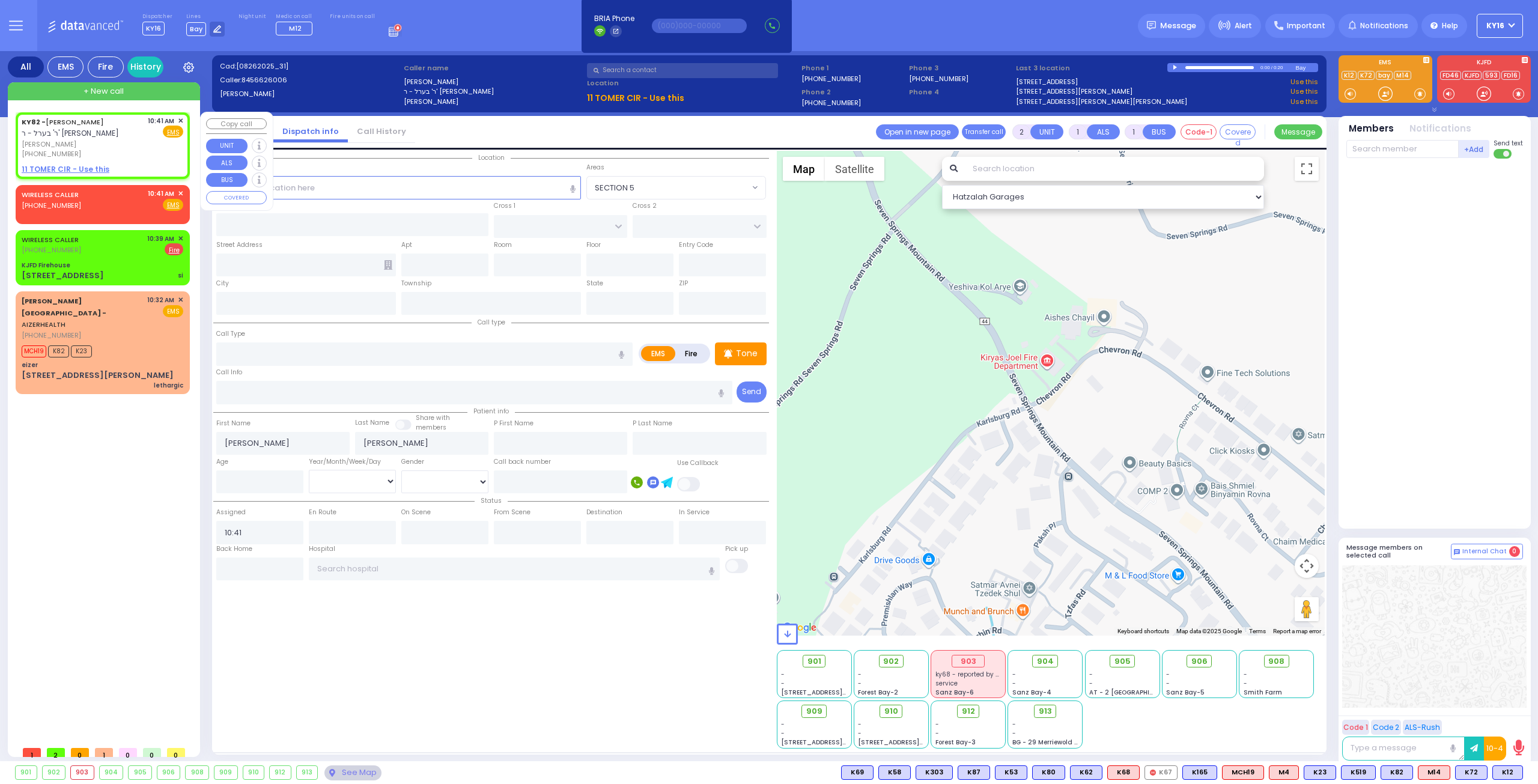
click at [179, 115] on div "KY82 - [PERSON_NAME] ר' בערל - ר' [PERSON_NAME] [PERSON_NAME] [PHONE_NUMBER] 10…" at bounding box center [103, 145] width 170 height 63
select select
radio input "true"
select select
select select "Hatzalah Garages"
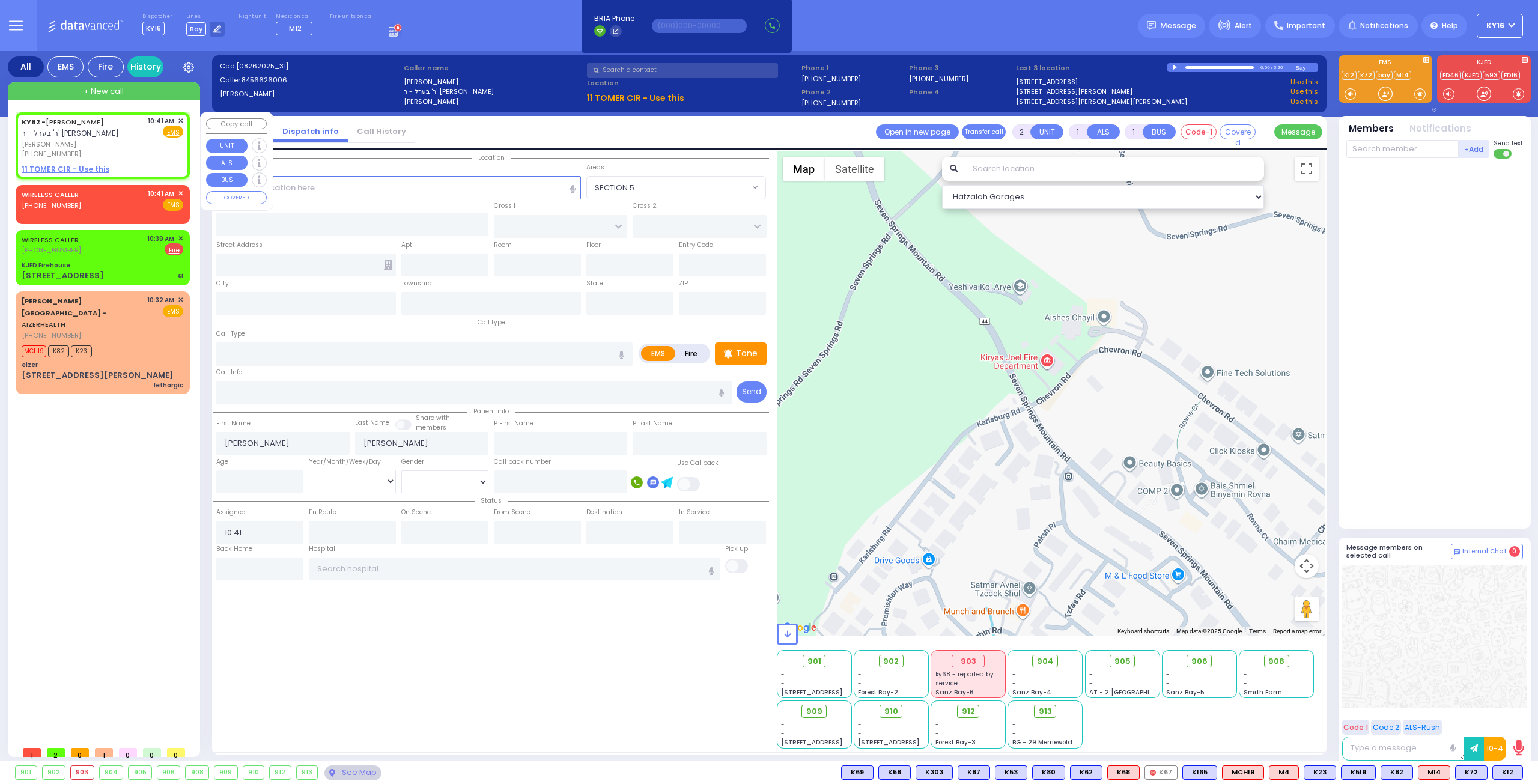
click at [181, 116] on span "✕" at bounding box center [180, 121] width 6 height 10
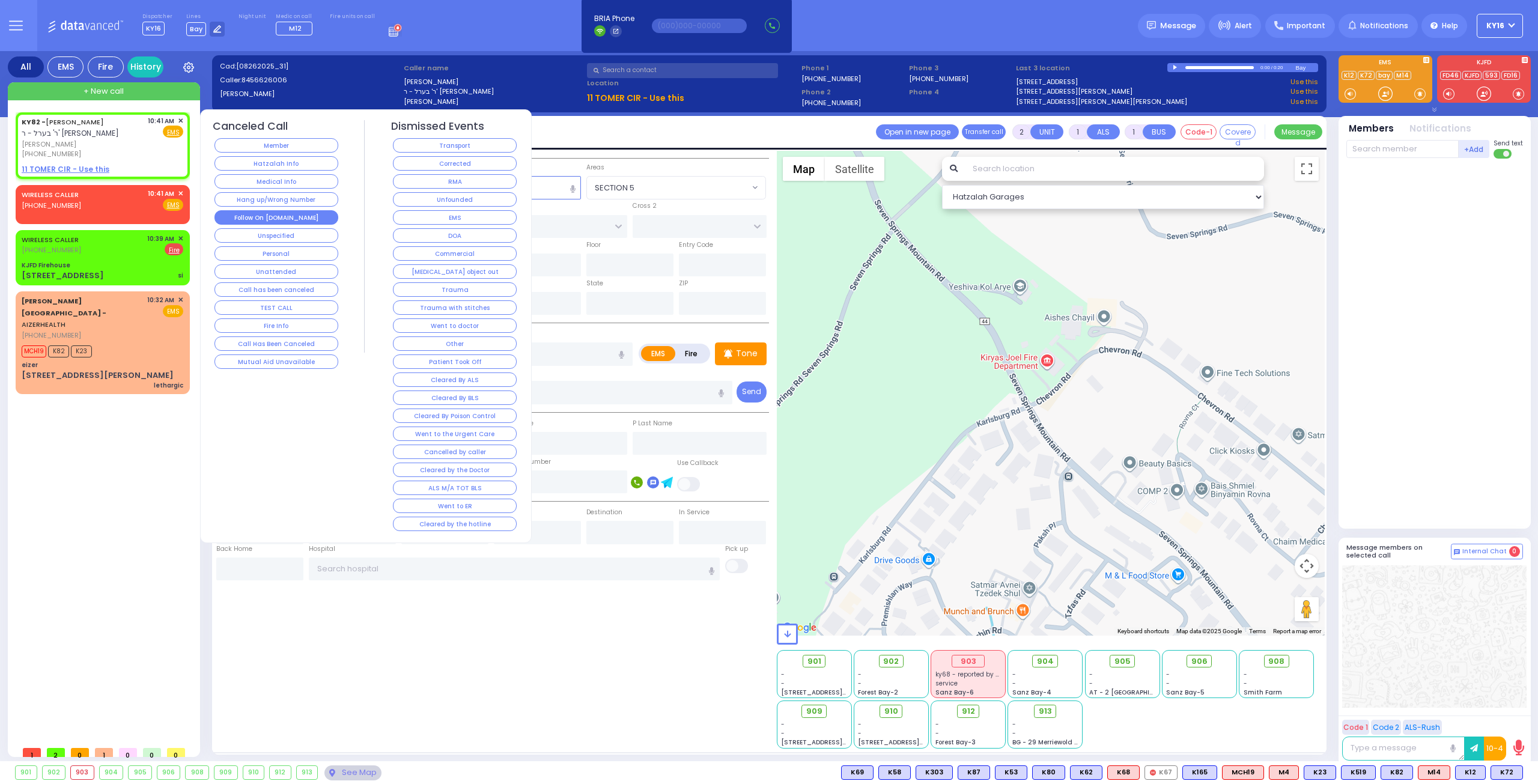
click at [307, 213] on button "Follow On [DOMAIN_NAME]" at bounding box center [277, 217] width 124 height 14
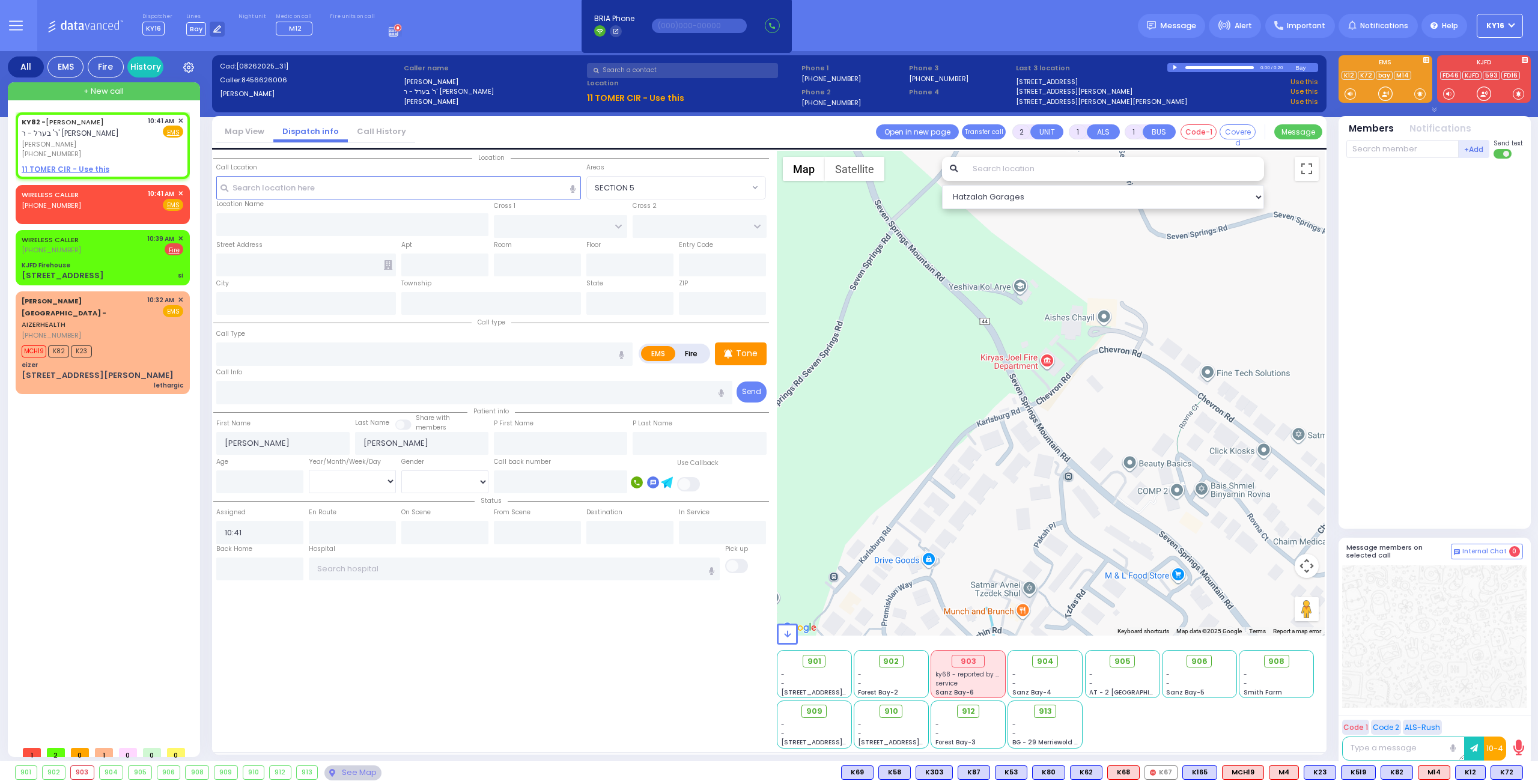
select select
radio input "true"
select select
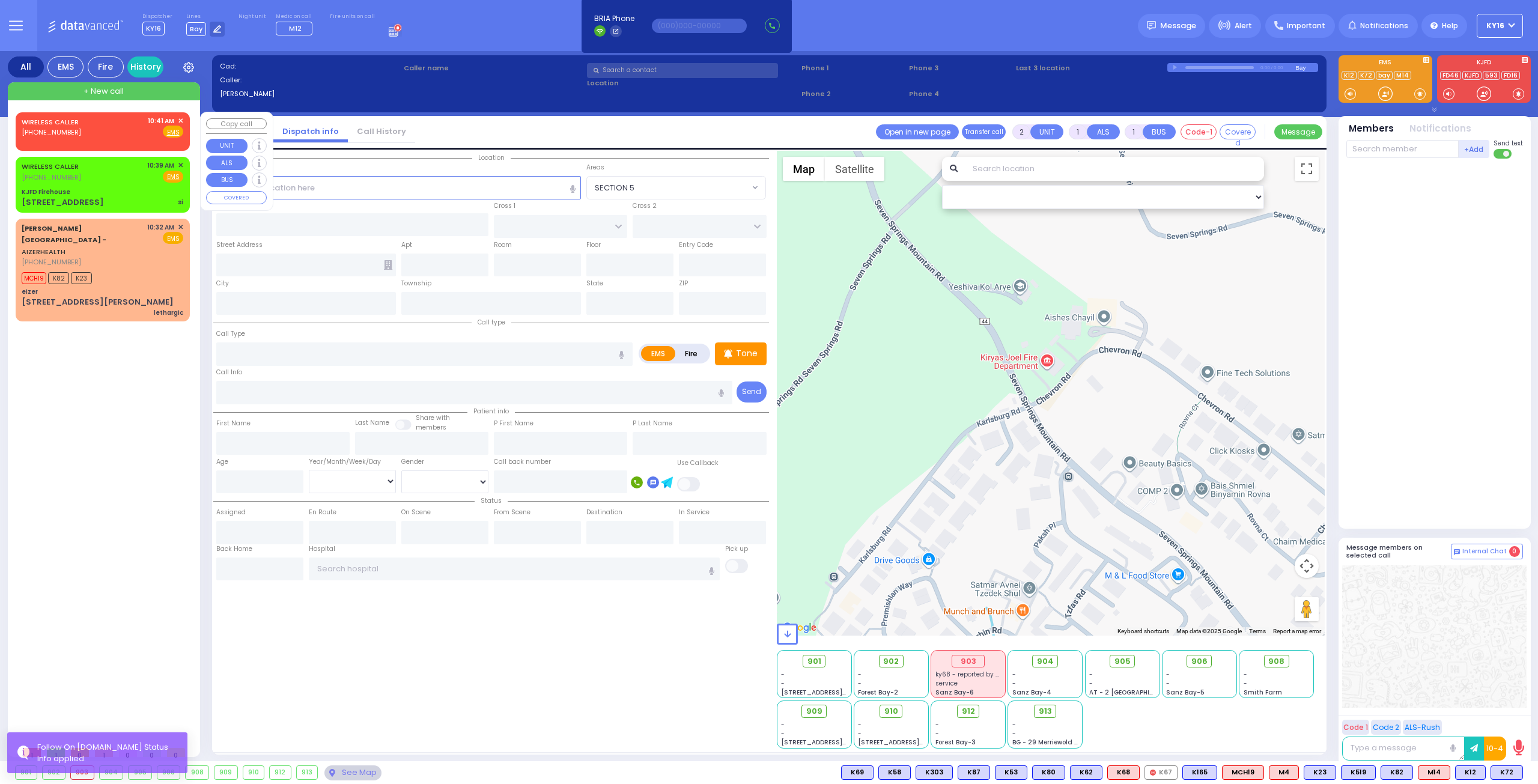
click at [182, 114] on div "WIRELESS CALLER [PHONE_NUMBER] 10:41 AM ✕ Fire EMS" at bounding box center [103, 129] width 170 height 31
select select
radio input "true"
select select
type input "10:41"
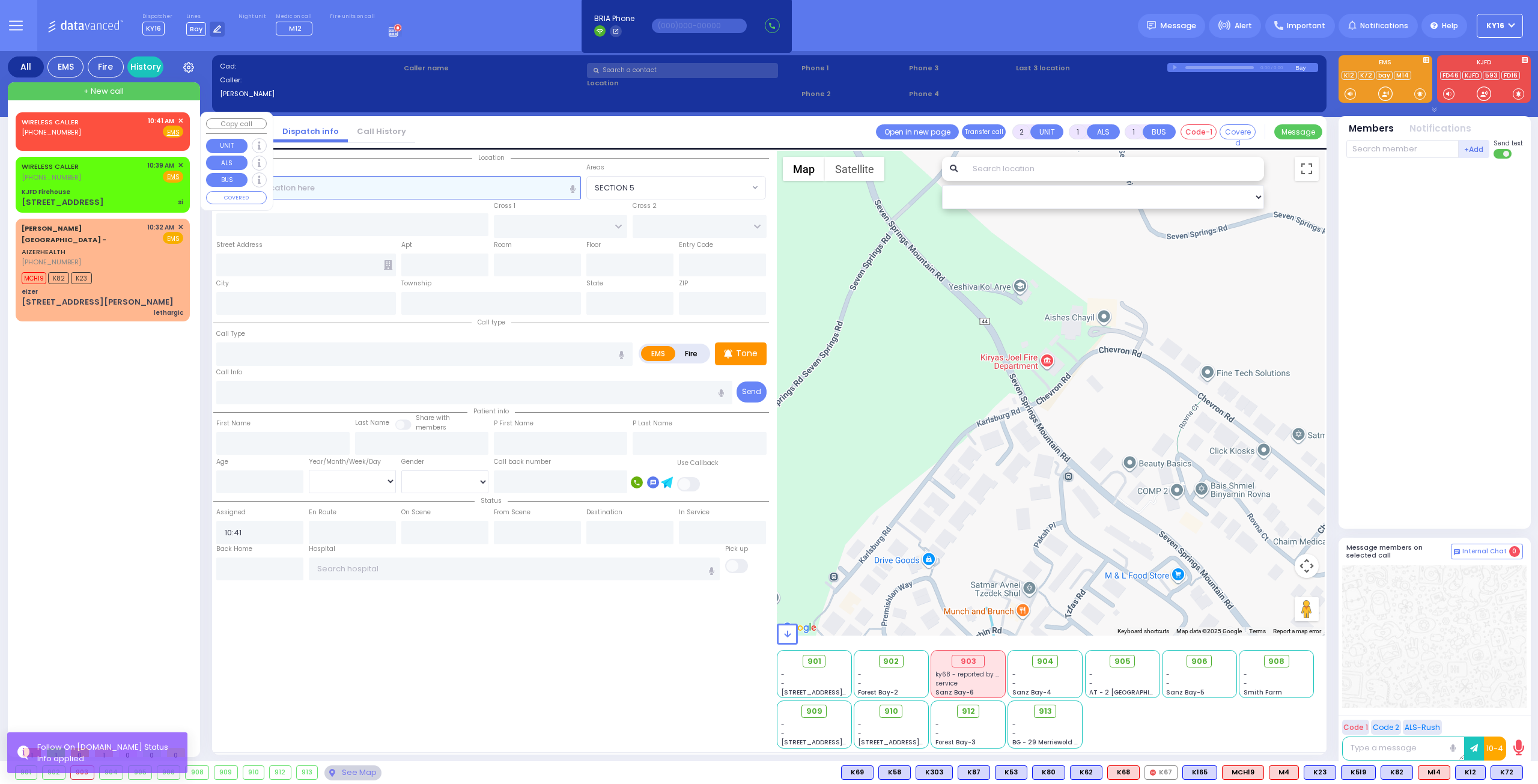
select select "Hatzalah Garages"
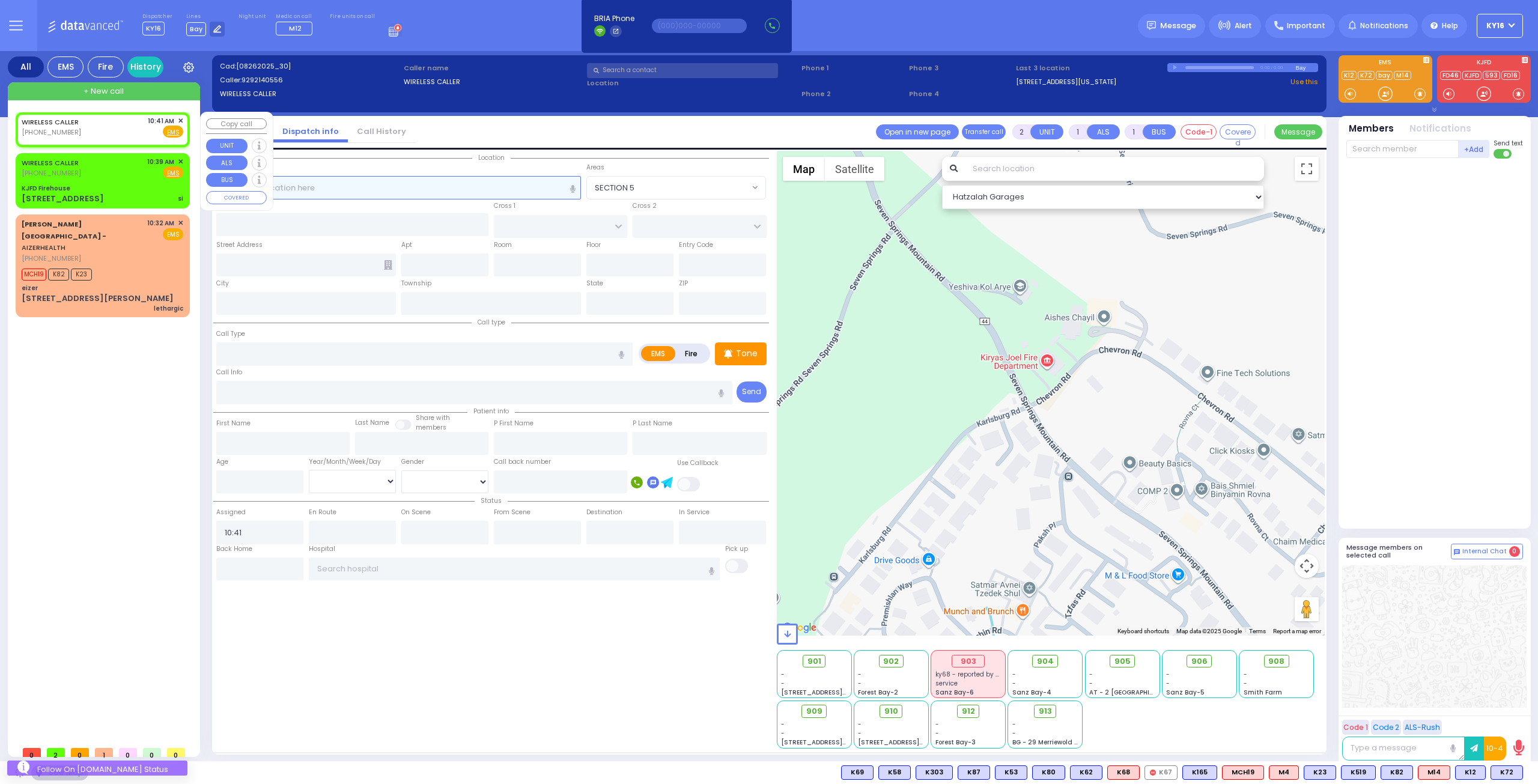
select select
radio input "true"
select select
select select "Hatzalah Garages"
click at [180, 114] on div "WIRELESS CALLER [PHONE_NUMBER] 10:41 AM ✕ Fire EMS" at bounding box center [103, 129] width 170 height 31
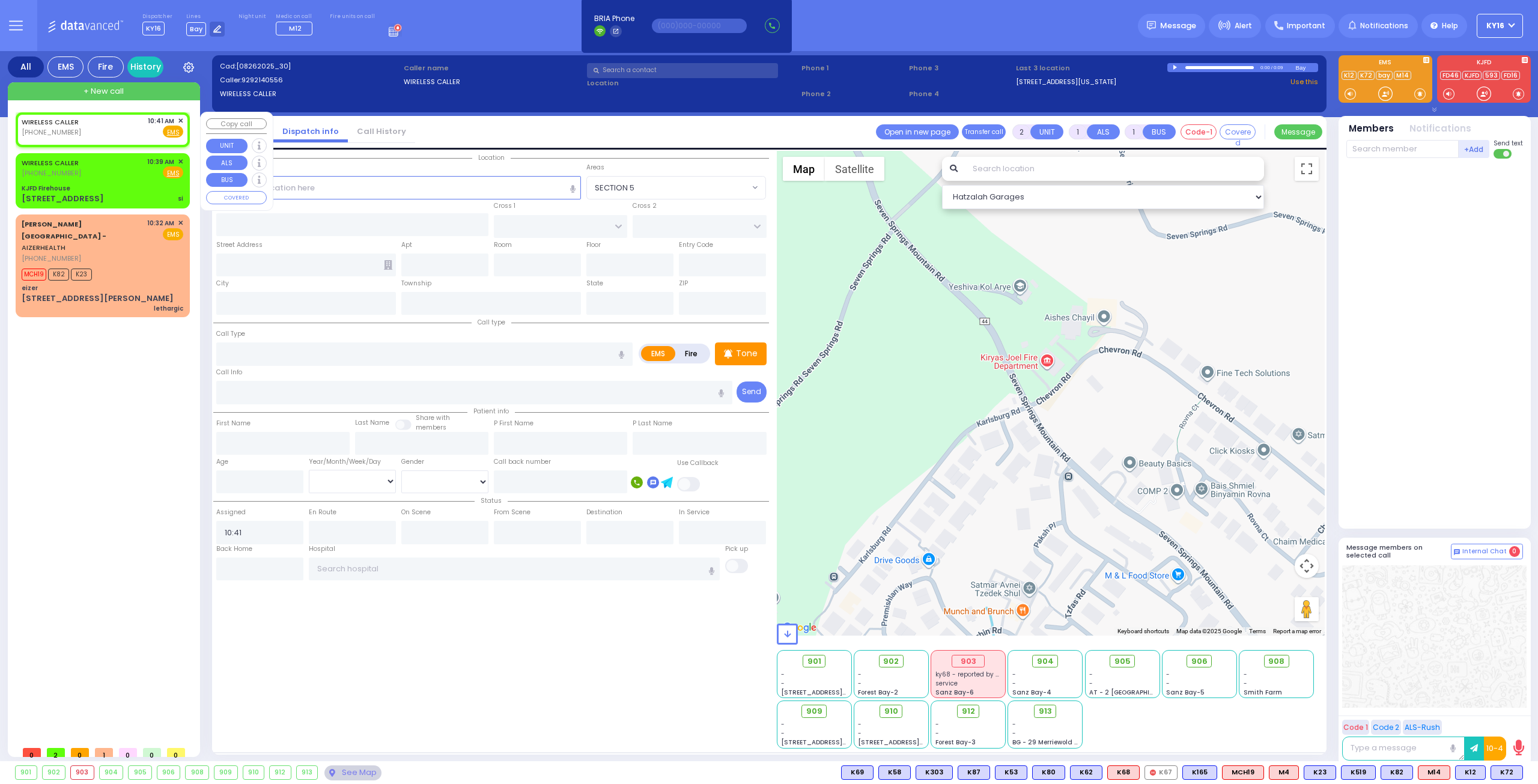
select select
radio input "true"
select select
select select "Hatzalah Garages"
click at [178, 114] on div "WIRELESS CALLER [PHONE_NUMBER] 10:41 AM ✕ Fire EMS" at bounding box center [103, 129] width 170 height 31
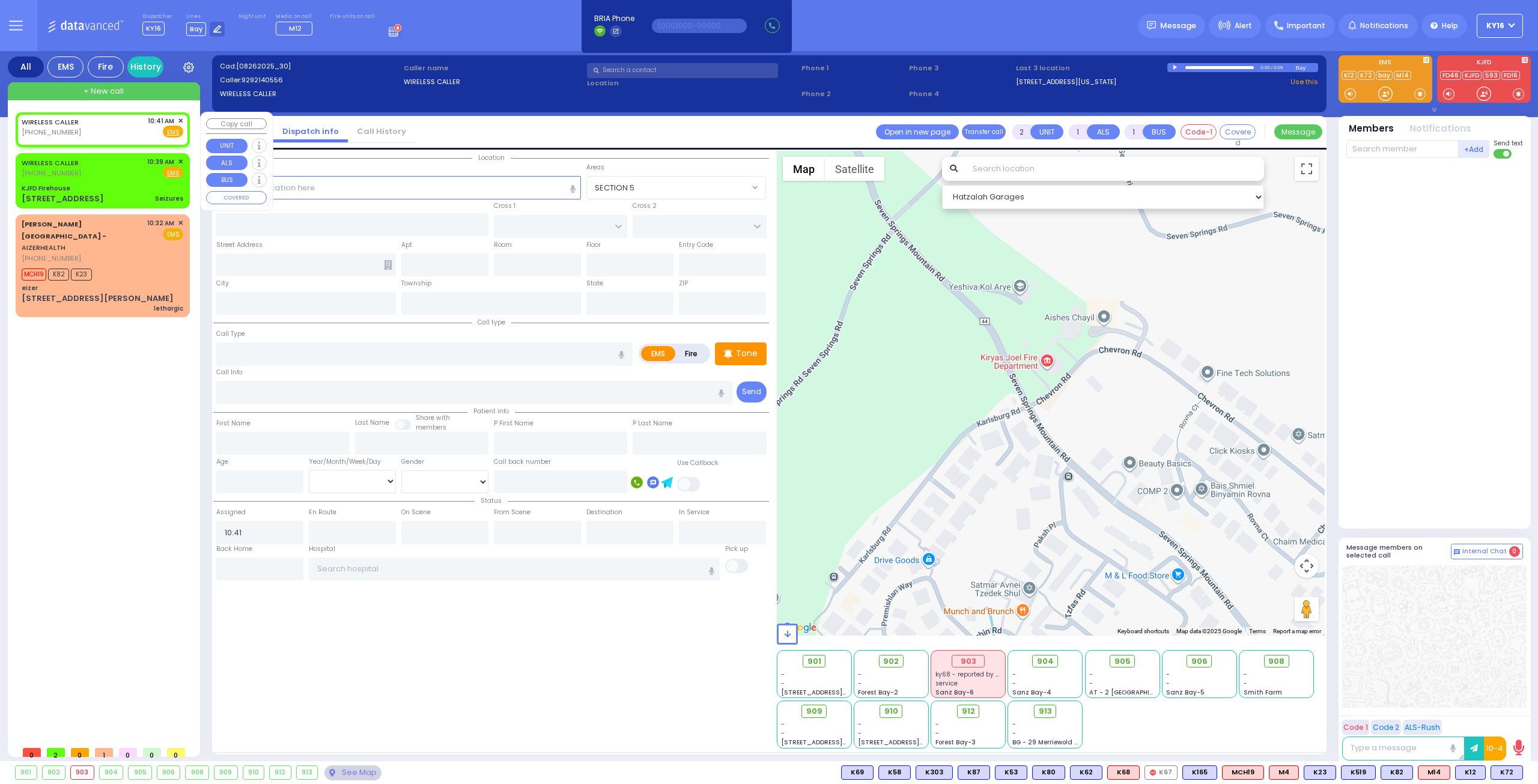
select select
radio input "true"
select select
select select "Hatzalah Garages"
click at [178, 114] on div "WIRELESS CALLER [PHONE_NUMBER] 10:41 AM ✕ Fire EMS" at bounding box center [103, 129] width 170 height 31
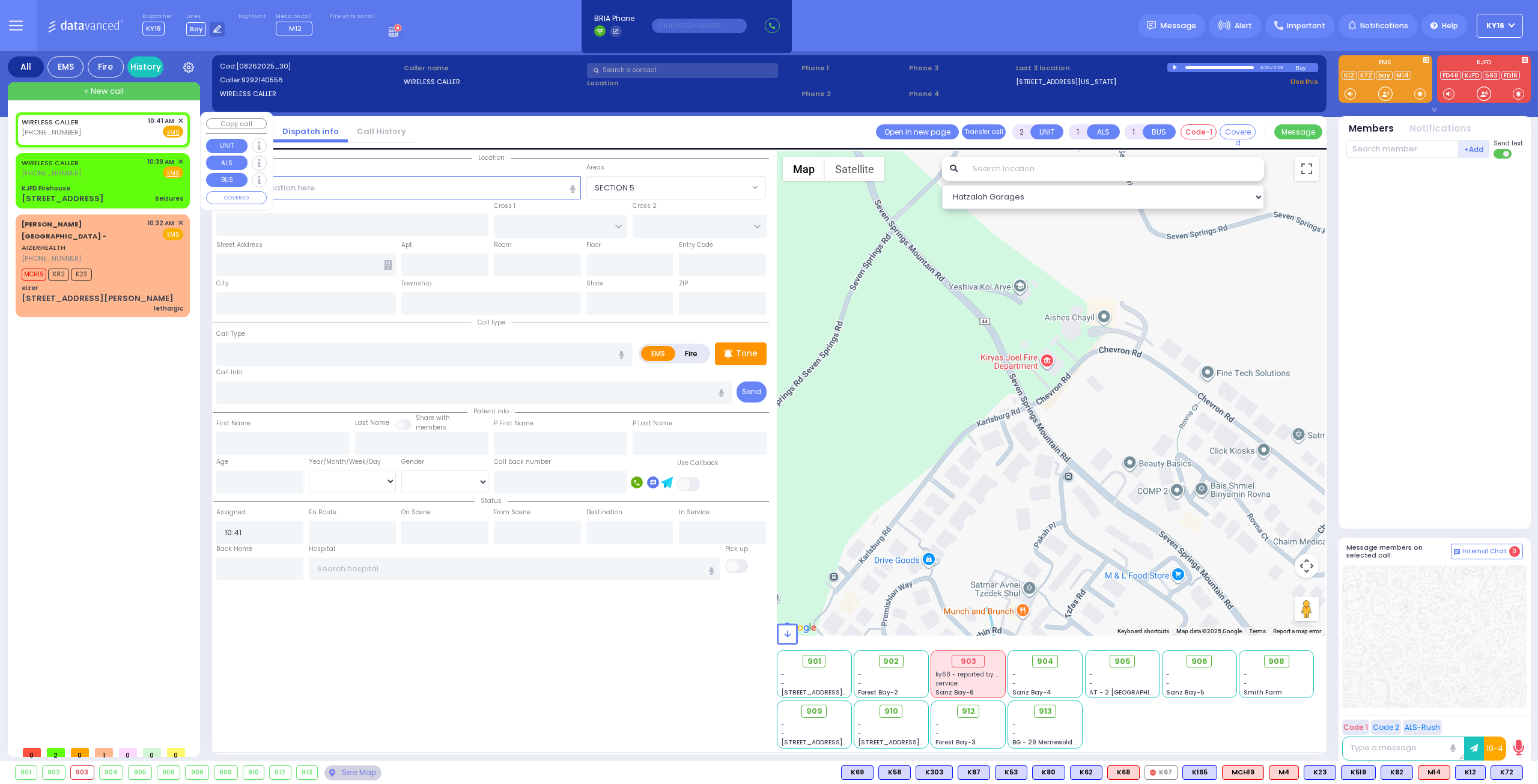
select select
radio input "true"
select select
select select "Hatzalah Garages"
drag, startPoint x: 134, startPoint y: 126, endPoint x: 146, endPoint y: 127, distance: 12.0
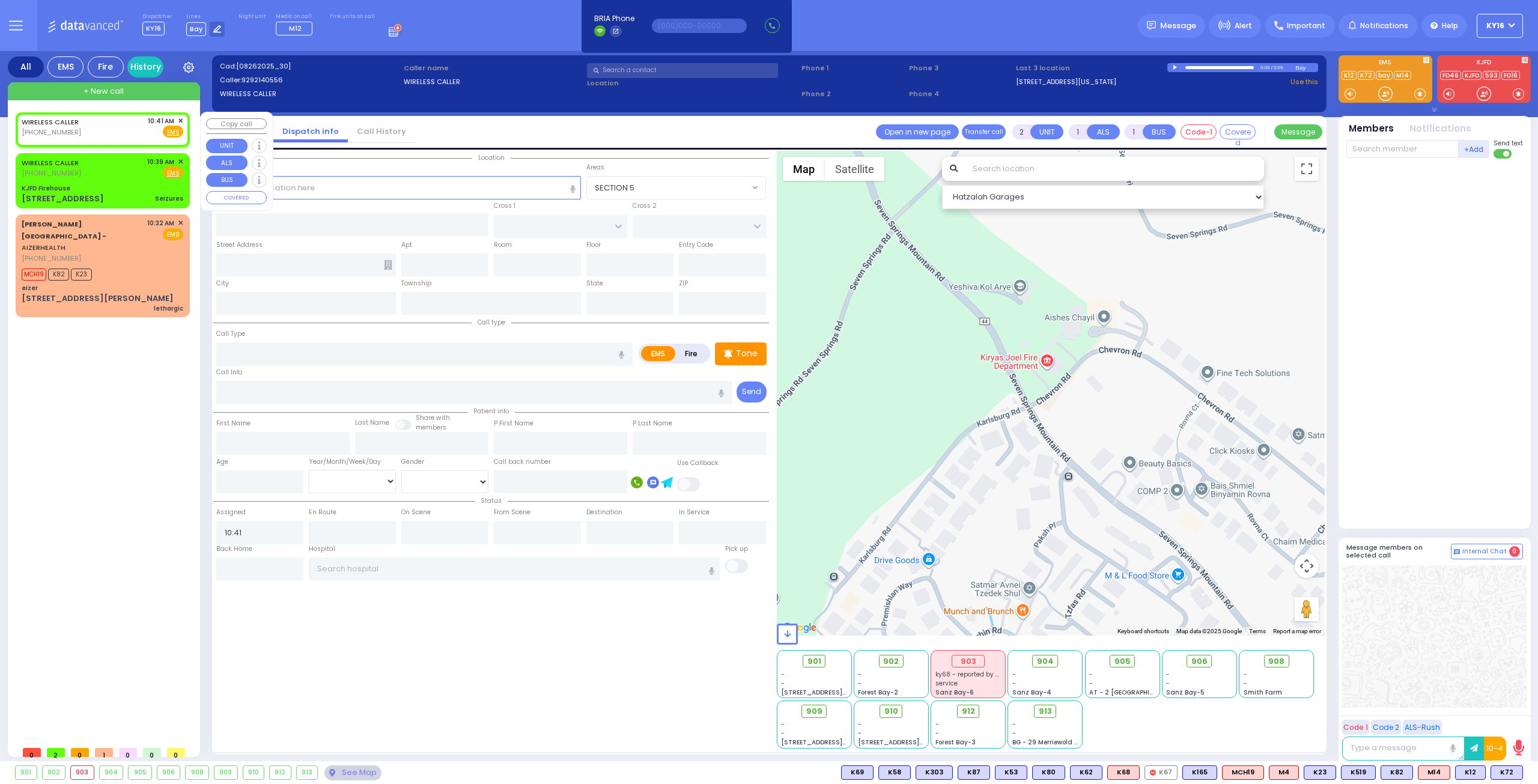
click at [138, 127] on div "WIRELESS CALLER [PHONE_NUMBER] 10:41 AM ✕ Fire EMS" at bounding box center [103, 127] width 161 height 23
select select
radio input "true"
select select
select select "Hatzalah Garages"
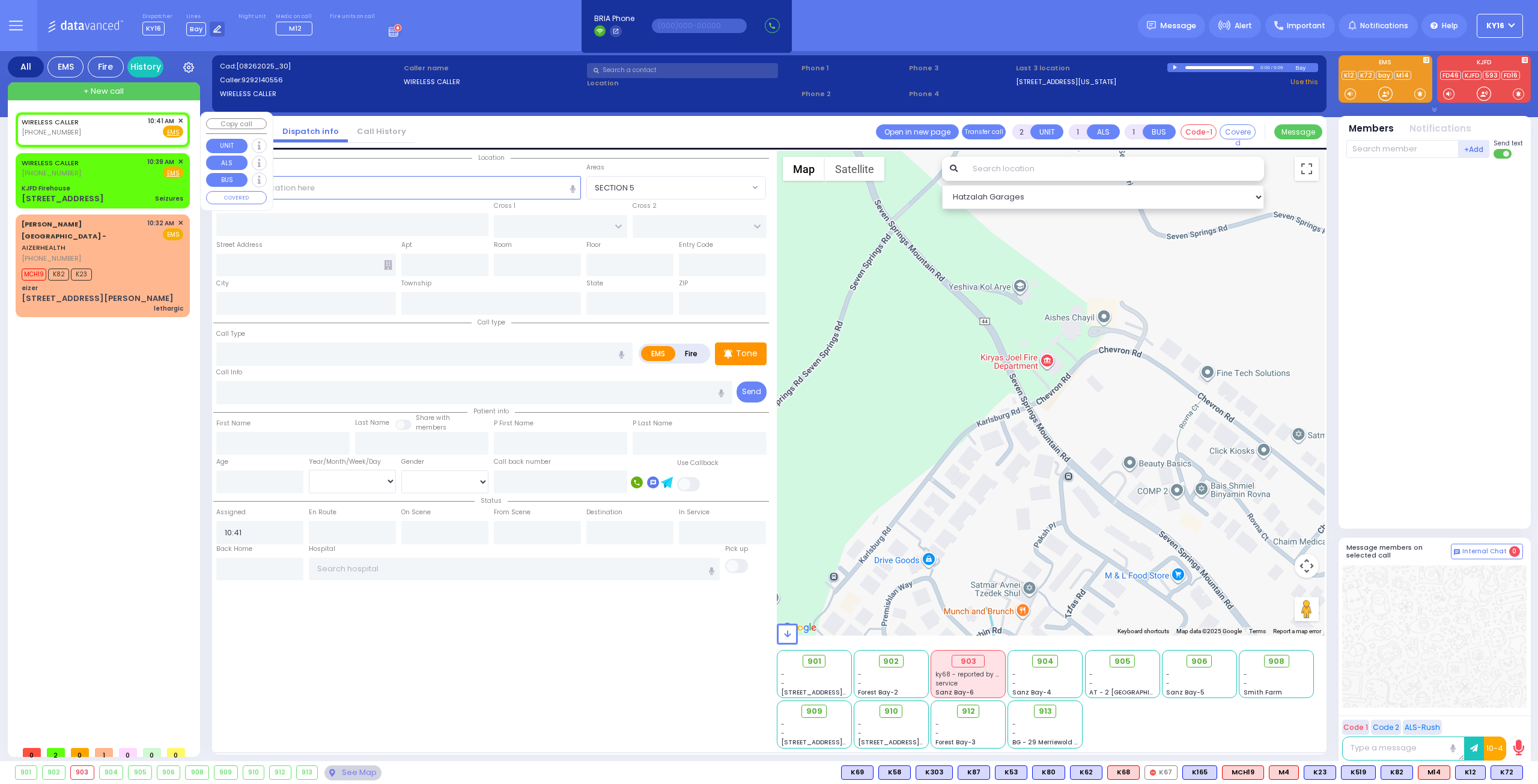
click at [180, 115] on div "WIRELESS CALLER [PHONE_NUMBER] 10:41 AM ✕ Fire EMS" at bounding box center [103, 129] width 170 height 31
select select
radio input "true"
select select
select select "Hatzalah Garages"
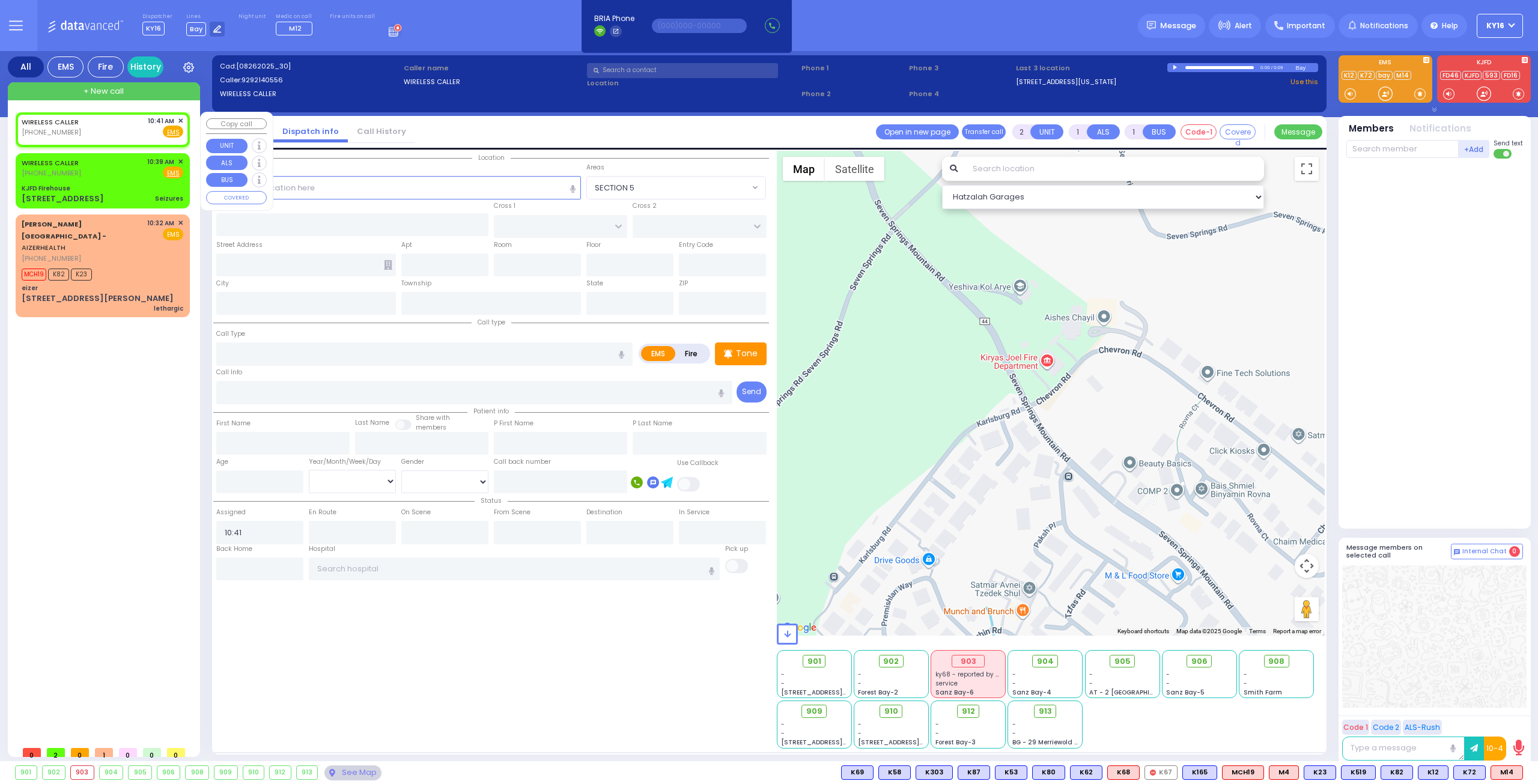
click at [125, 125] on div "WIRELESS CALLER [PHONE_NUMBER] 10:41 AM ✕ Fire EMS" at bounding box center [103, 127] width 161 height 23
select select
radio input "true"
click at [125, 125] on div "WIRELESS CALLER [PHONE_NUMBER] 10:41 AM ✕ Fire EMS" at bounding box center [103, 127] width 161 height 23
click at [130, 265] on div "MCH19 K82 K23" at bounding box center [103, 273] width 161 height 15
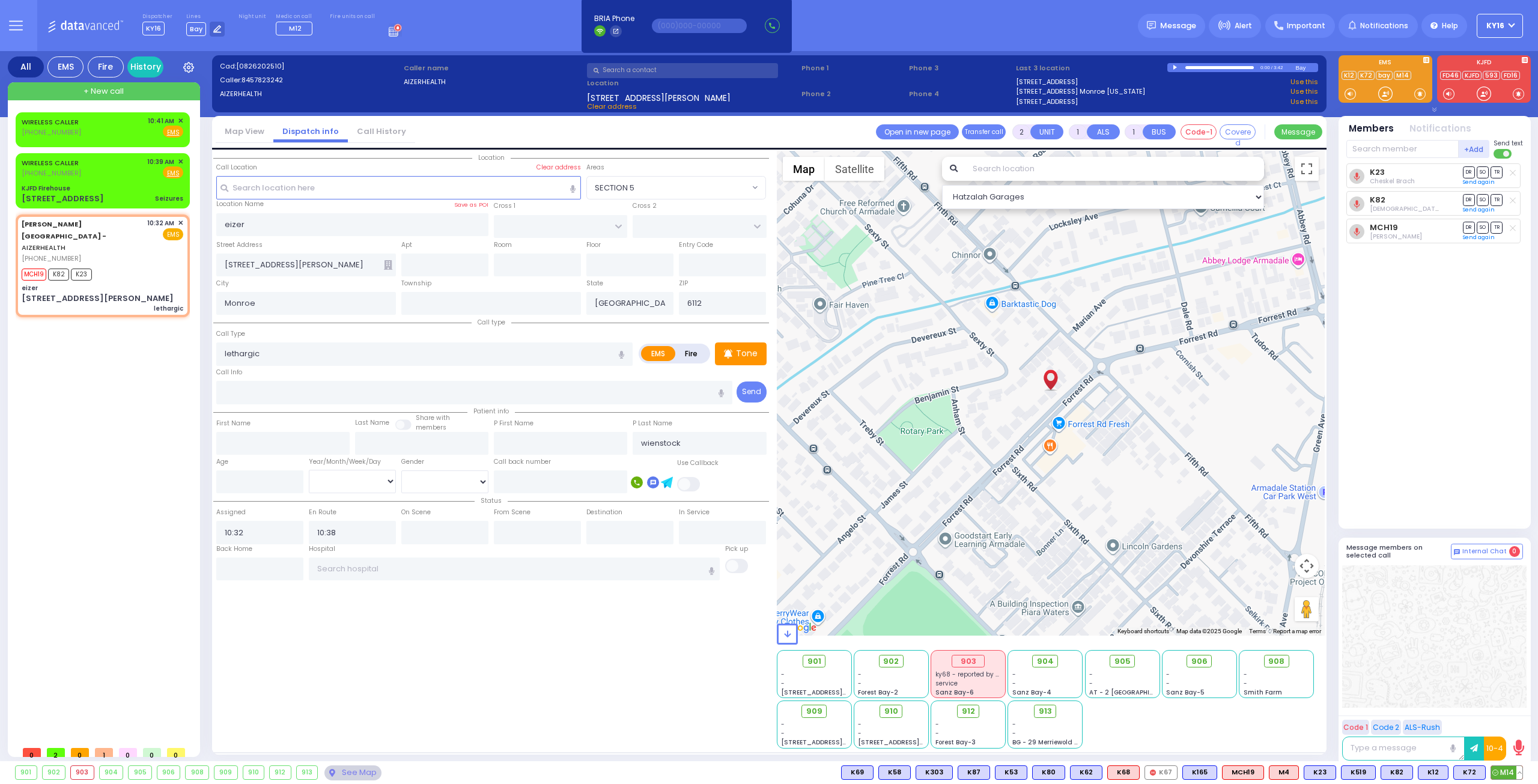
click at [1501, 769] on span "M14" at bounding box center [1507, 772] width 31 height 13
click at [112, 187] on div "KJFD Firehouse" at bounding box center [103, 188] width 161 height 9
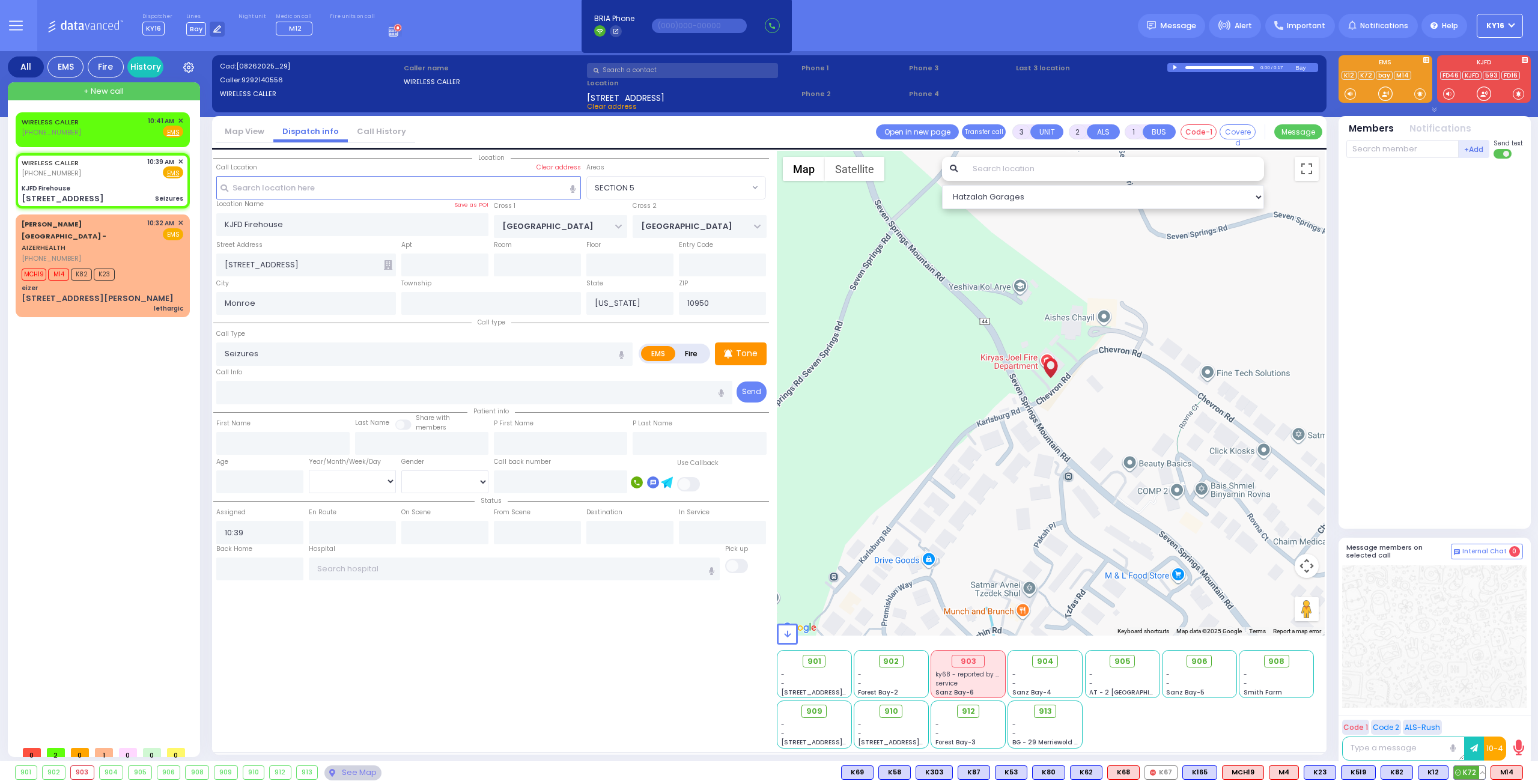
click at [1472, 771] on span "K72" at bounding box center [1470, 772] width 31 height 13
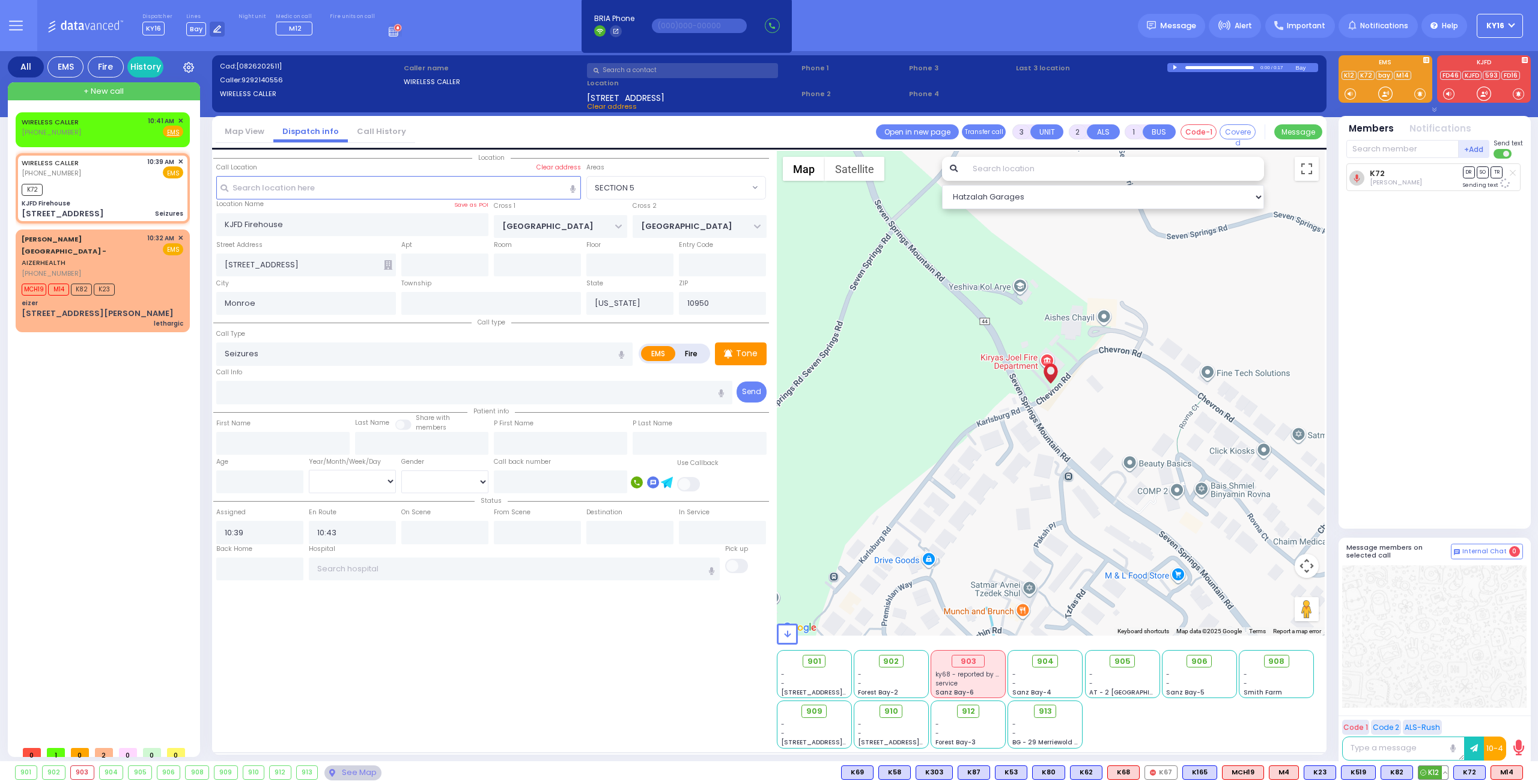
click at [1437, 771] on span "K12" at bounding box center [1433, 772] width 29 height 13
click at [1361, 770] on span "K519" at bounding box center [1358, 772] width 34 height 13
click at [1412, 150] on input "text" at bounding box center [1402, 149] width 112 height 18
click at [1393, 170] on div "Medic3" at bounding box center [1387, 173] width 60 height 12
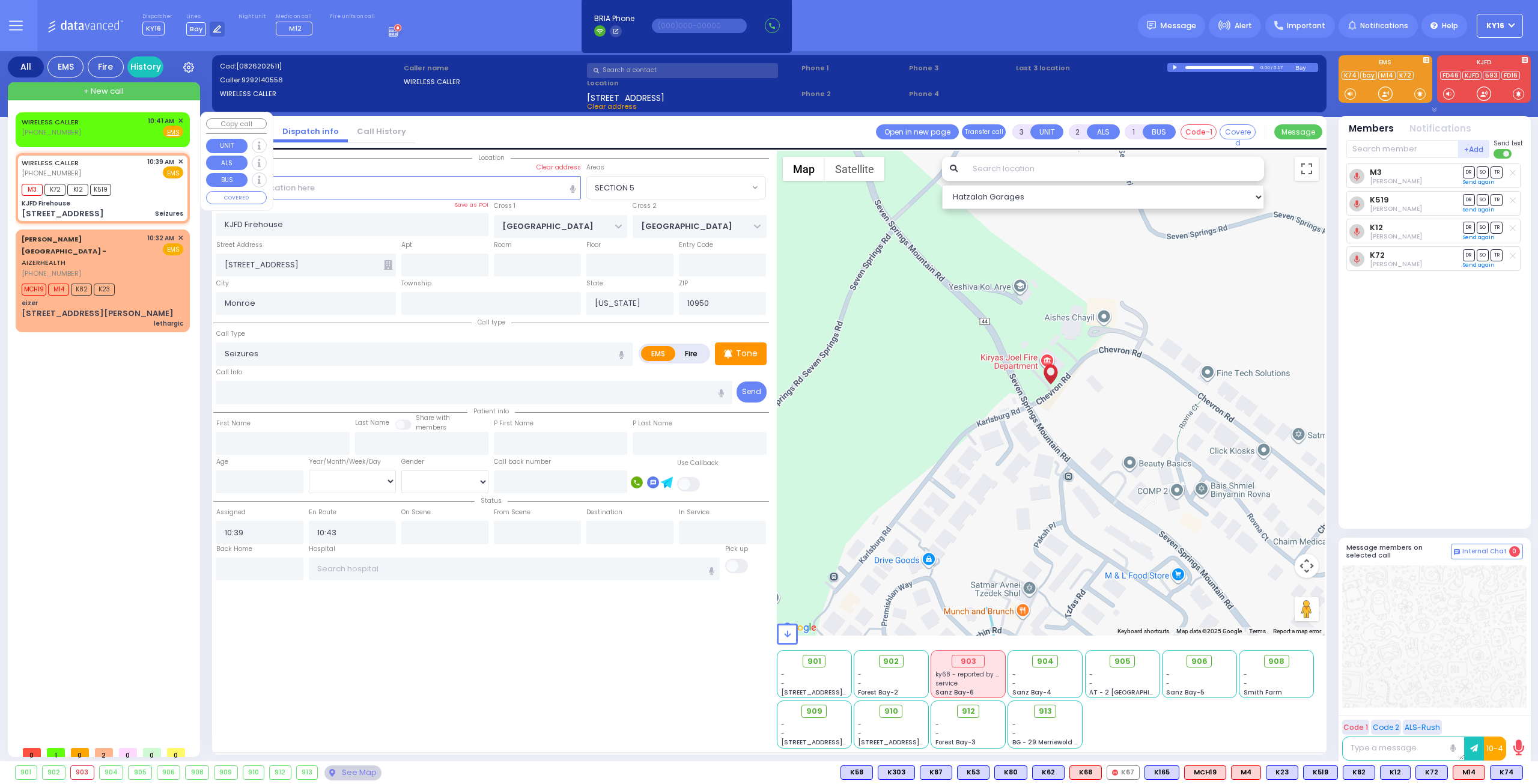
click at [136, 130] on div "WIRELESS CALLER [PHONE_NUMBER] 10:41 AM ✕ Fire EMS" at bounding box center [103, 127] width 161 height 23
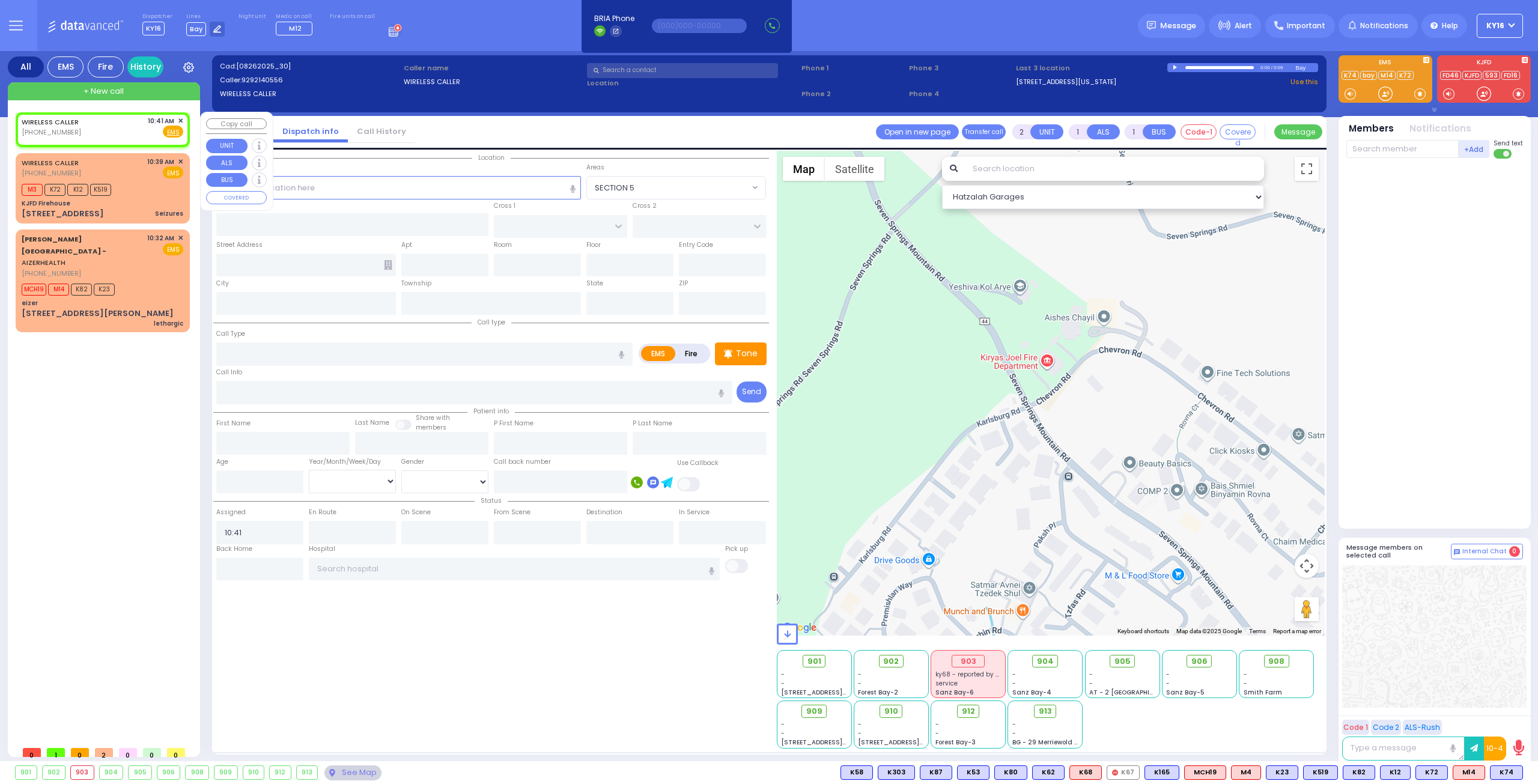
click at [183, 115] on div "WIRELESS CALLER [PHONE_NUMBER] 10:41 AM ✕ Fire EMS" at bounding box center [103, 129] width 170 height 31
click at [179, 114] on div "WIRELESS CALLER [PHONE_NUMBER] 10:41 AM ✕ Fire EMS" at bounding box center [103, 129] width 170 height 31
click at [178, 114] on div "WIRELESS CALLER [PHONE_NUMBER] 10:41 AM ✕ Fire EMS" at bounding box center [103, 129] width 170 height 31
click at [133, 125] on div "WIRELESS CALLER [PHONE_NUMBER] 10:41 AM ✕ Fire EMS" at bounding box center [103, 127] width 161 height 23
click at [179, 114] on div "WIRELESS CALLER [PHONE_NUMBER] 10:41 AM ✕ Fire EMS" at bounding box center [103, 129] width 170 height 31
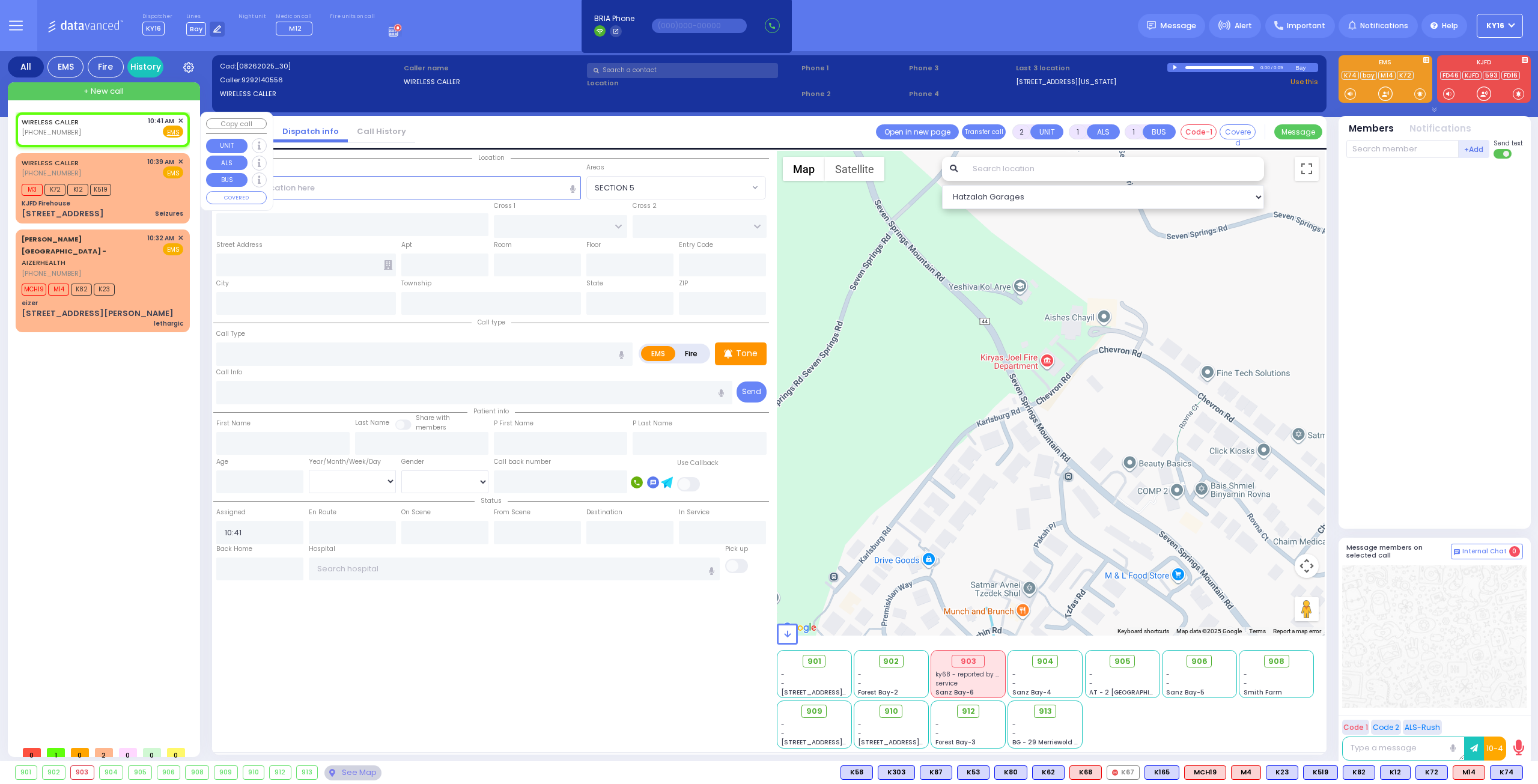
click at [179, 115] on div "WIRELESS CALLER [PHONE_NUMBER] 10:41 AM ✕ Fire EMS" at bounding box center [103, 129] width 170 height 31
click at [179, 114] on div "WIRELESS CALLER [PHONE_NUMBER] 10:41 AM ✕ Fire EMS" at bounding box center [103, 129] width 170 height 31
click at [179, 116] on div "WIRELESS CALLER [PHONE_NUMBER] 10:41 AM ✕ Fire EMS" at bounding box center [103, 129] width 170 height 31
click at [179, 116] on span "✕" at bounding box center [180, 121] width 6 height 10
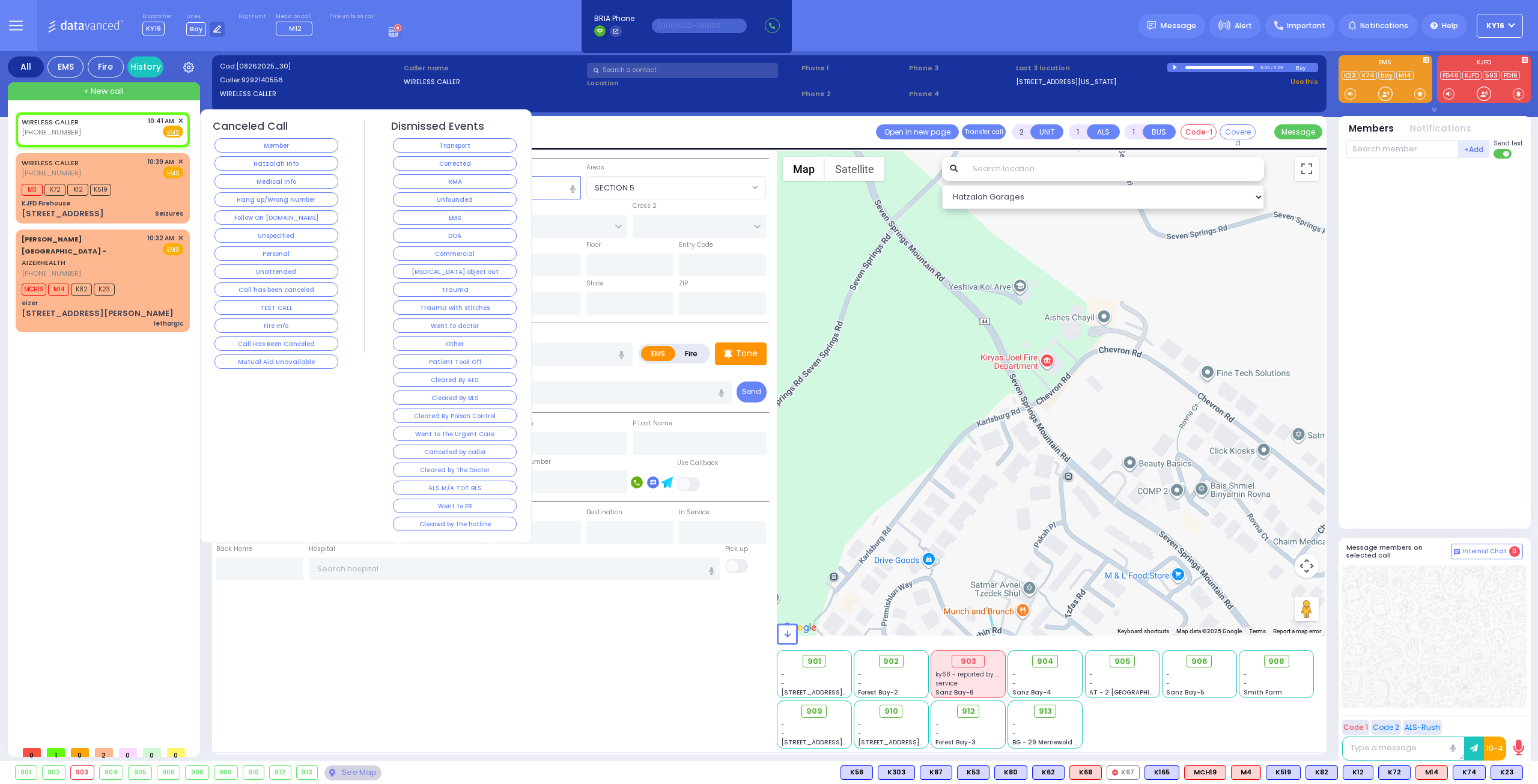
click at [302, 208] on div "Follow On [DOMAIN_NAME]" at bounding box center [277, 217] width 128 height 18
click at [302, 211] on button "Follow On [DOMAIN_NAME]" at bounding box center [277, 217] width 124 height 14
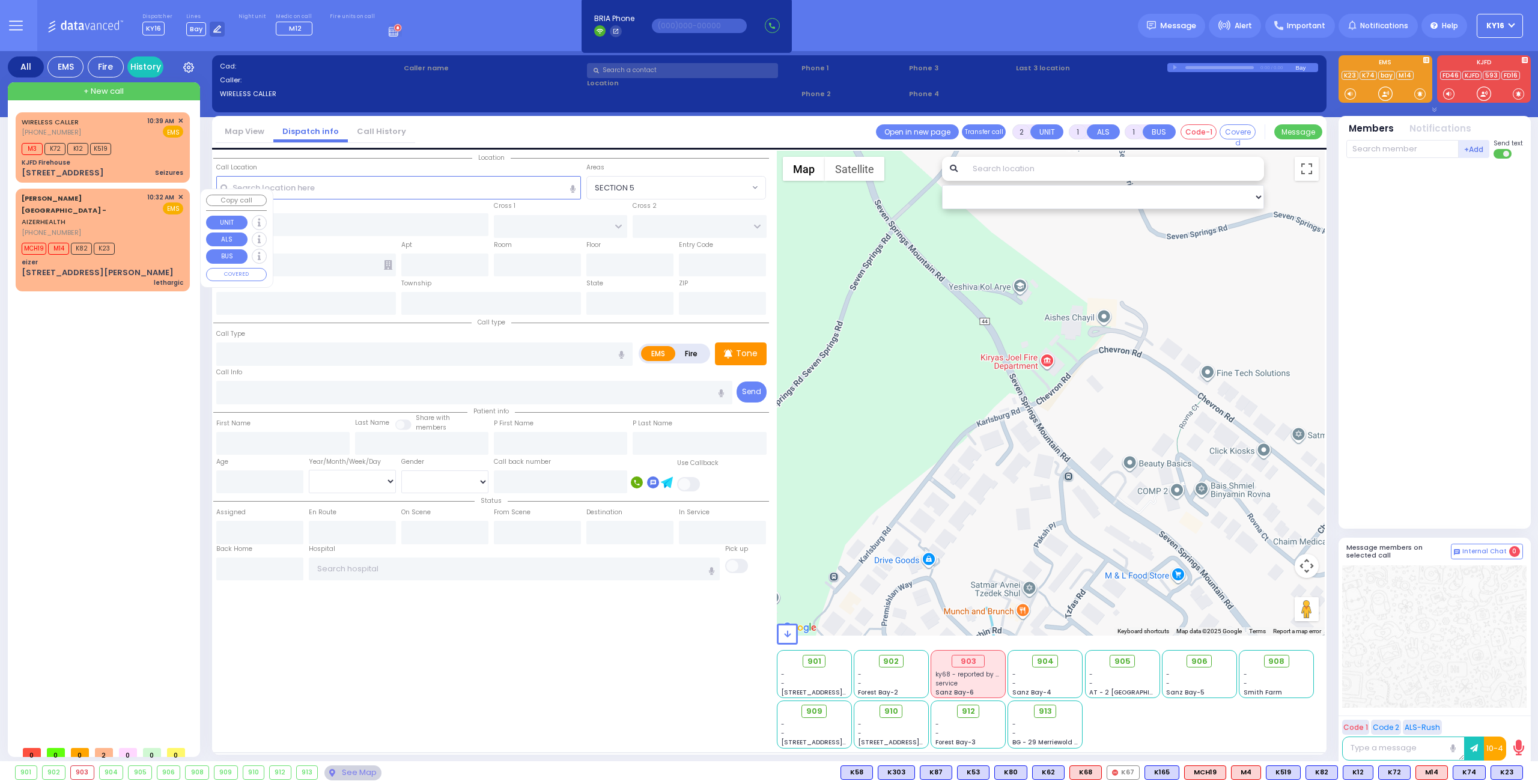
click at [148, 240] on div "MCH19 M14 K82 K23" at bounding box center [103, 247] width 161 height 15
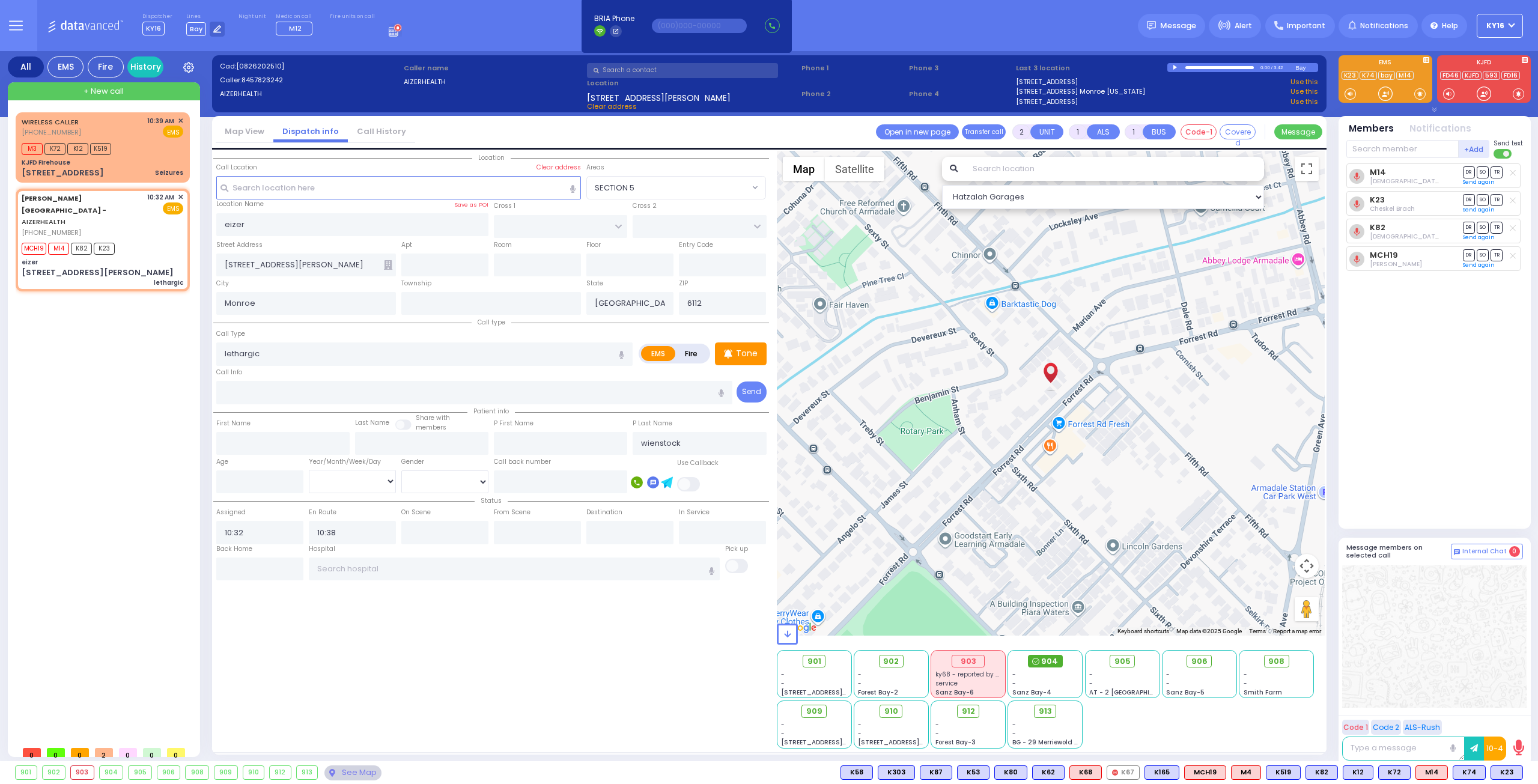
click at [1048, 659] on span "904" at bounding box center [1049, 661] width 17 height 12
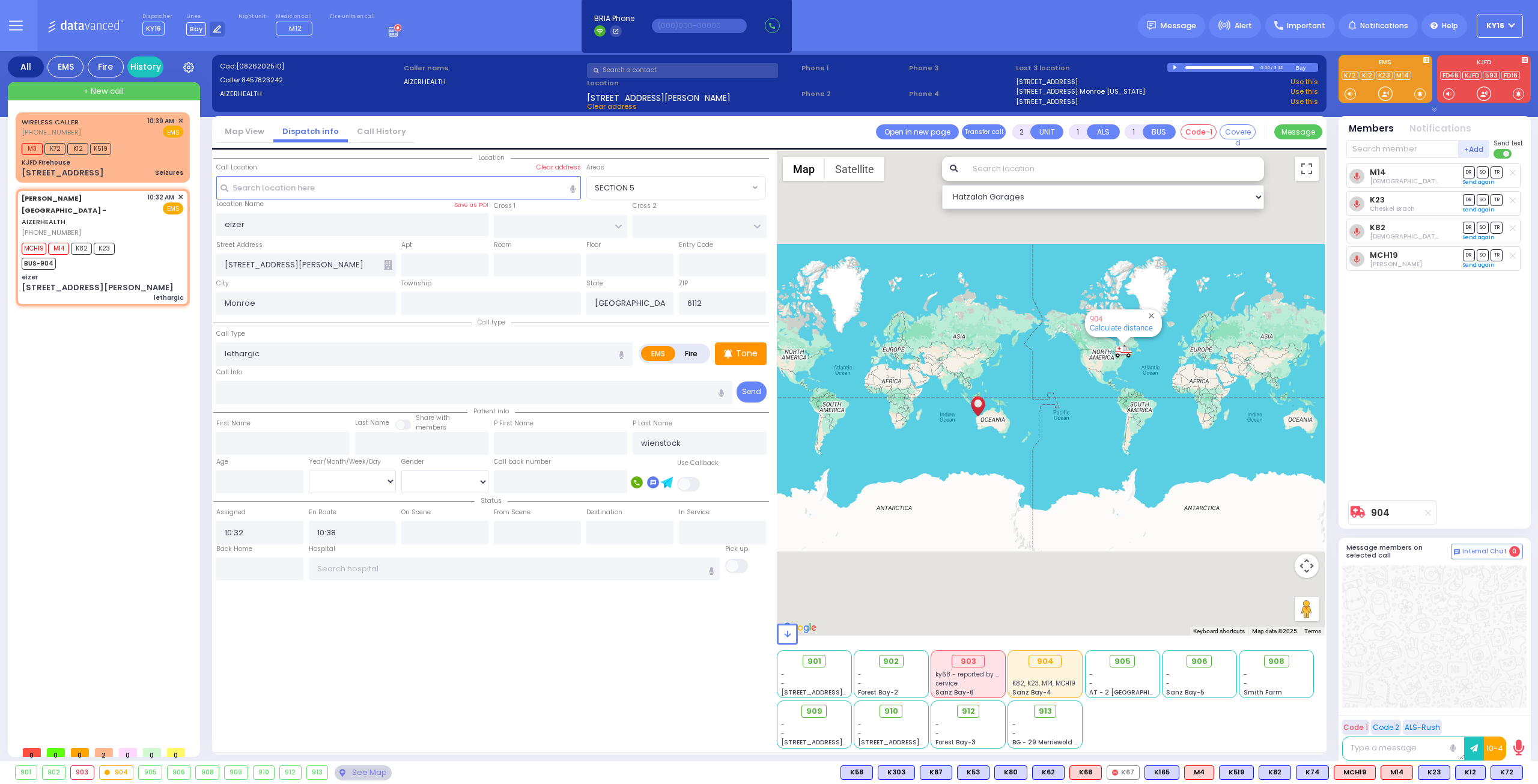
select select
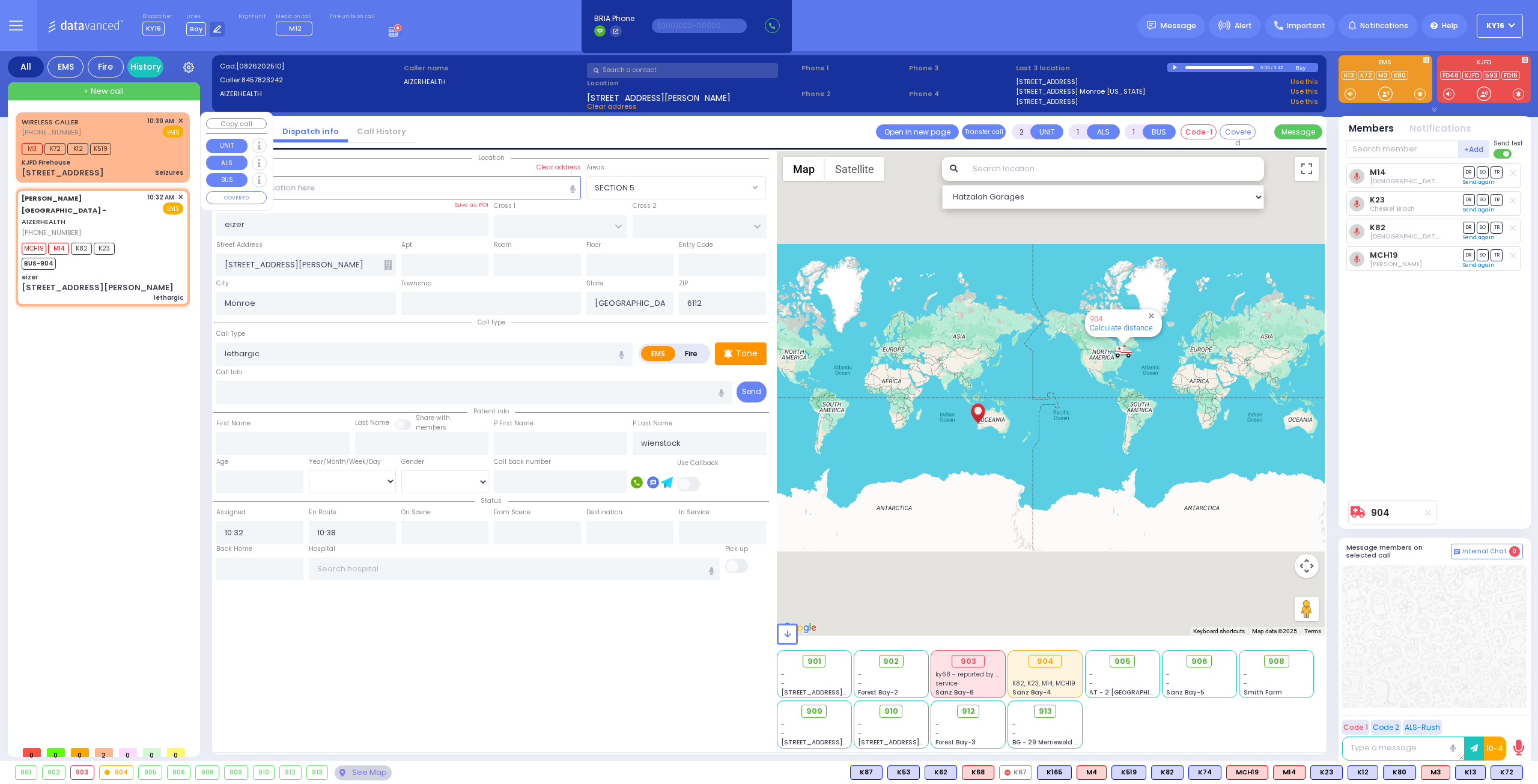
click at [135, 143] on div "M3 K72 K12 K519" at bounding box center [103, 148] width 161 height 15
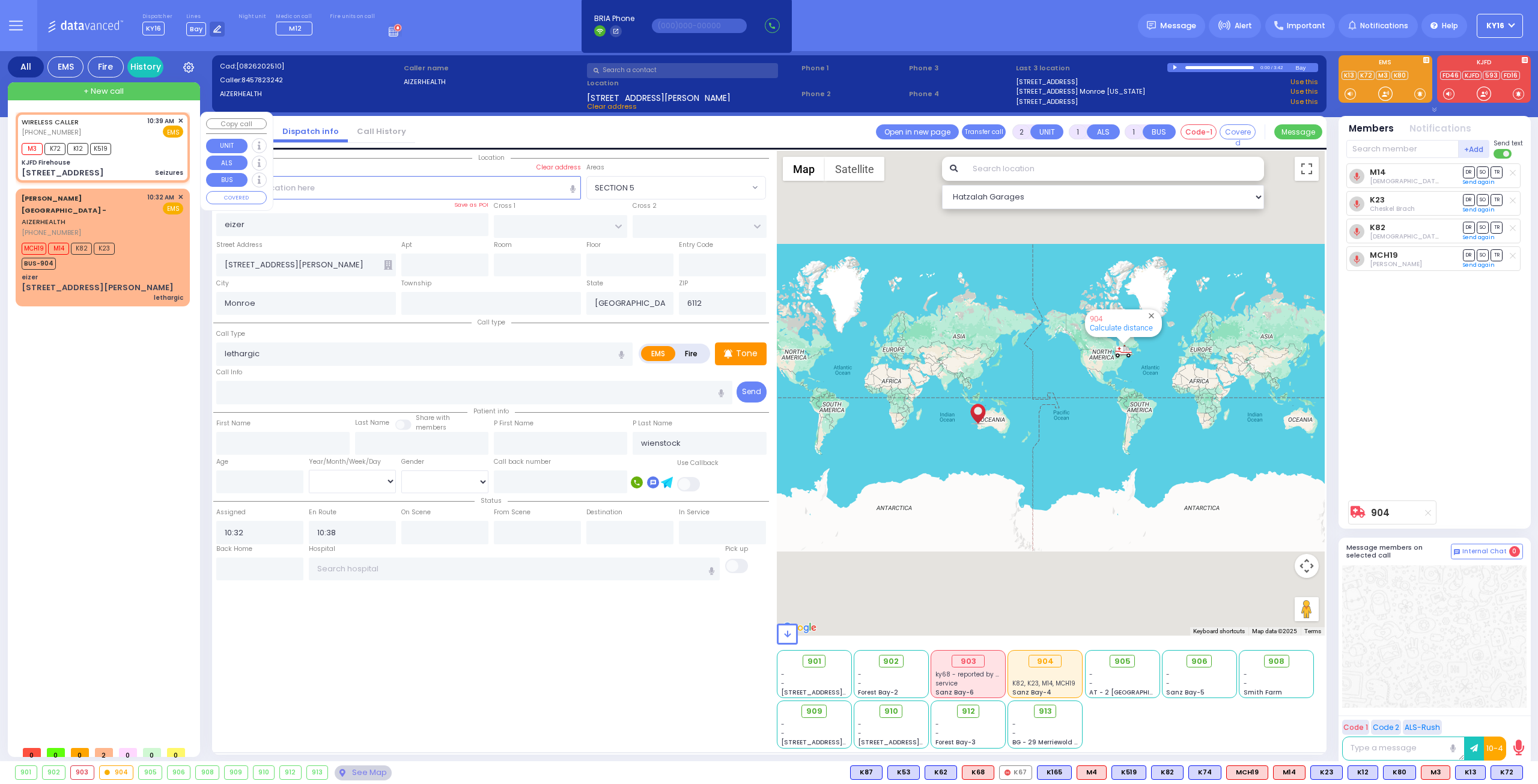
type input "3"
type input "2"
select select
type input "Seizures"
radio input "true"
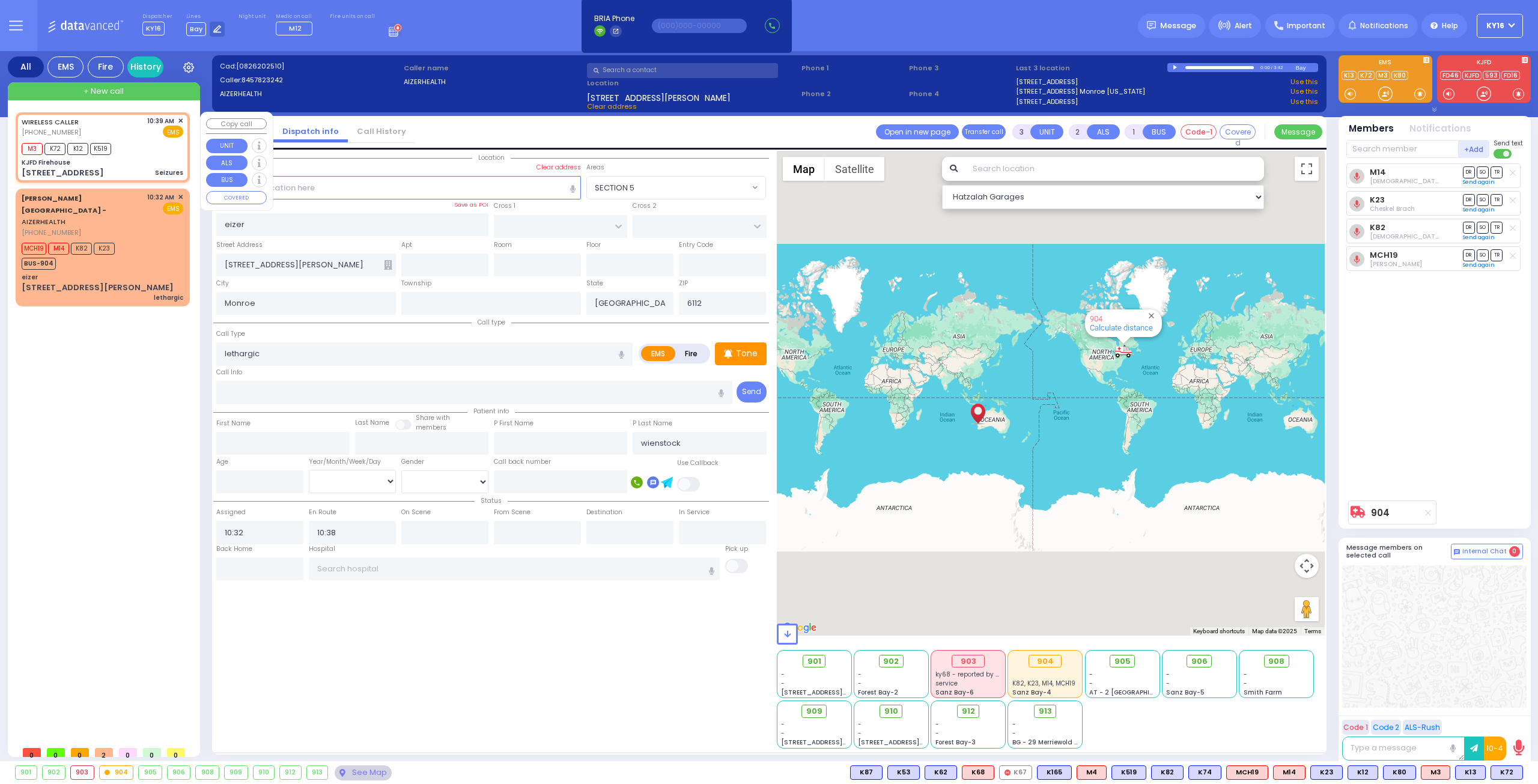
select select
type input "10:39"
type input "10:43"
type input "KJFD Firehouse"
type input "[GEOGRAPHIC_DATA]"
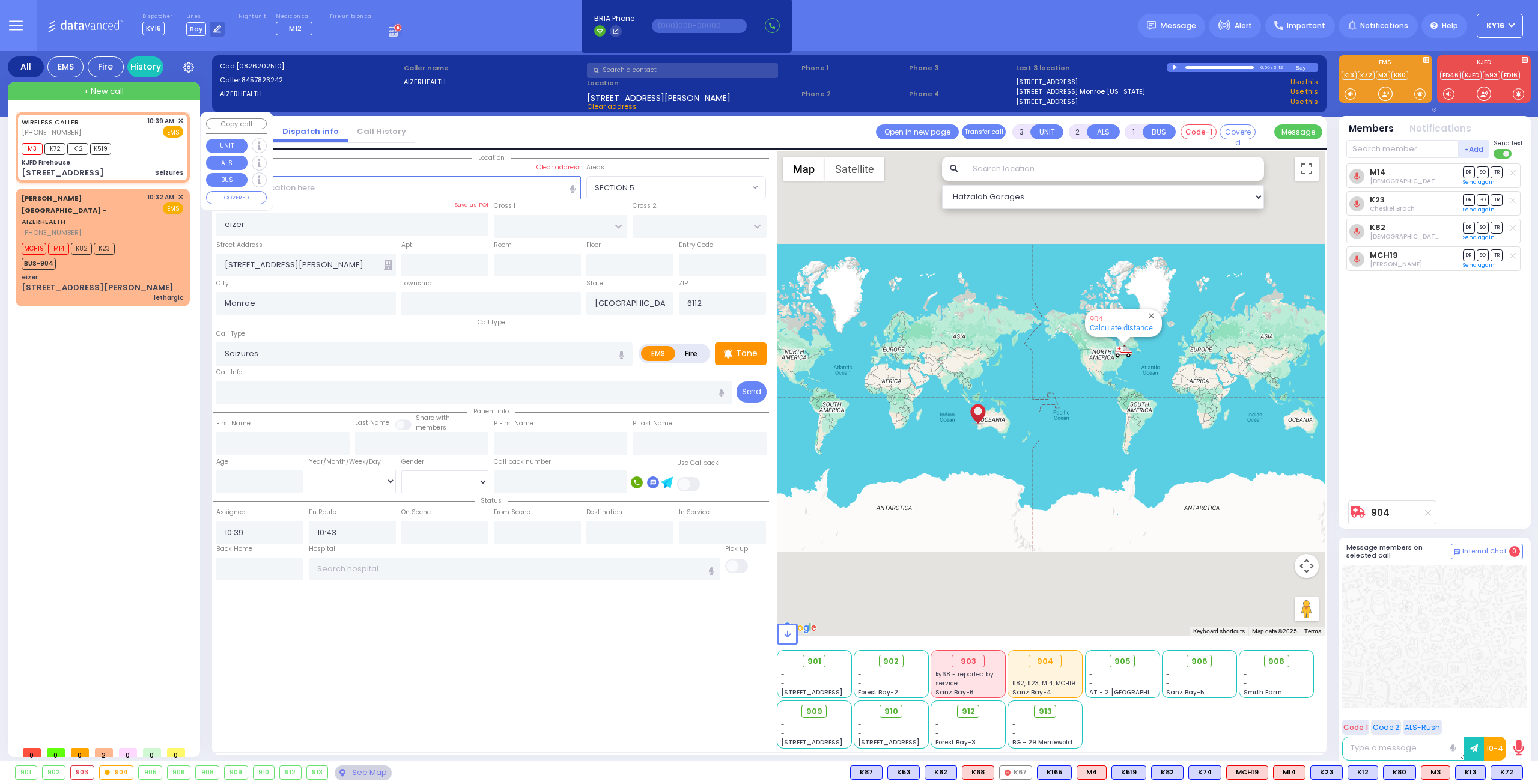
type input "[GEOGRAPHIC_DATA]"
type input "[STREET_ADDRESS]"
type input "[US_STATE]"
type input "10950"
select select "SECTION 5"
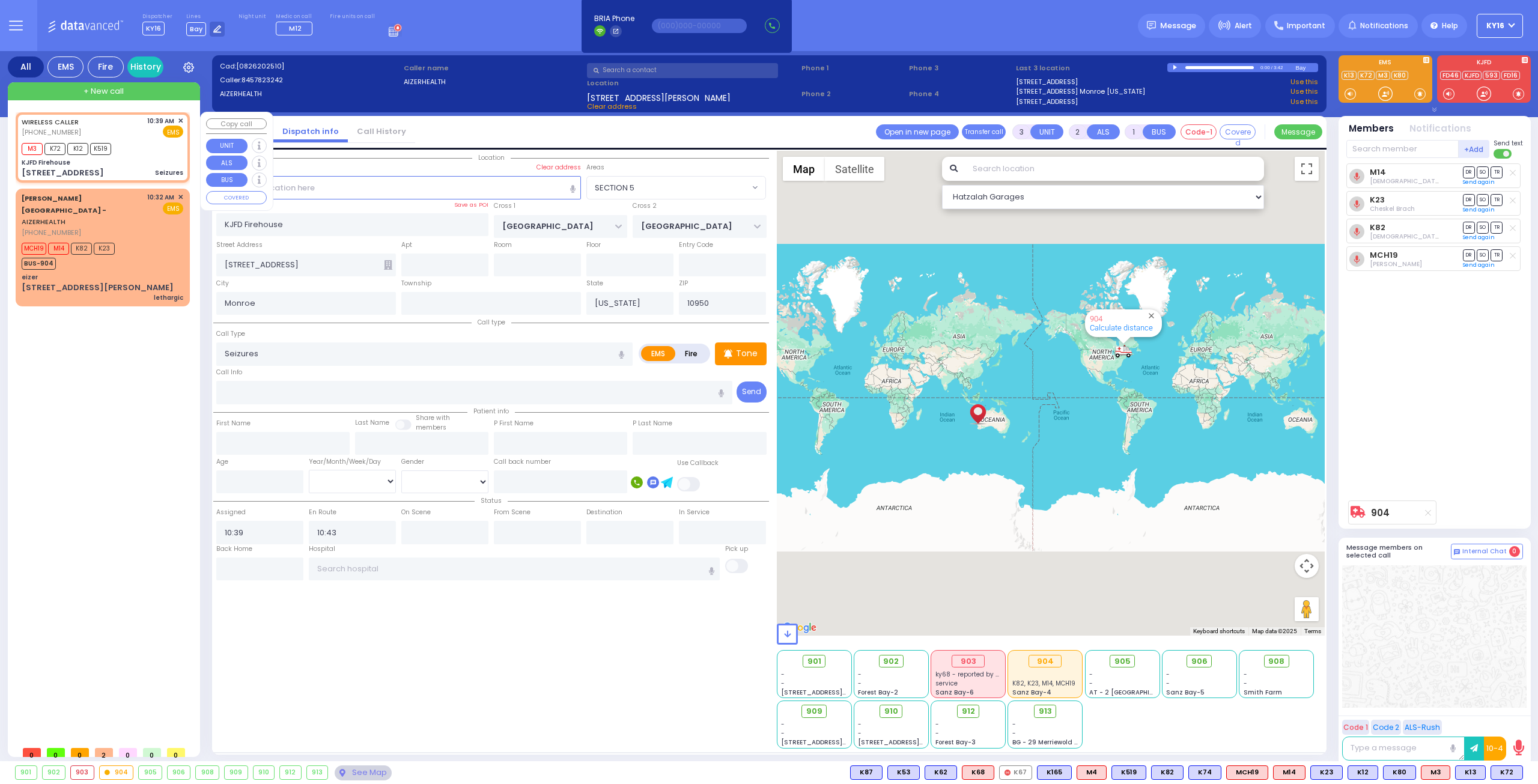
select select "Hatzalah Garages"
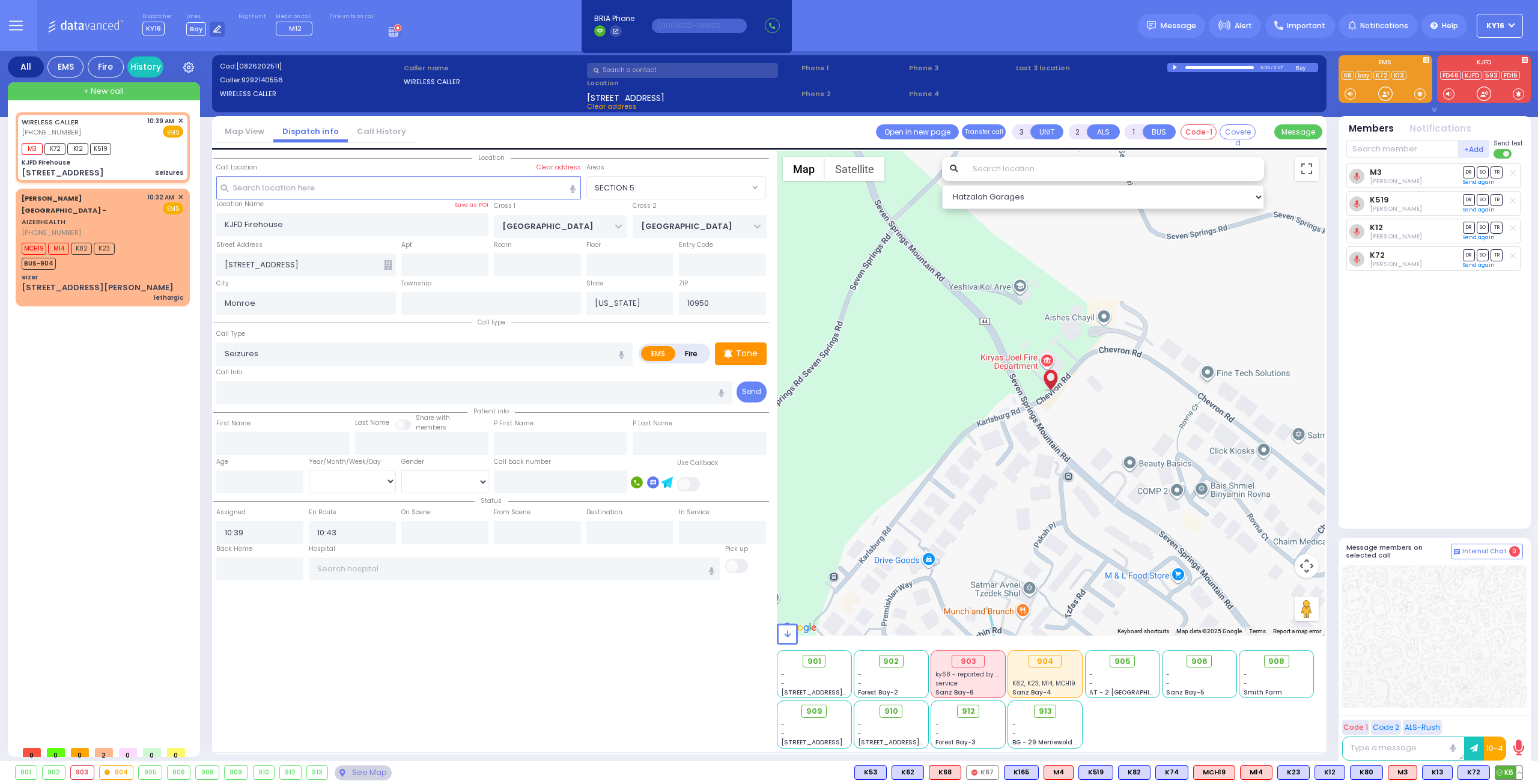
click at [1508, 770] on span "K6" at bounding box center [1509, 772] width 27 height 13
select select
radio input "true"
select select
select select "Hatzalah Garages"
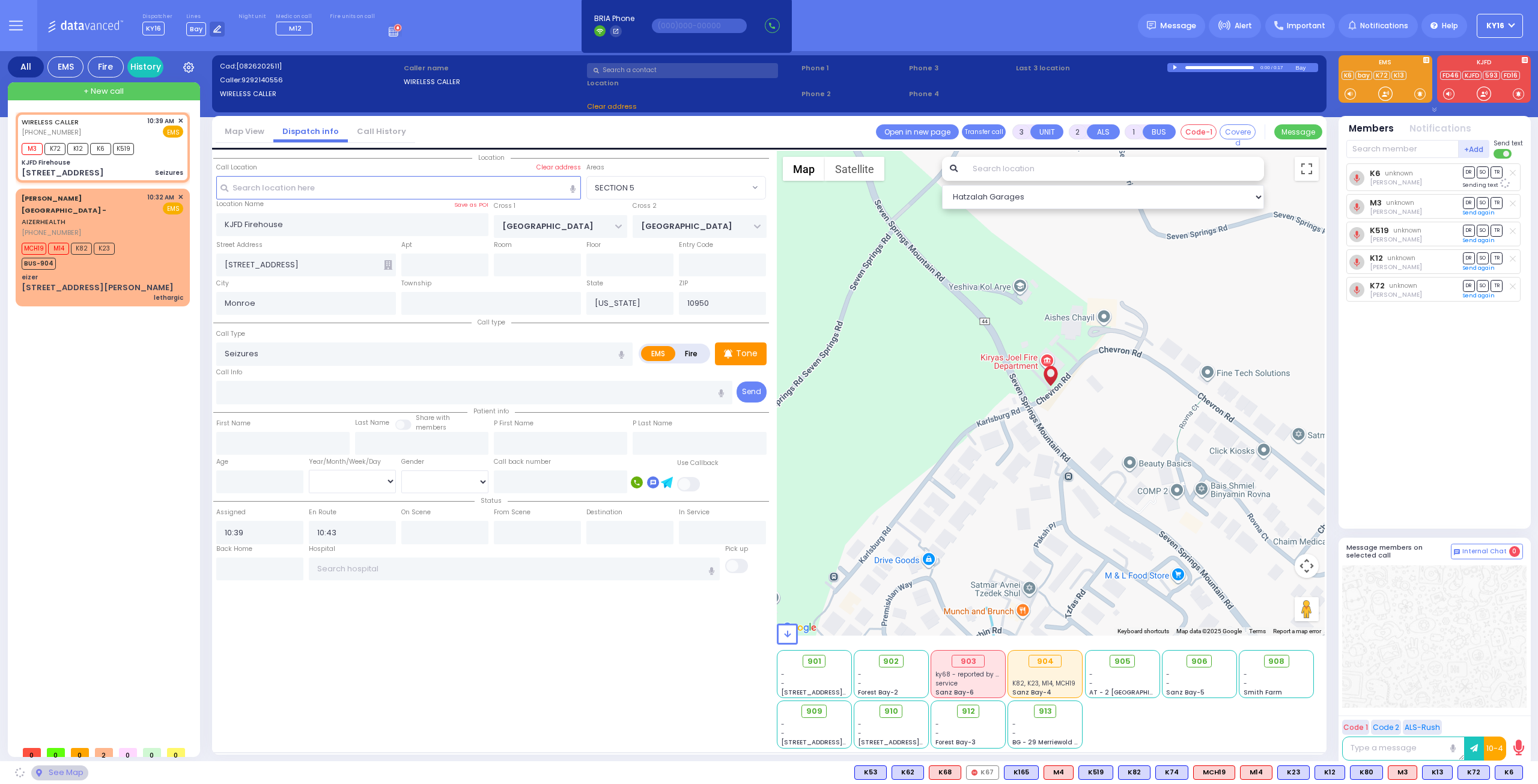
select select "SECTION 5"
click at [1466, 170] on span "DR" at bounding box center [1469, 172] width 12 height 11
select select
radio input "true"
select select
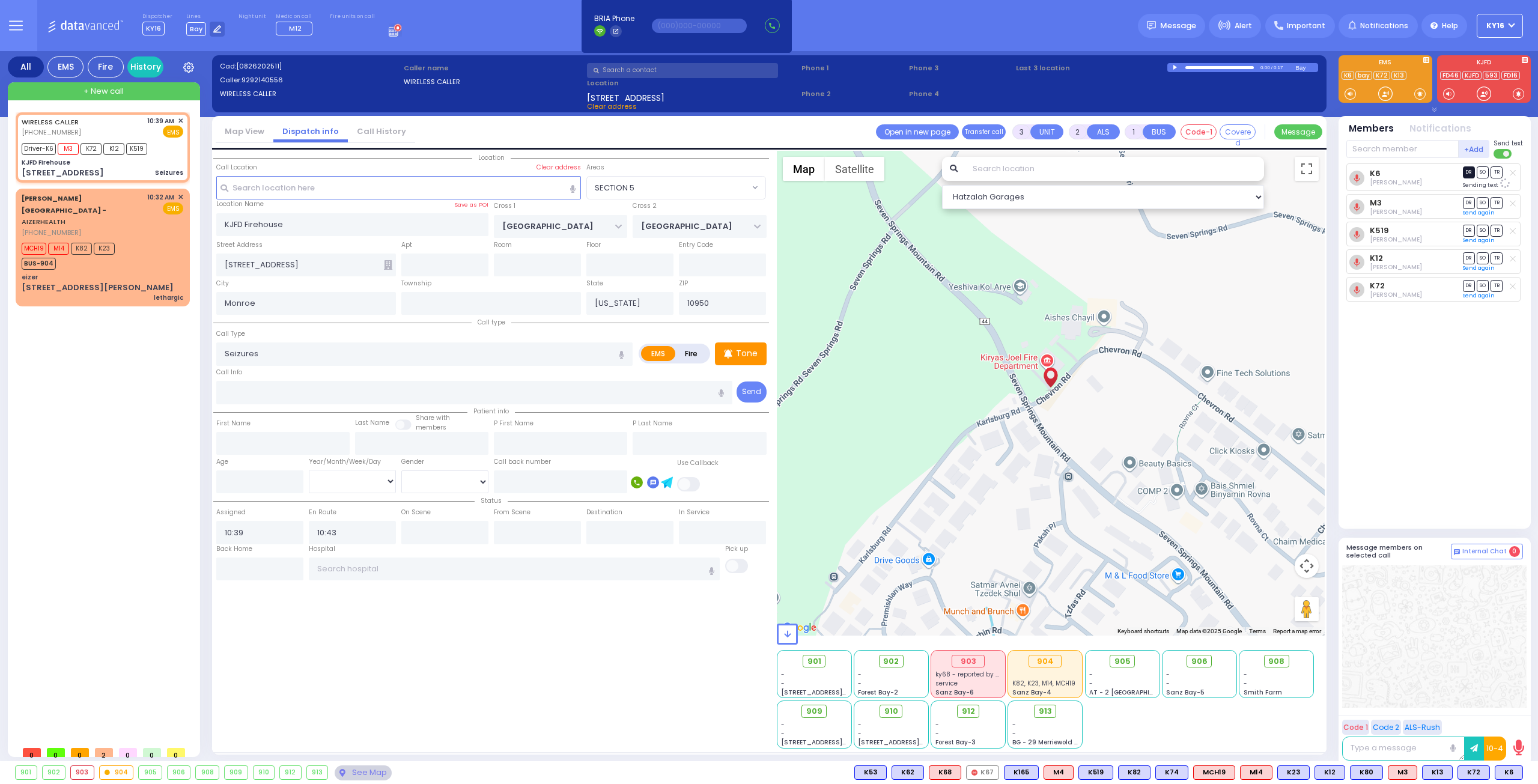
select select "Hatzalah Garages"
select select "SECTION 5"
click at [968, 708] on span "912" at bounding box center [972, 711] width 13 height 12
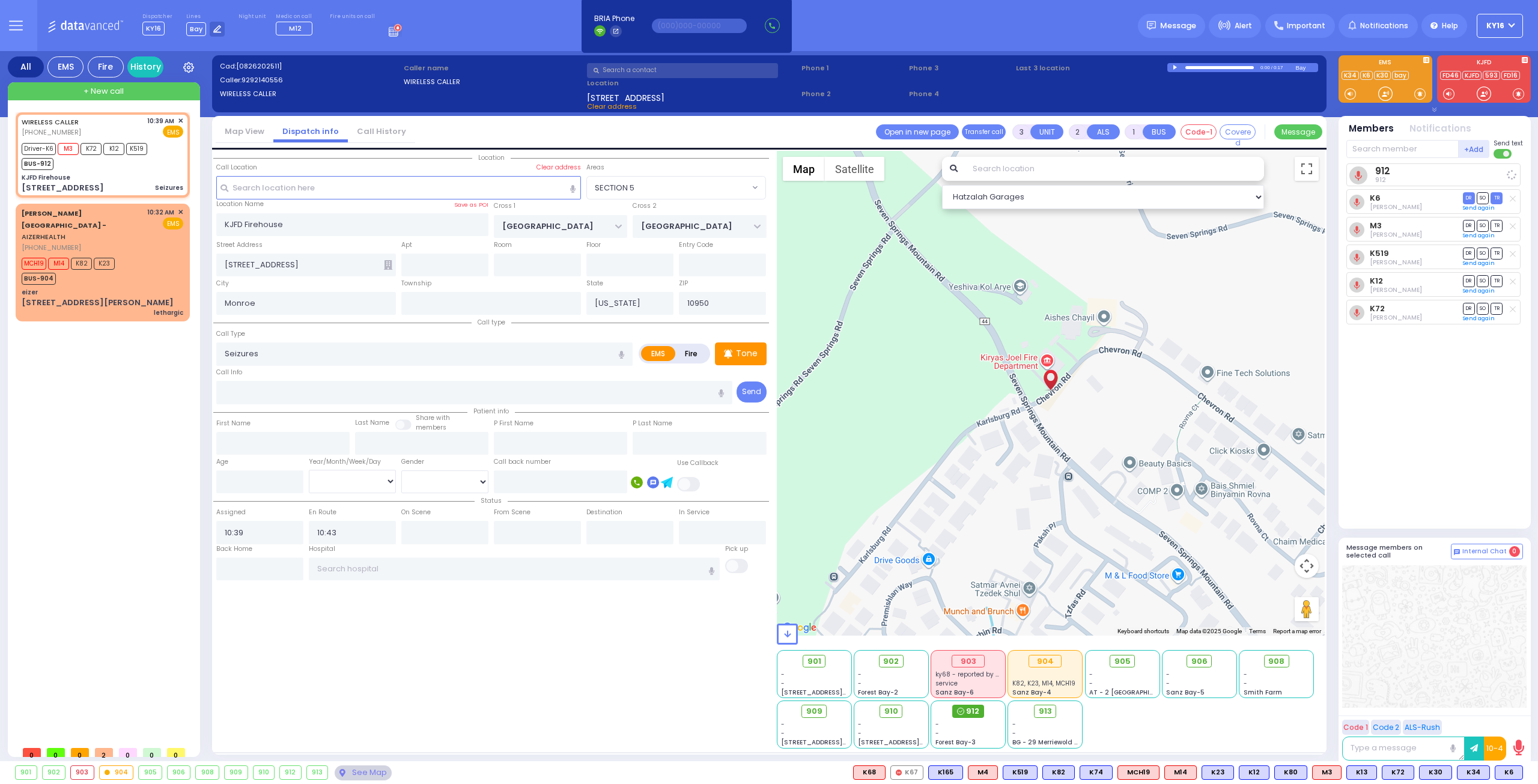
select select
radio input "true"
select select
select select "Hatzalah Garages"
select select "SECTION 5"
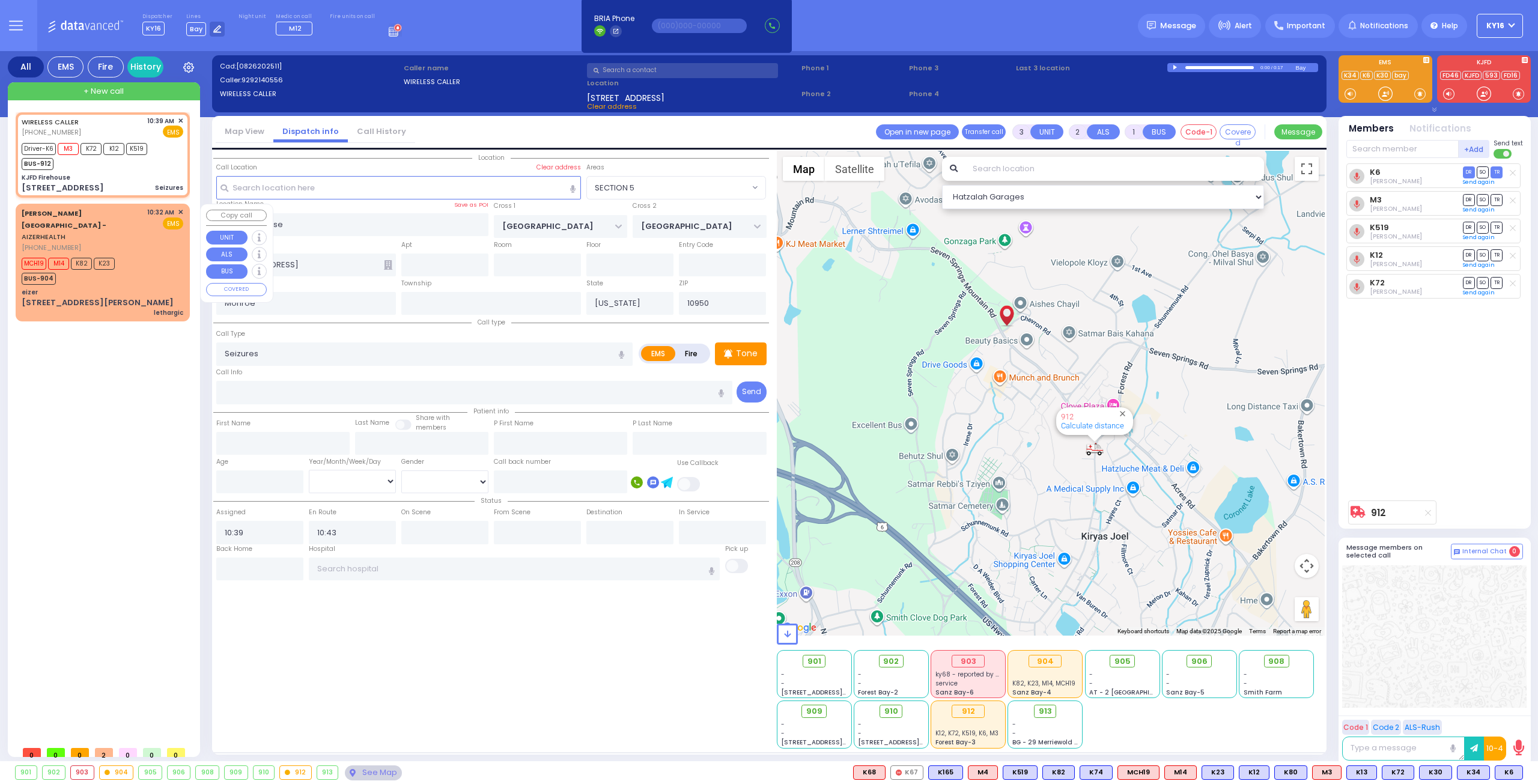
click at [142, 258] on div "MCH19 M14 K82 K23 BUS-904" at bounding box center [103, 270] width 161 height 30
type input "2"
type input "1"
select select
type input "lethargic"
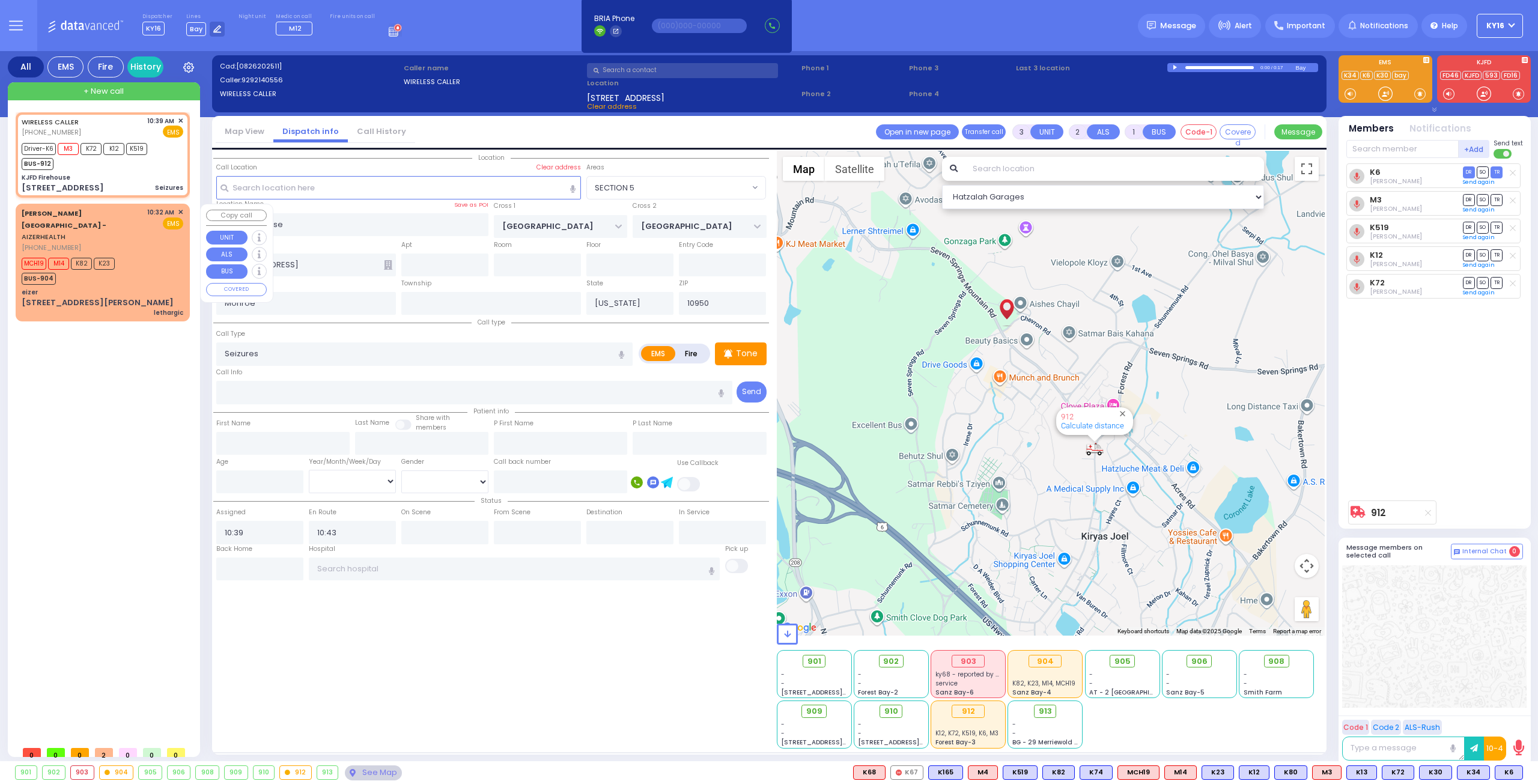
radio input "true"
type input "wienstock"
select select
type input "10:32"
type input "10:38"
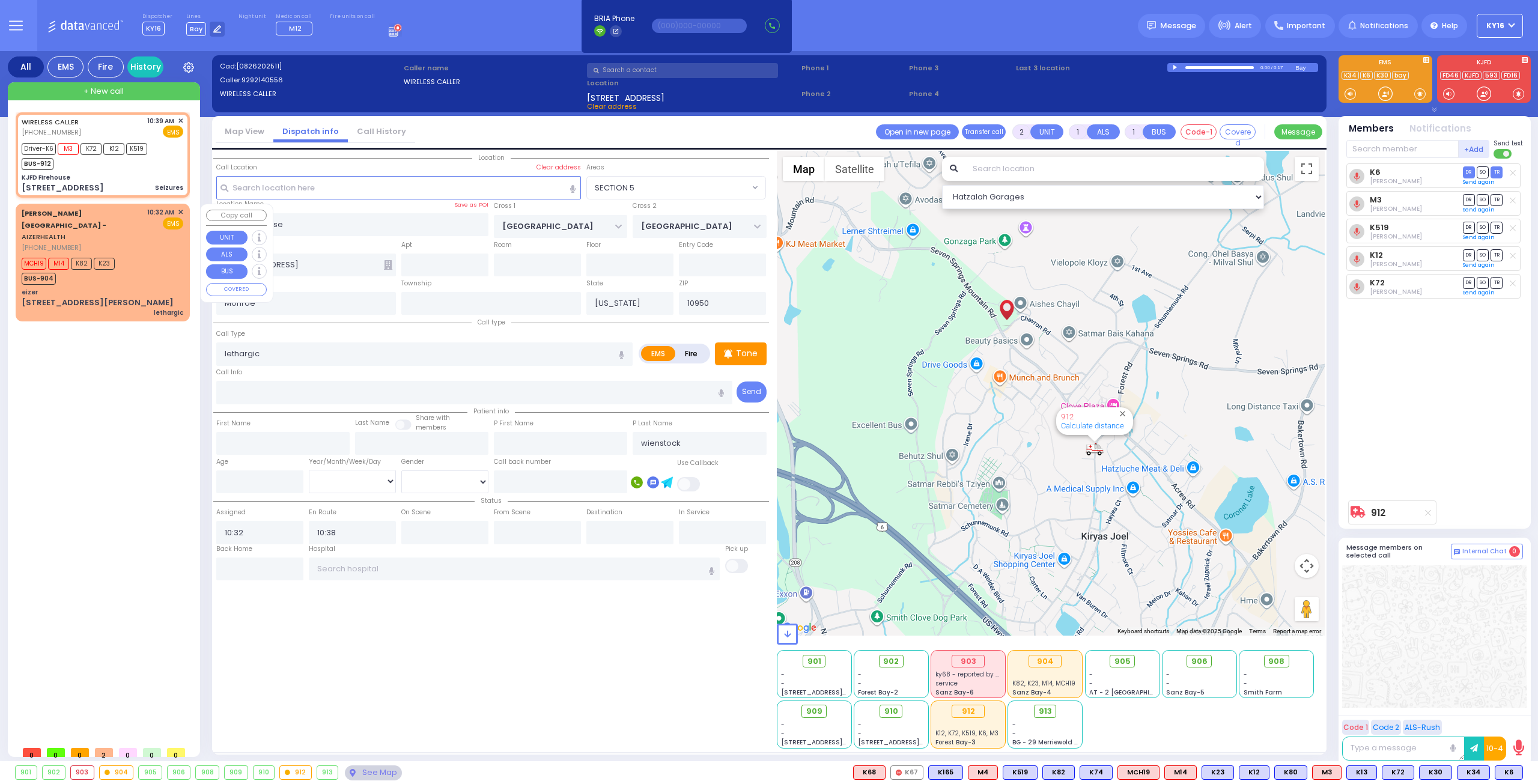
select select "Hatzalah Garages"
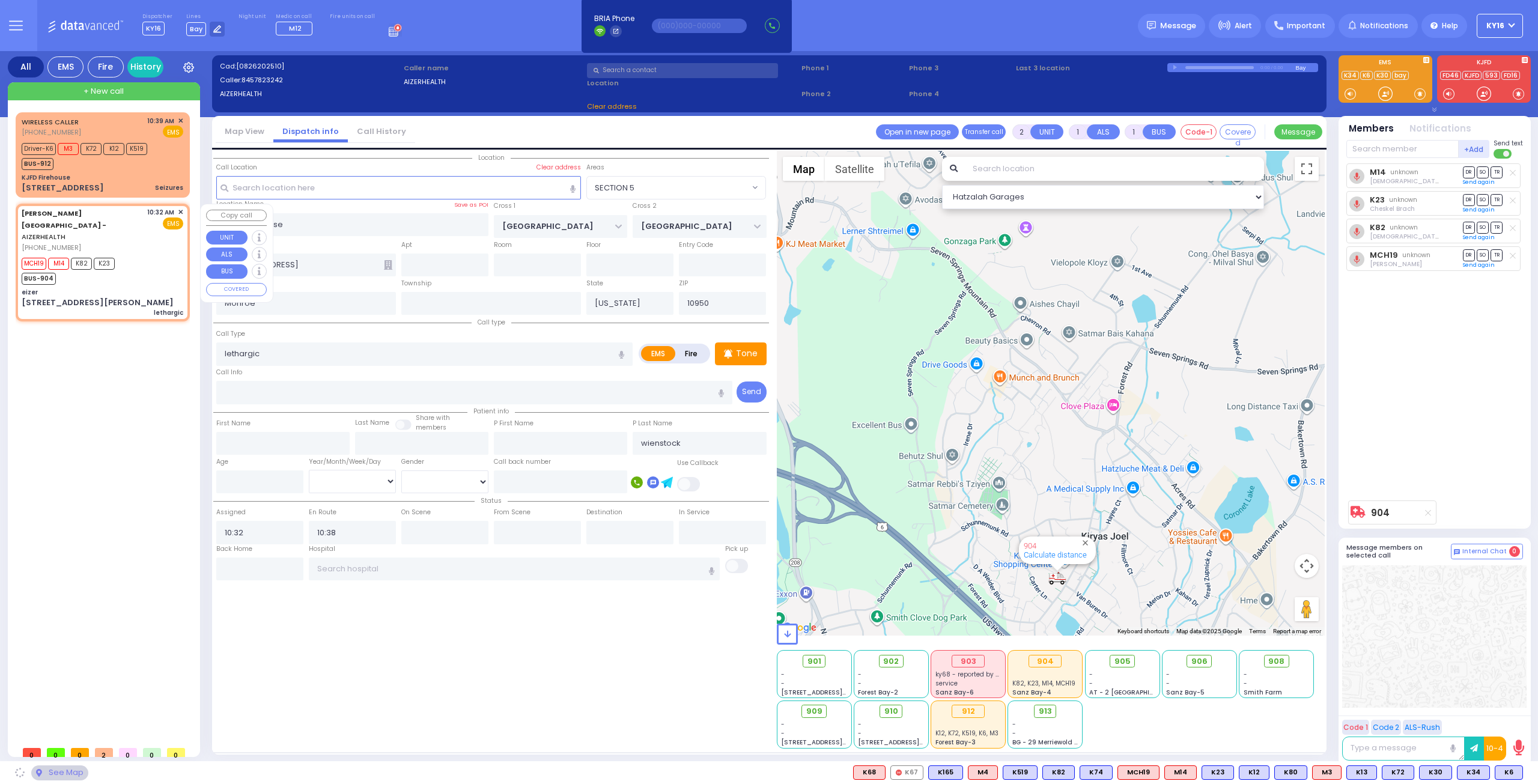
type input "eizer"
type input "[STREET_ADDRESS][PERSON_NAME]"
type input "[GEOGRAPHIC_DATA]"
type input "6112"
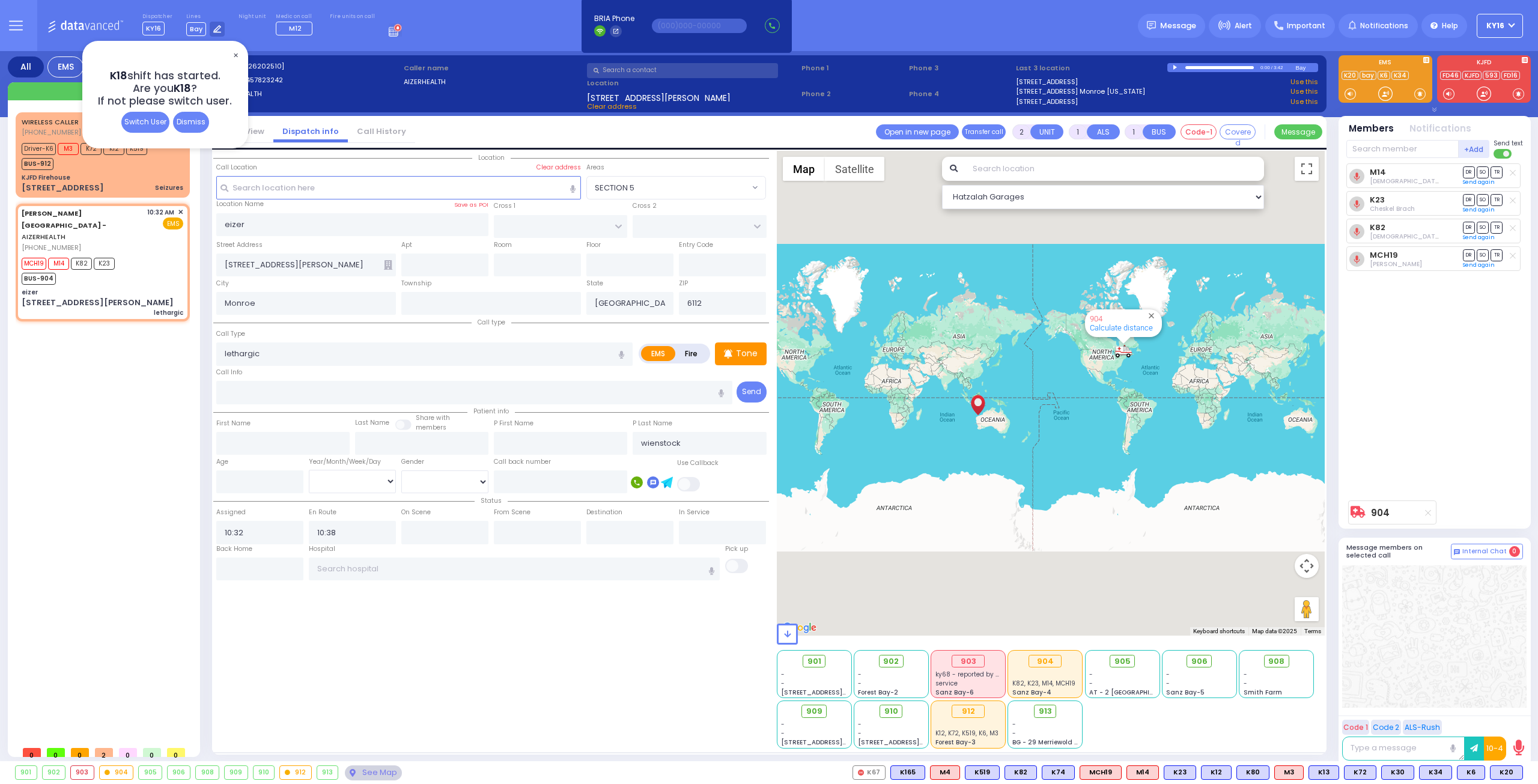
click at [193, 129] on div "Dismiss" at bounding box center [191, 123] width 36 height 21
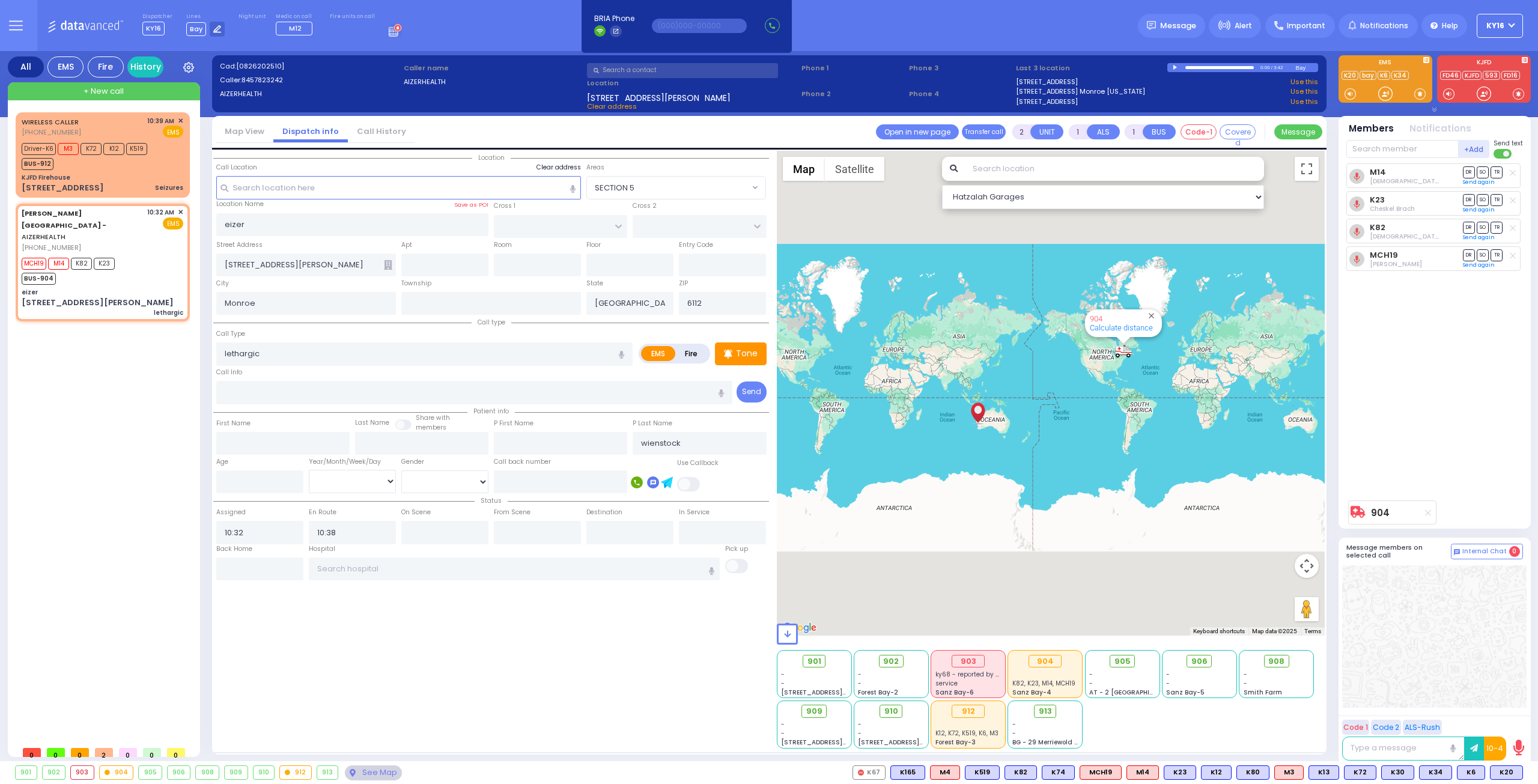
click at [566, 165] on label "Clear address" at bounding box center [558, 167] width 44 height 9
select select
radio input "true"
select select
select select "Hatzalah Garages"
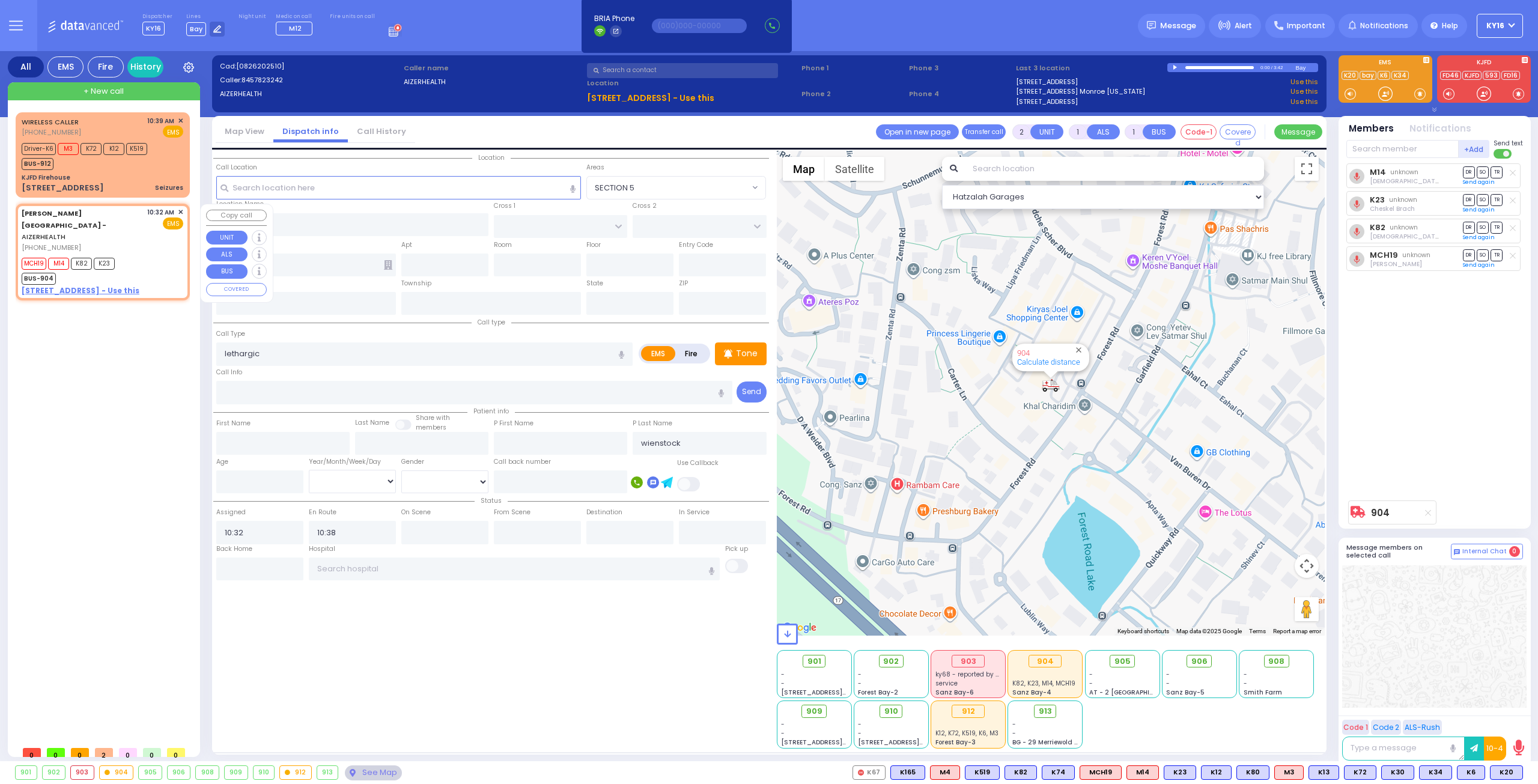
click at [68, 285] on u "[STREET_ADDRESS] - Use this" at bounding box center [81, 290] width 118 height 10
select select
radio input "true"
select select
select select "Hatzalah Garages"
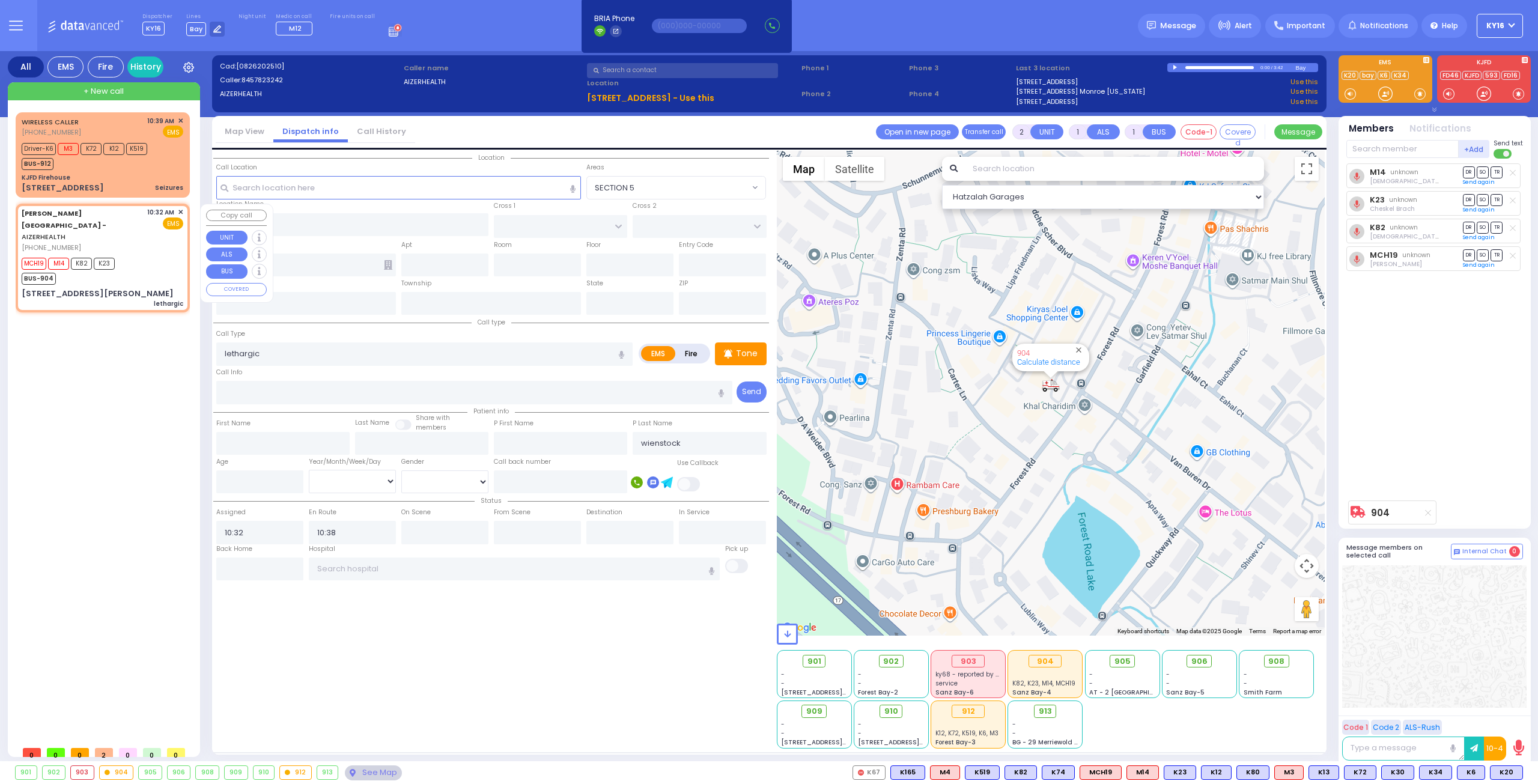
select select
radio input "true"
select select
select select "Hatzalah Garages"
type input "[STREET_ADDRESS][PERSON_NAME]"
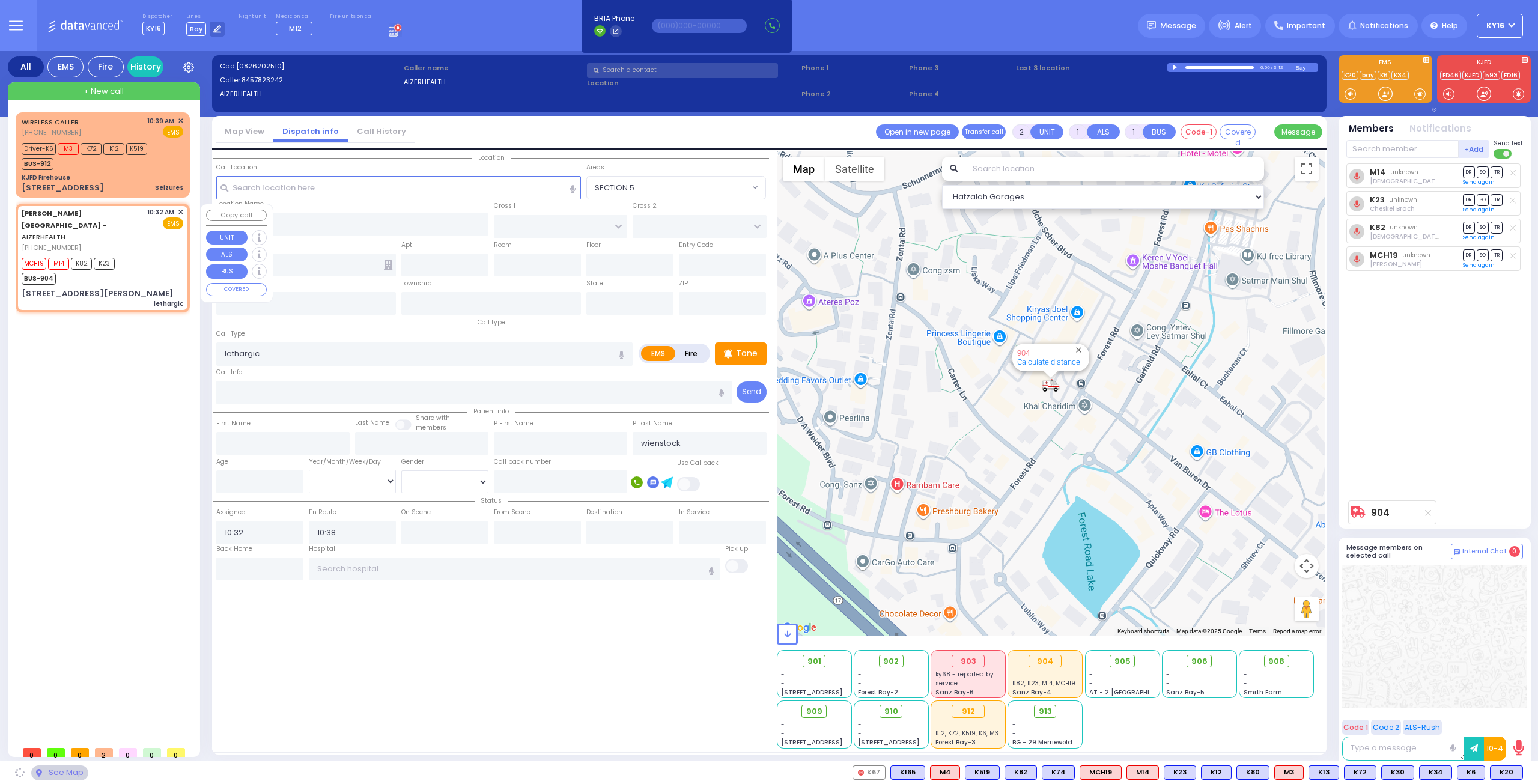
type input "[GEOGRAPHIC_DATA]"
type input "6112"
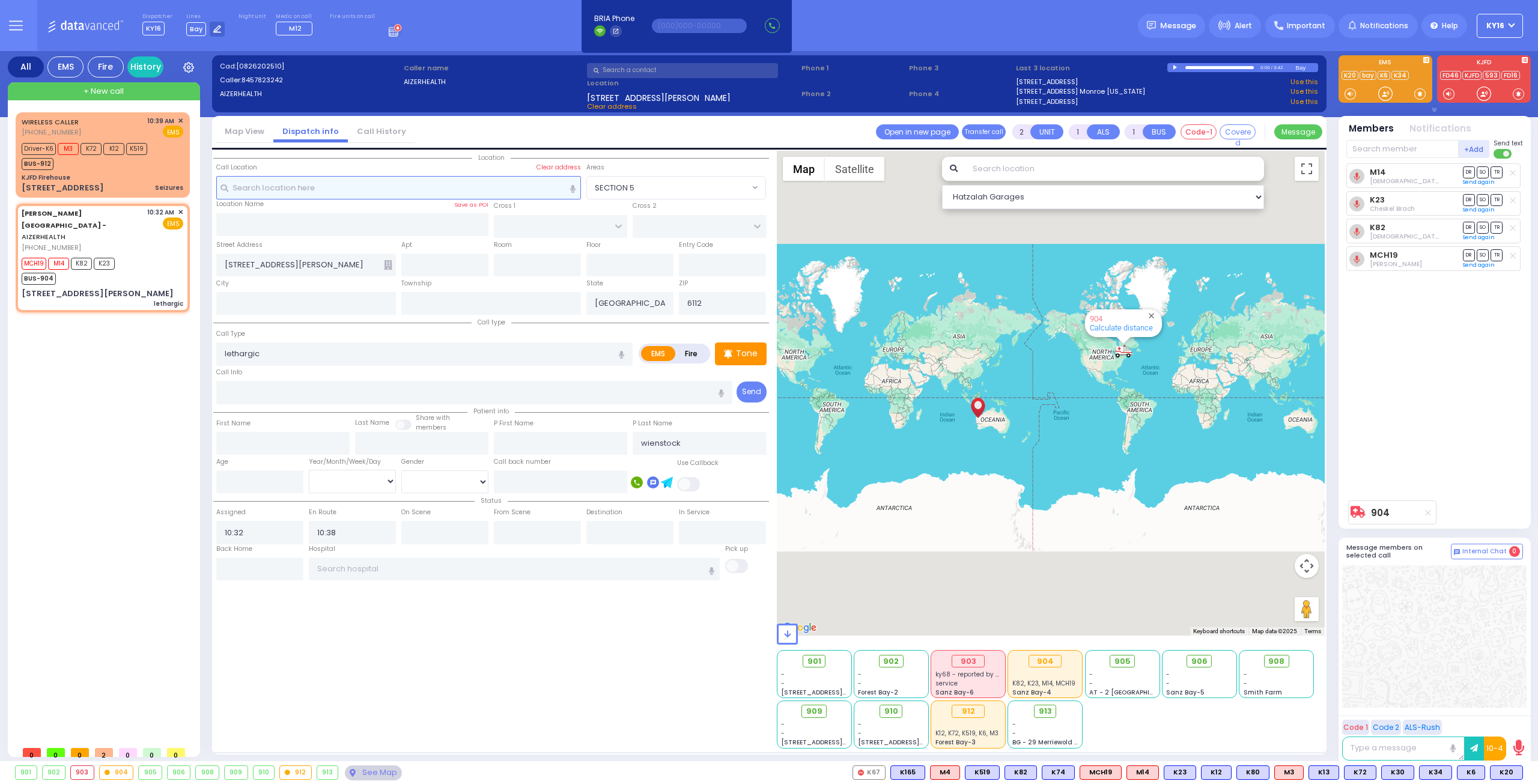
click at [296, 190] on input "text" at bounding box center [399, 187] width 366 height 23
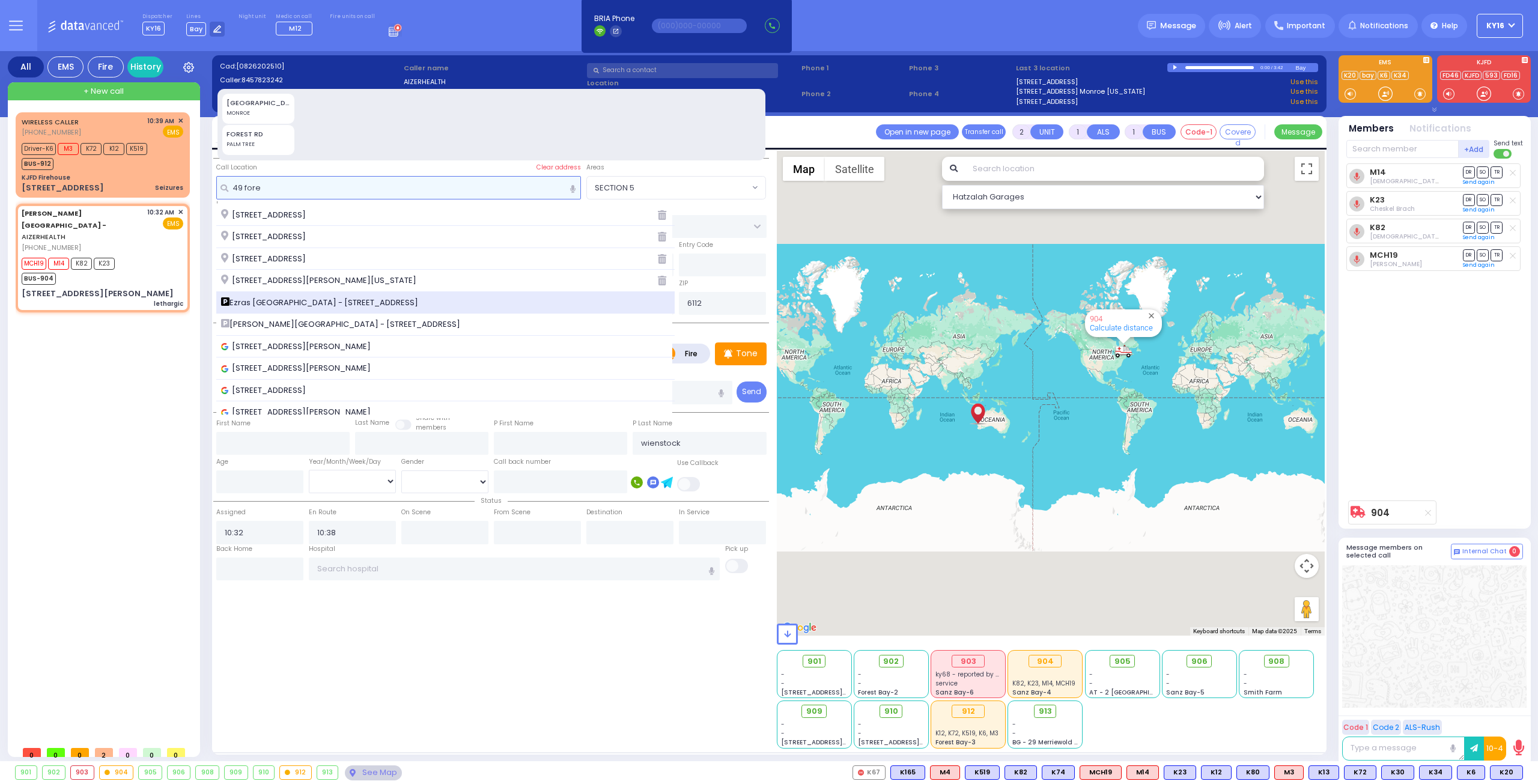
type input "49 fore"
click at [315, 306] on span "Ezras Choilim Health Center - 49 FOREST RD." at bounding box center [322, 302] width 202 height 12
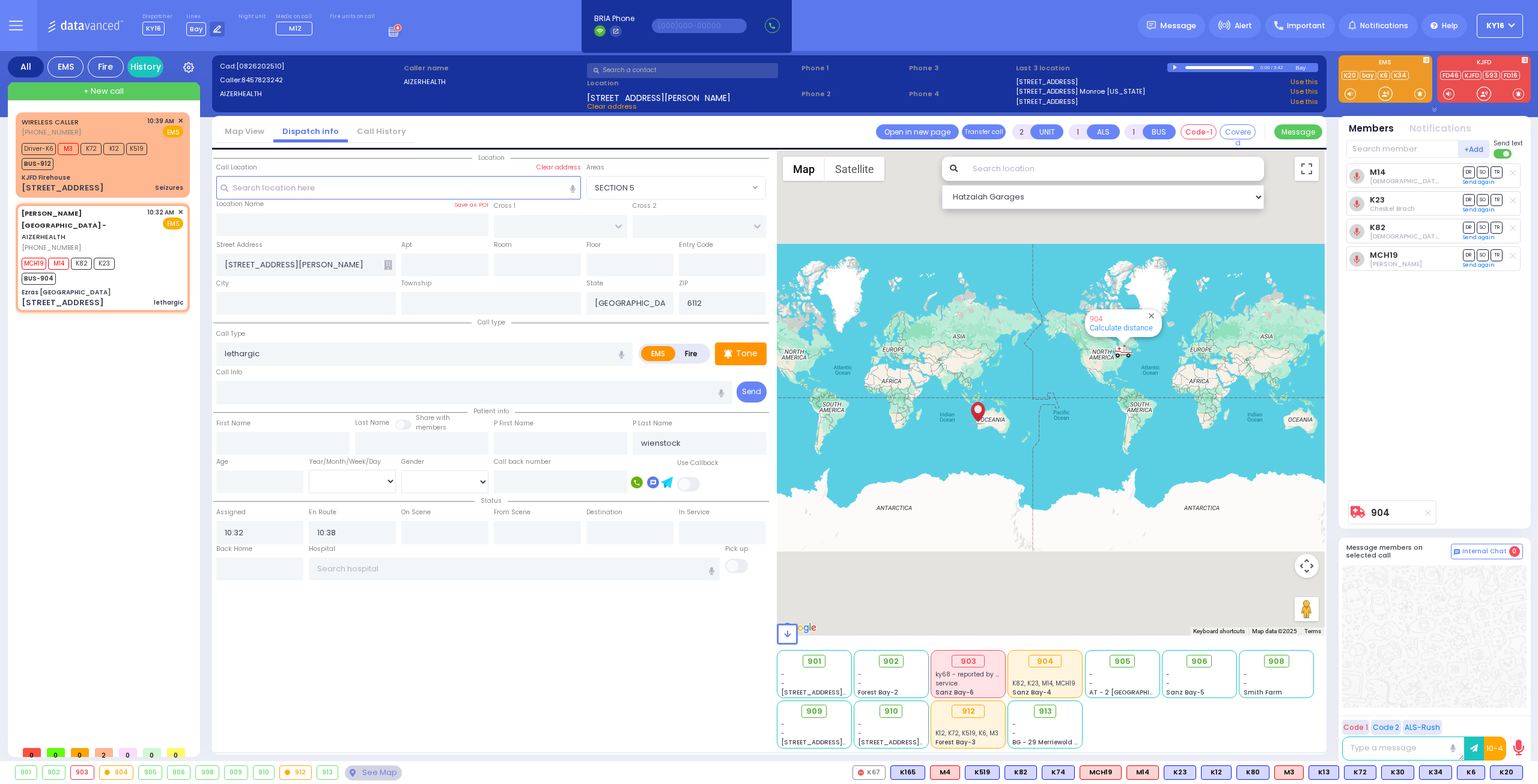
select select
radio input "true"
select select
select select "Hatzalah Garages"
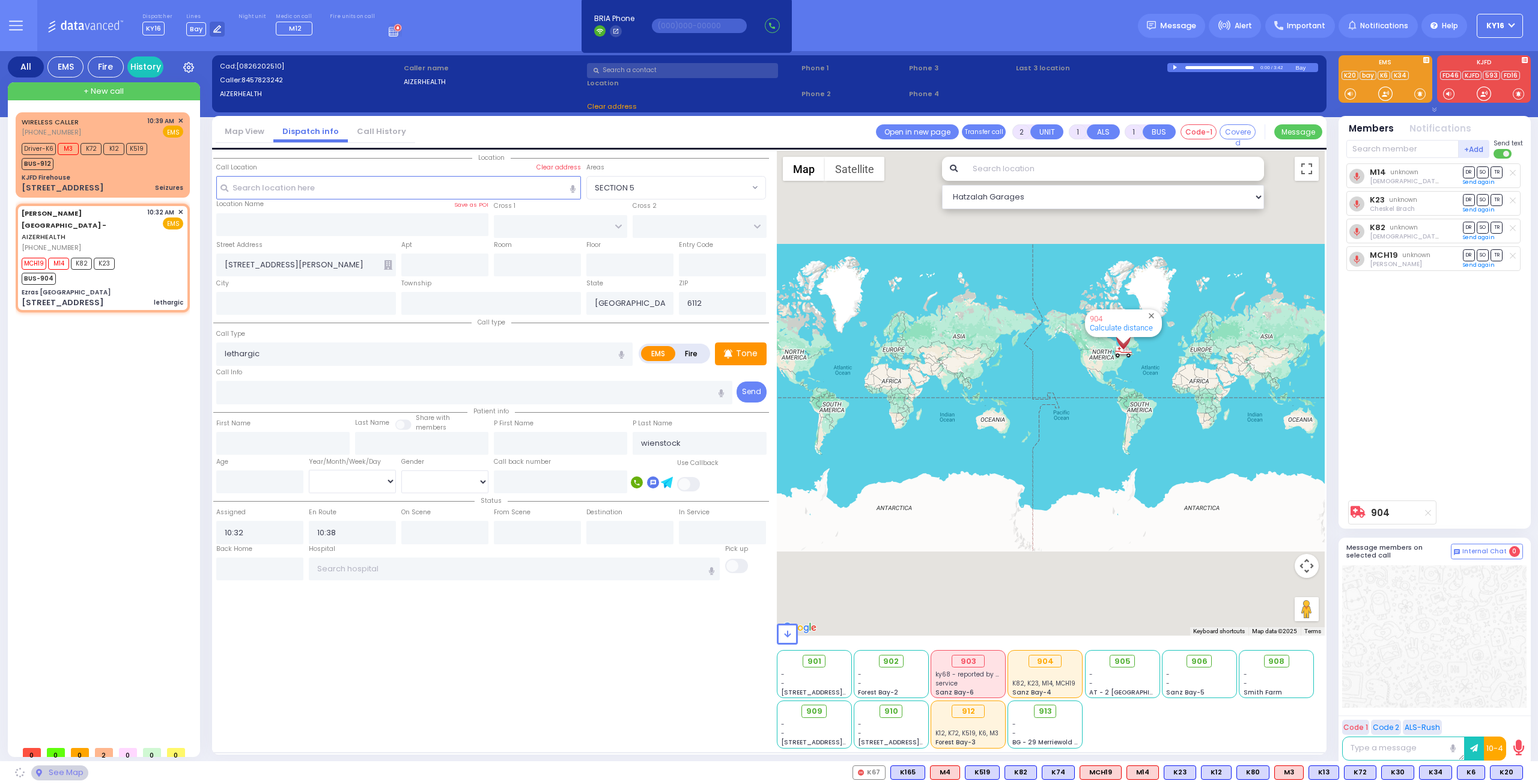
type input "Ezras Choilim Health Center"
type input "[PERSON_NAME] DR"
type input "CARTER LN"
type input "49 FOREST RD"
type input "Kiryas Joel"
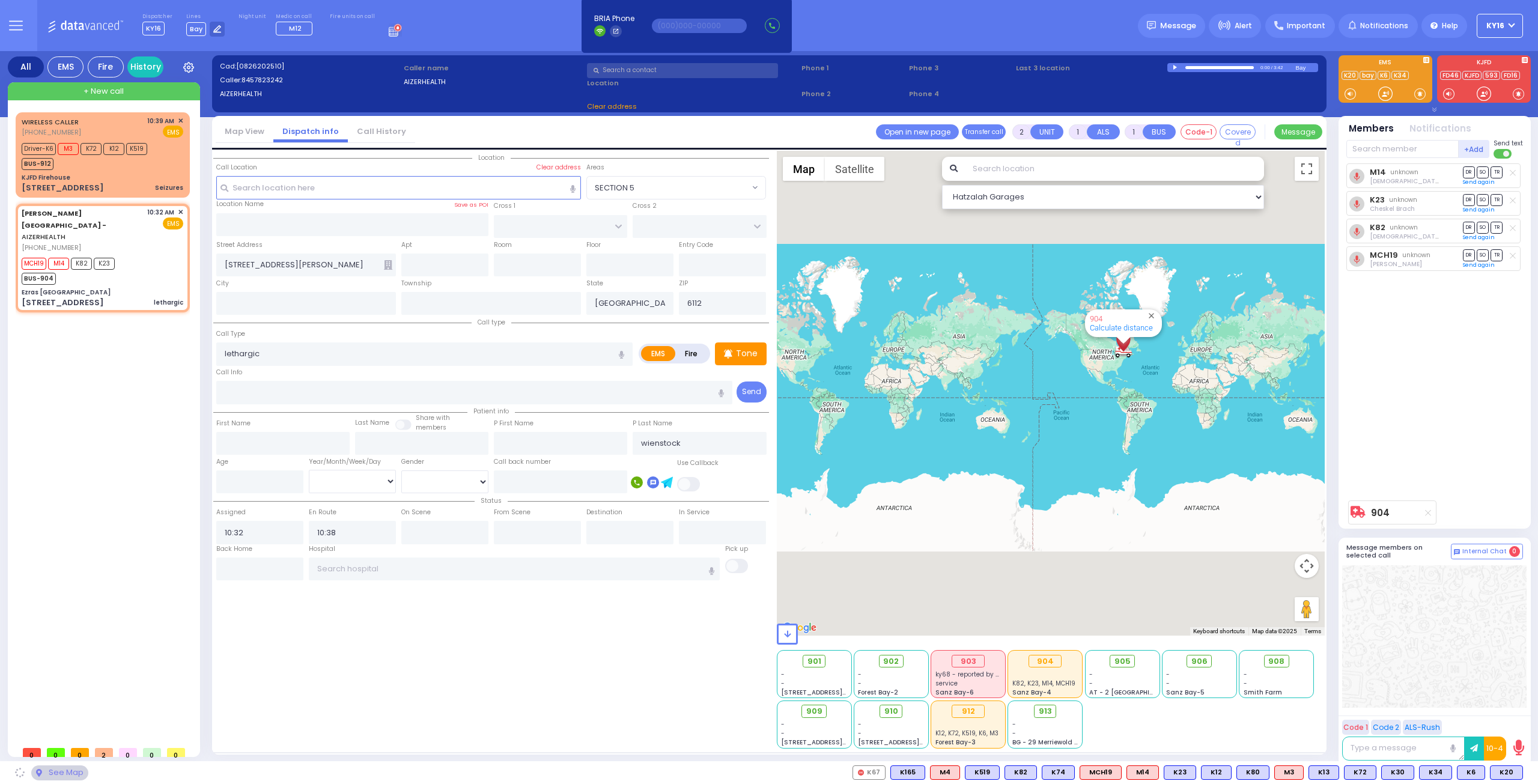
type input "[US_STATE]"
type input "10950"
select select "SECTION 2"
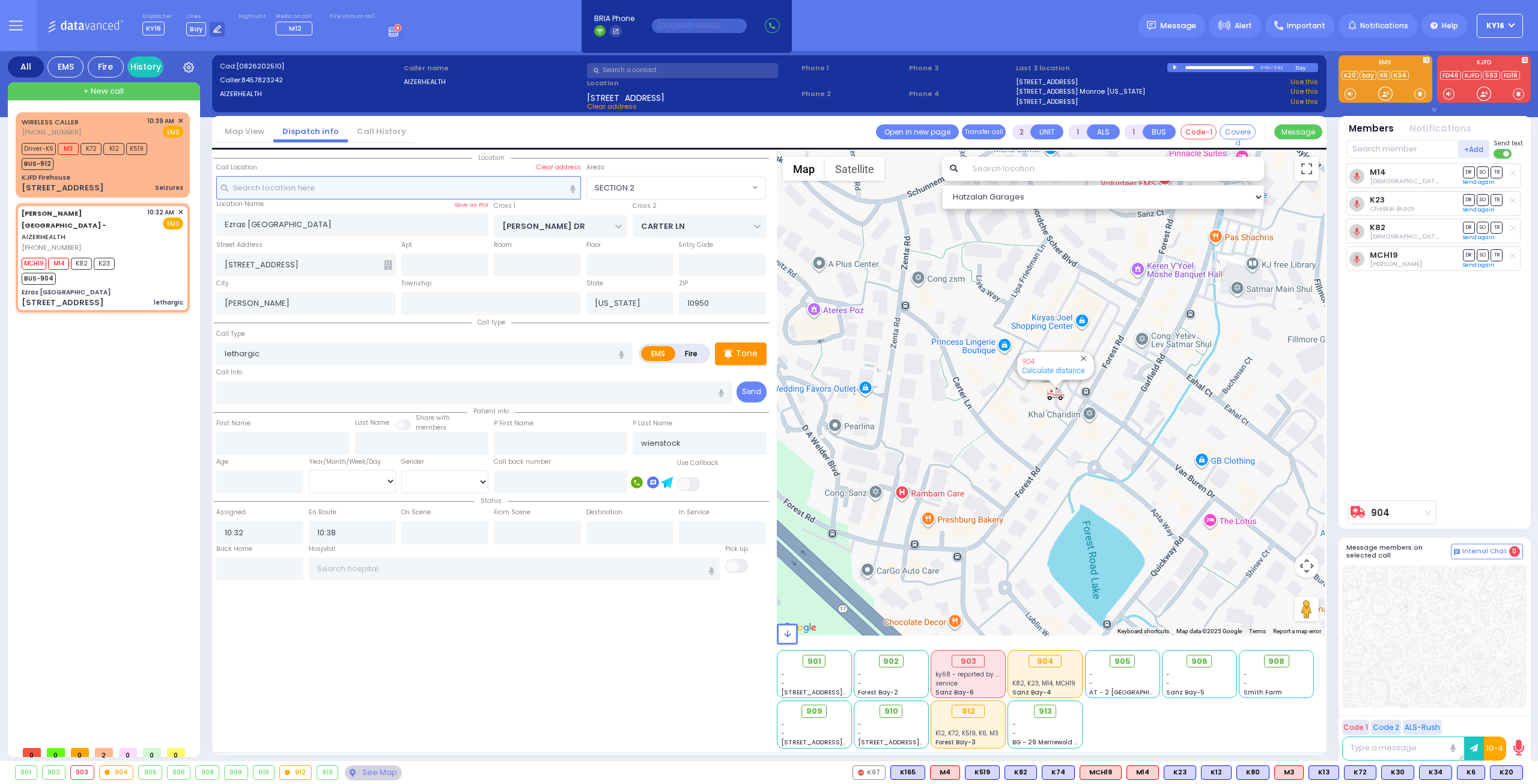
click at [337, 183] on input "text" at bounding box center [399, 187] width 366 height 23
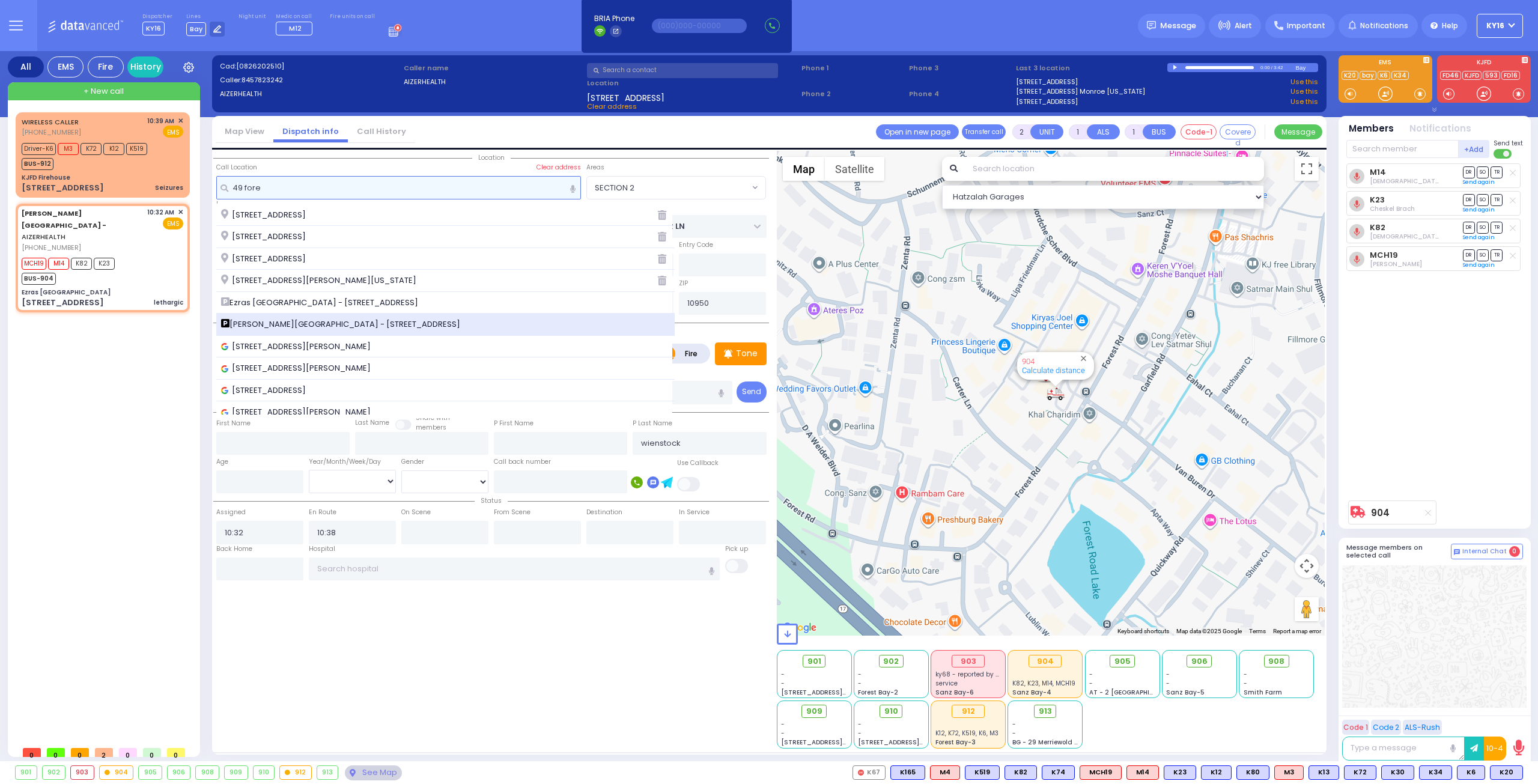
type input "49 fore"
click at [309, 318] on span "Aizer Health Center - 49 Forest Road" at bounding box center [342, 324] width 244 height 12
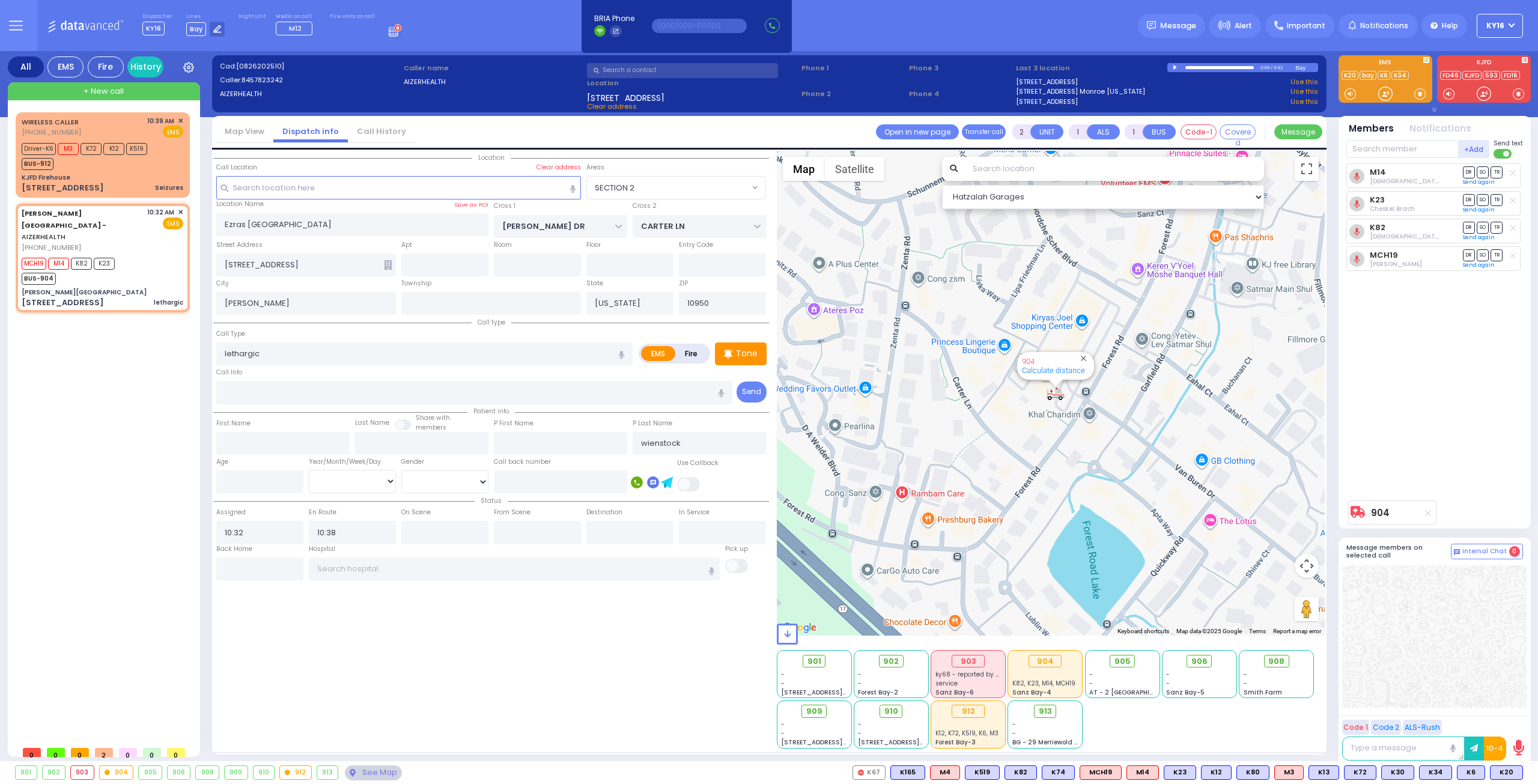
select select
radio input "true"
select select
select select "Hatzalah Garages"
type input "Aizer Health Center"
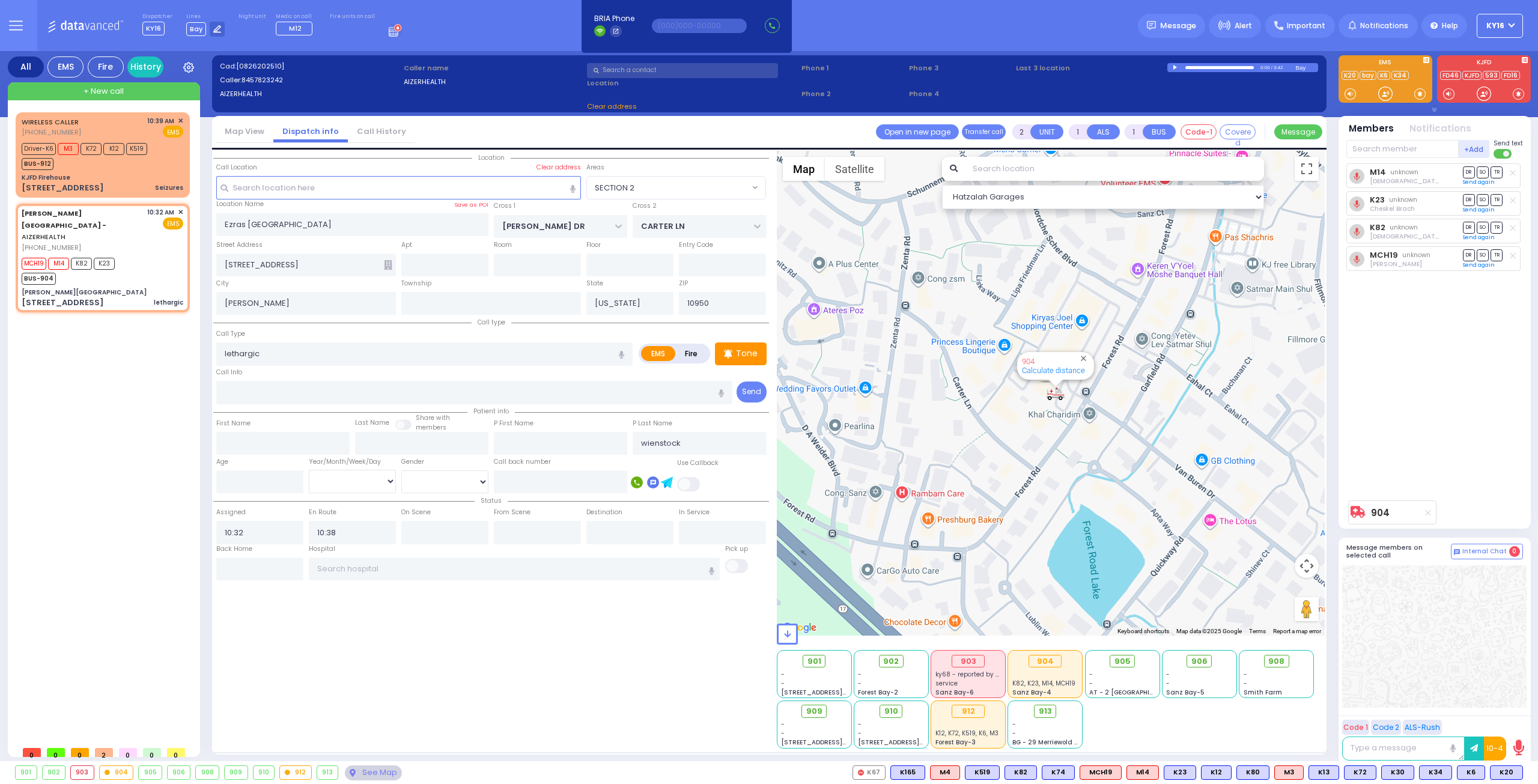
type input "49 Forest Road"
select select "SECTION 2"
click at [493, 662] on div "Location" at bounding box center [491, 449] width 556 height 598
click at [374, 770] on div "See Map" at bounding box center [373, 773] width 56 height 15
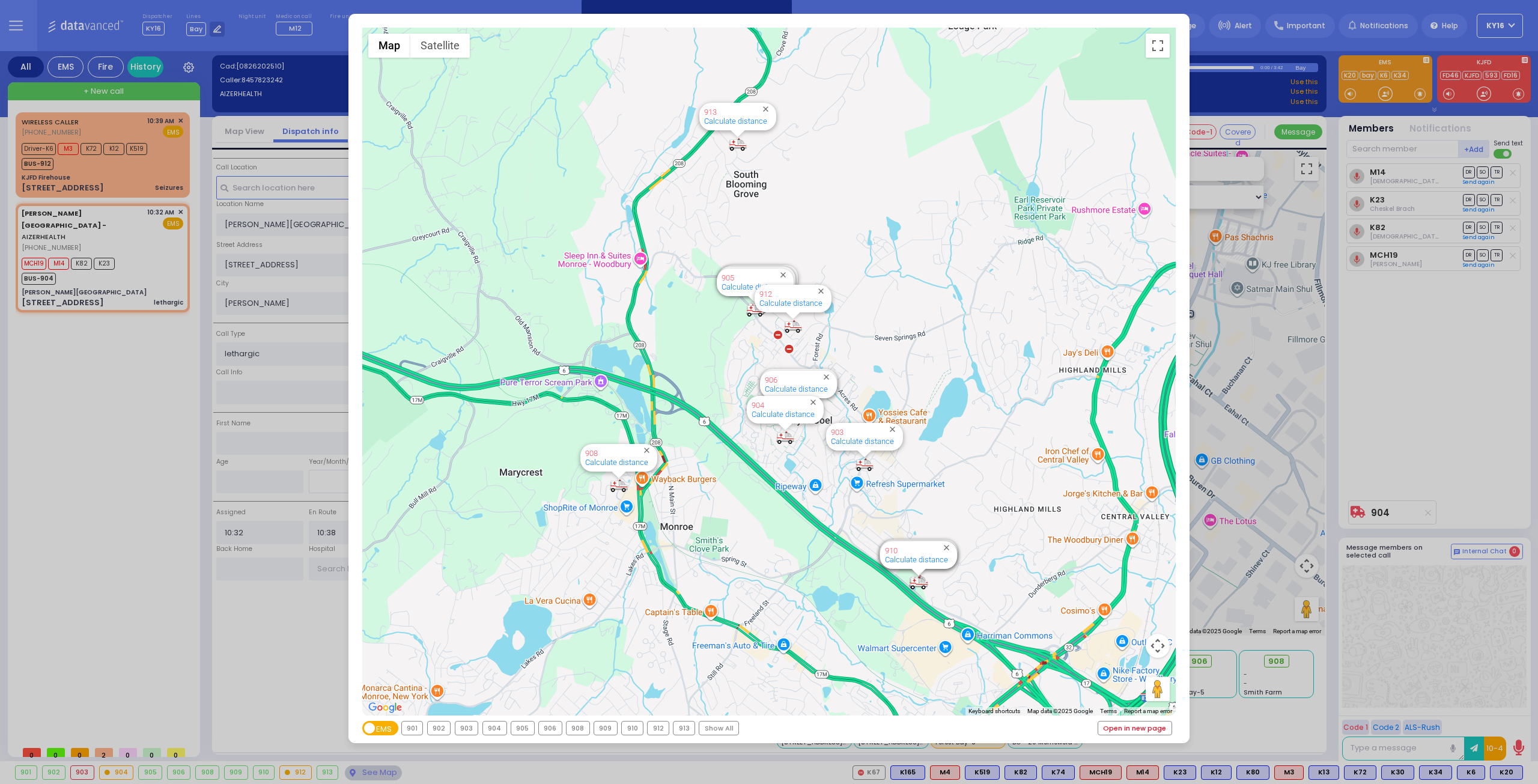
click at [1133, 726] on link "Open in new page" at bounding box center [1135, 728] width 73 height 13
click at [1391, 401] on div "← Move left → Move right ↑ Move up ↓ Move down + Zoom in - Zoom out Home Jump l…" at bounding box center [769, 392] width 1538 height 784
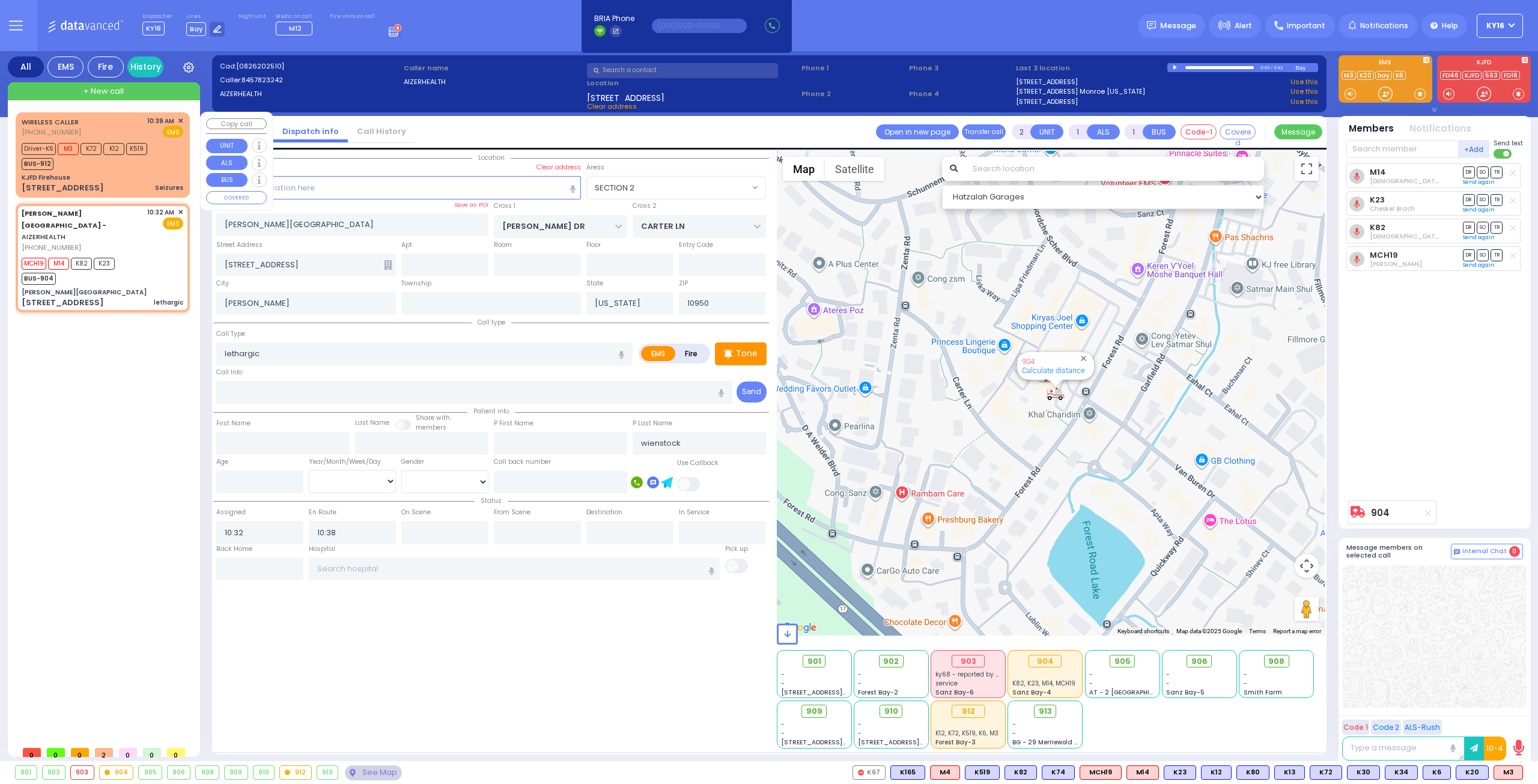
click at [100, 166] on div "BUS-912" at bounding box center [85, 163] width 126 height 15
type input "3"
type input "2"
select select
type input "Seizures"
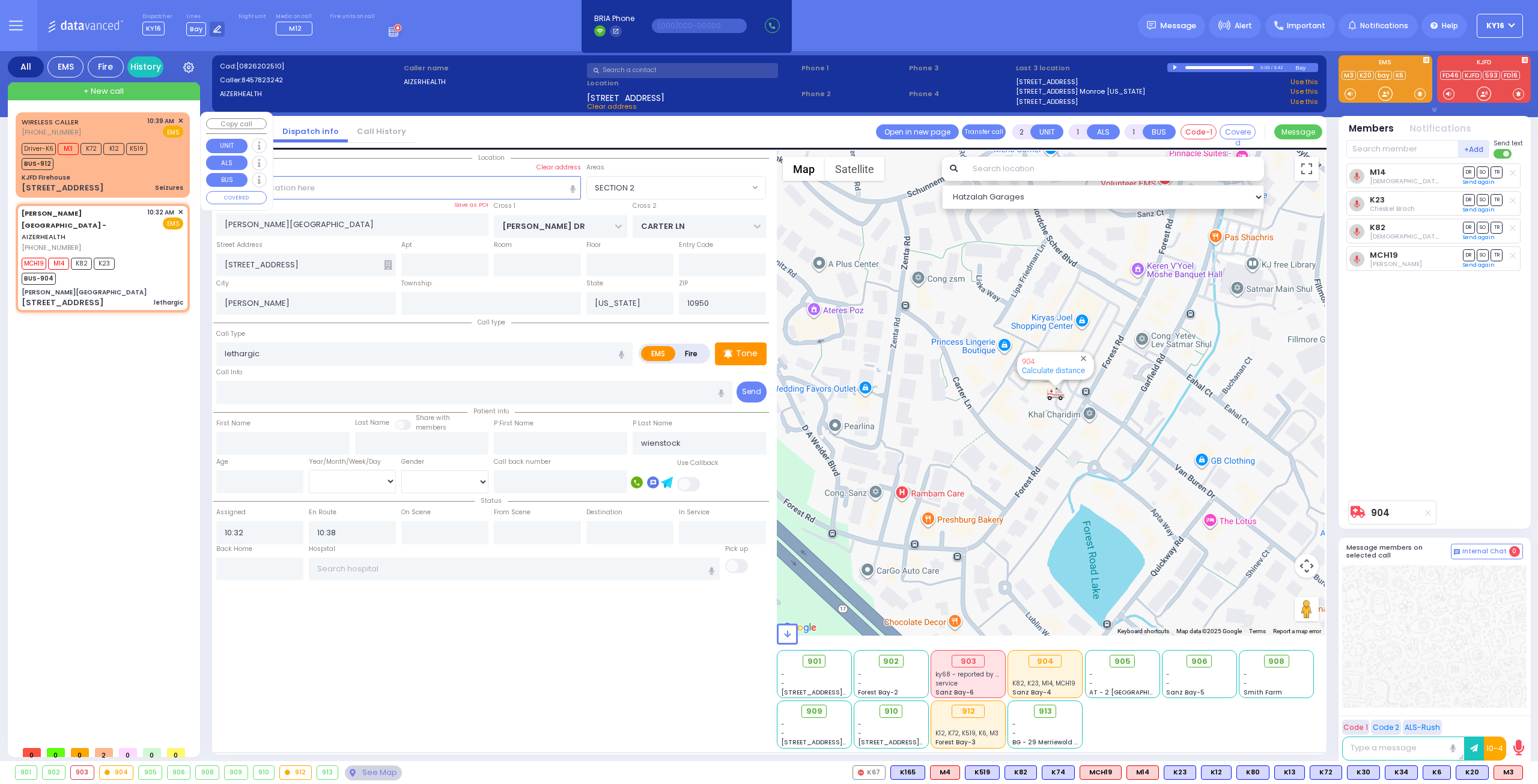
radio input "true"
select select
type input "10:39"
type input "10:43"
select select "Hatzalah Garages"
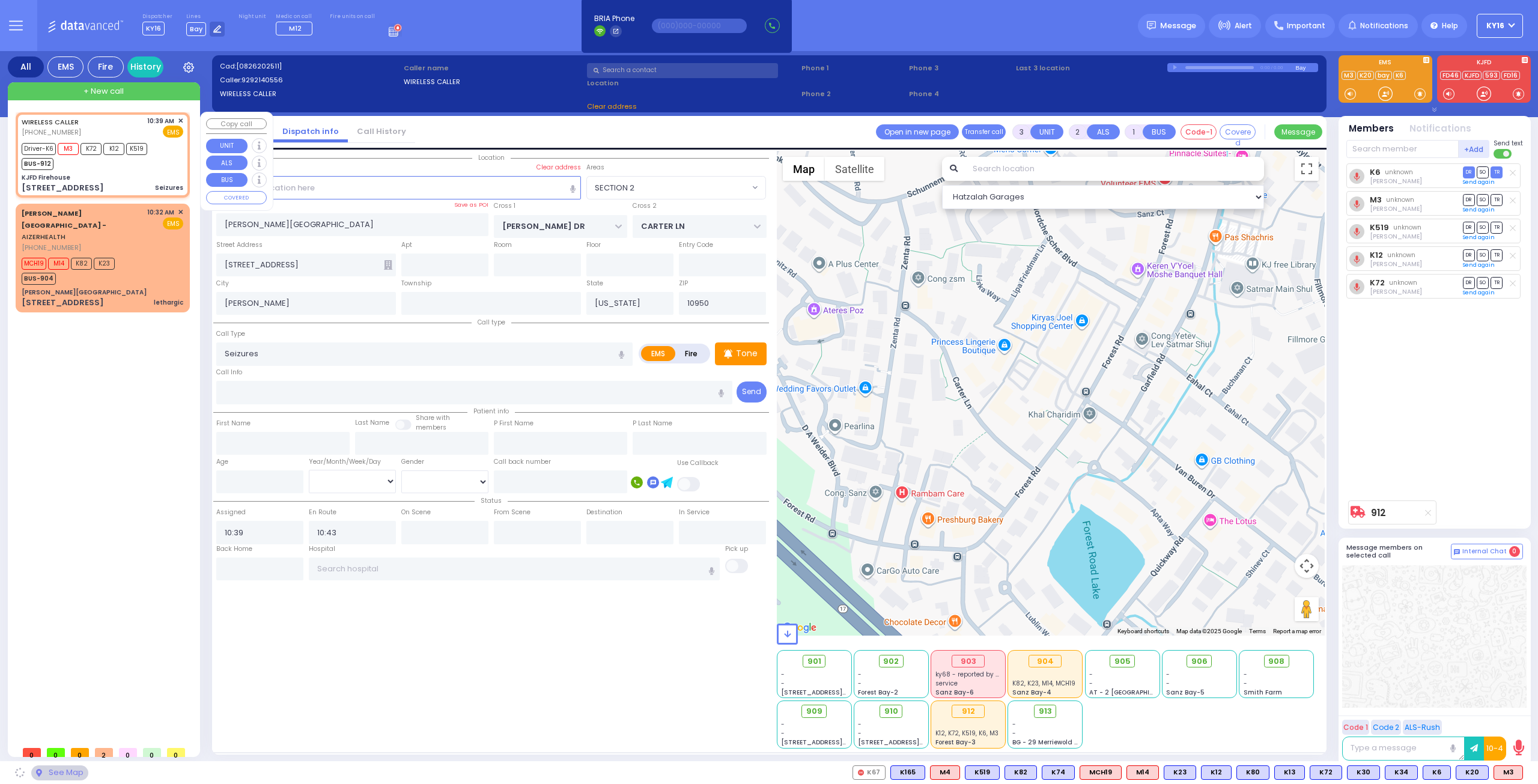
type input "KJFD Firehouse"
type input "[GEOGRAPHIC_DATA]"
type input "[STREET_ADDRESS]"
type input "Monroe"
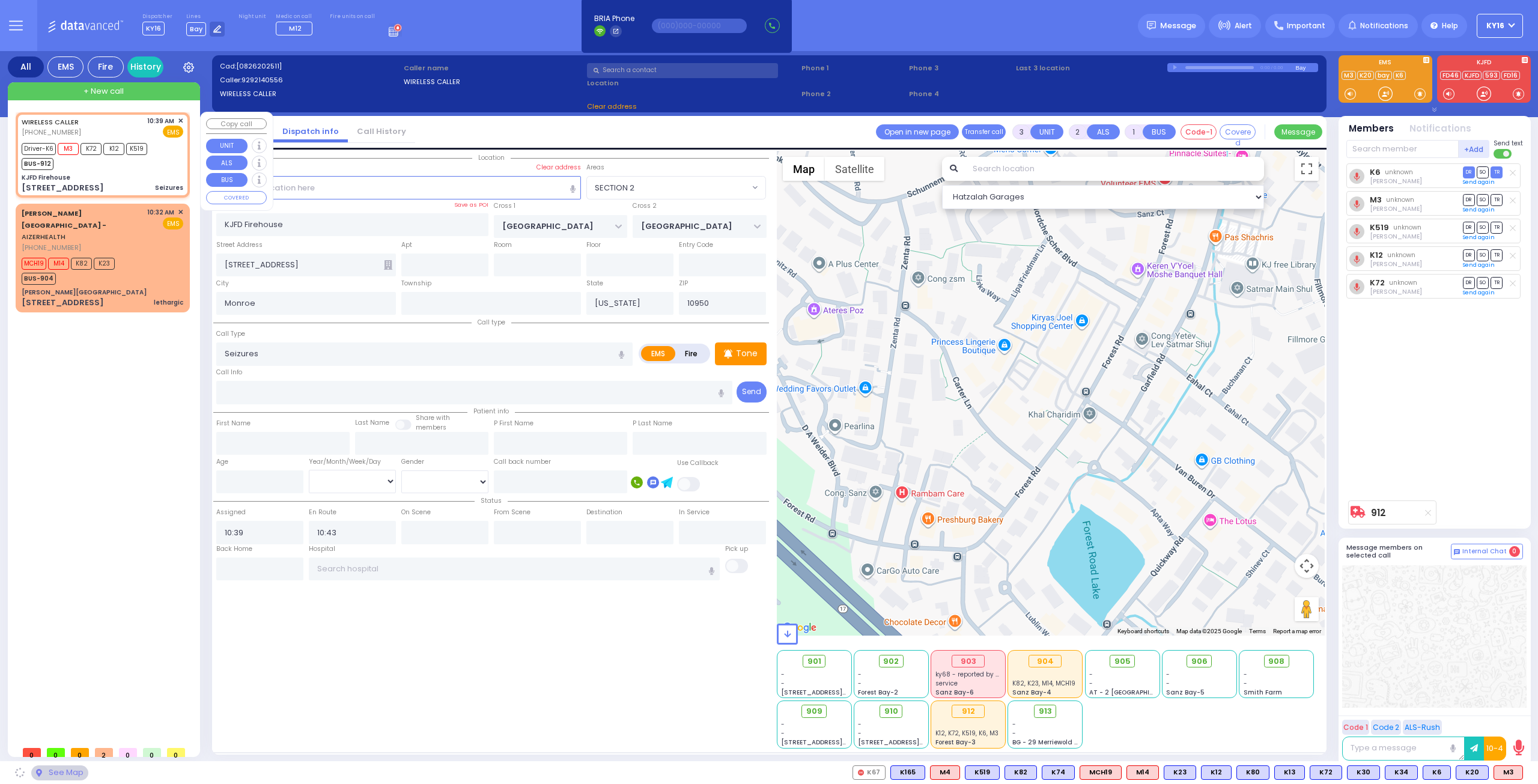
select select "SECTION 5"
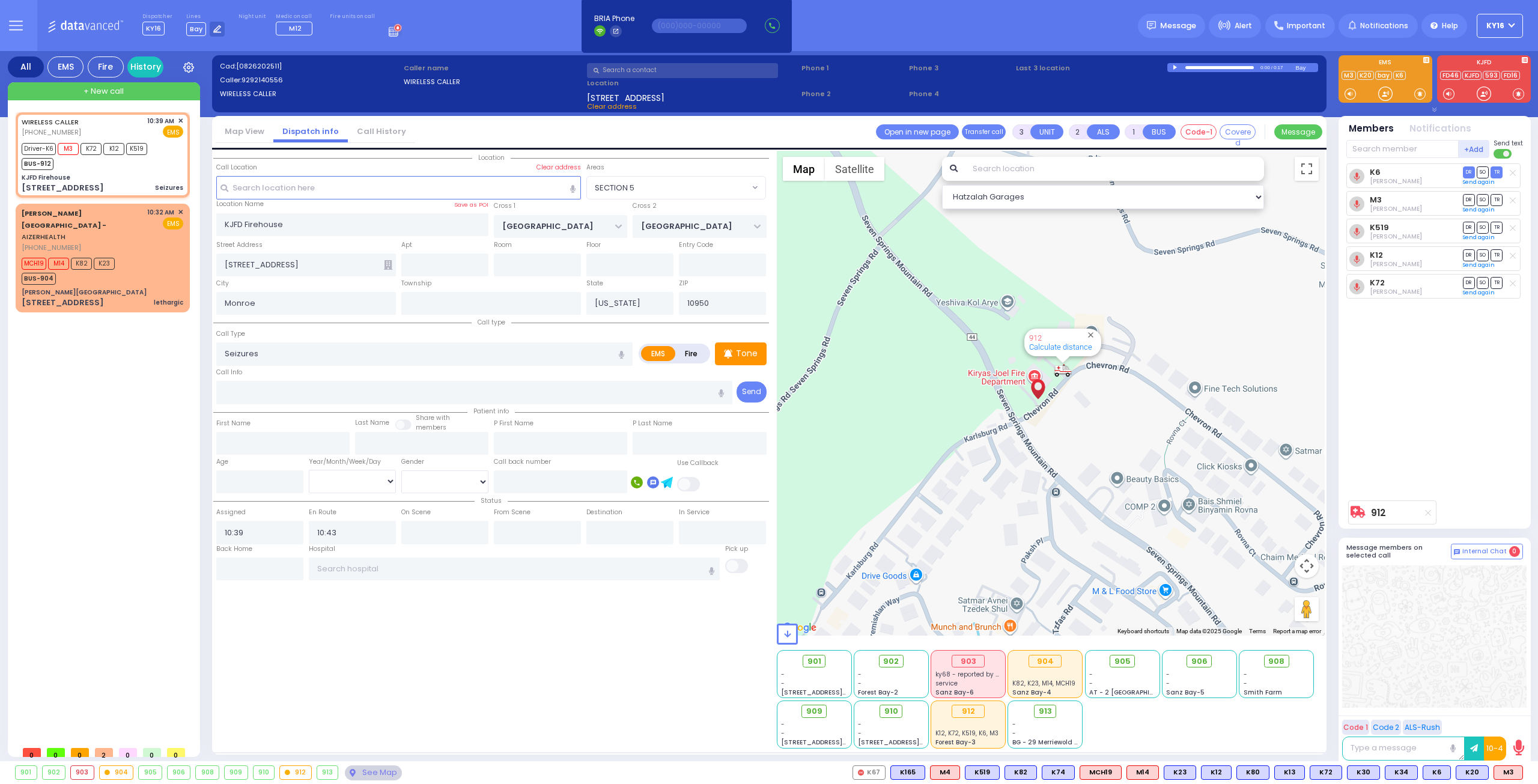
click at [1513, 25] on button "KY16" at bounding box center [1500, 26] width 46 height 24
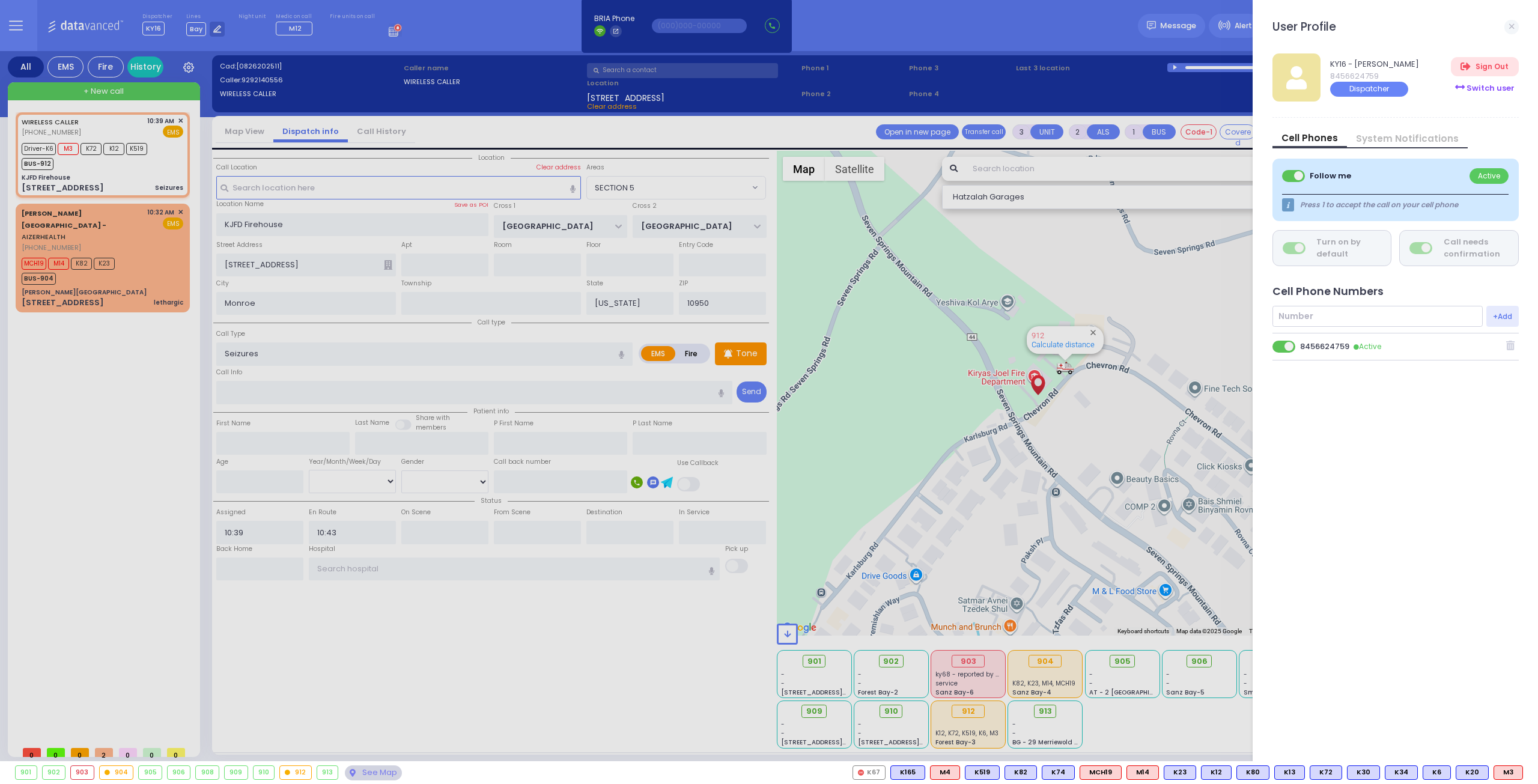
click at [1485, 93] on div "Switch user" at bounding box center [1485, 88] width 68 height 20
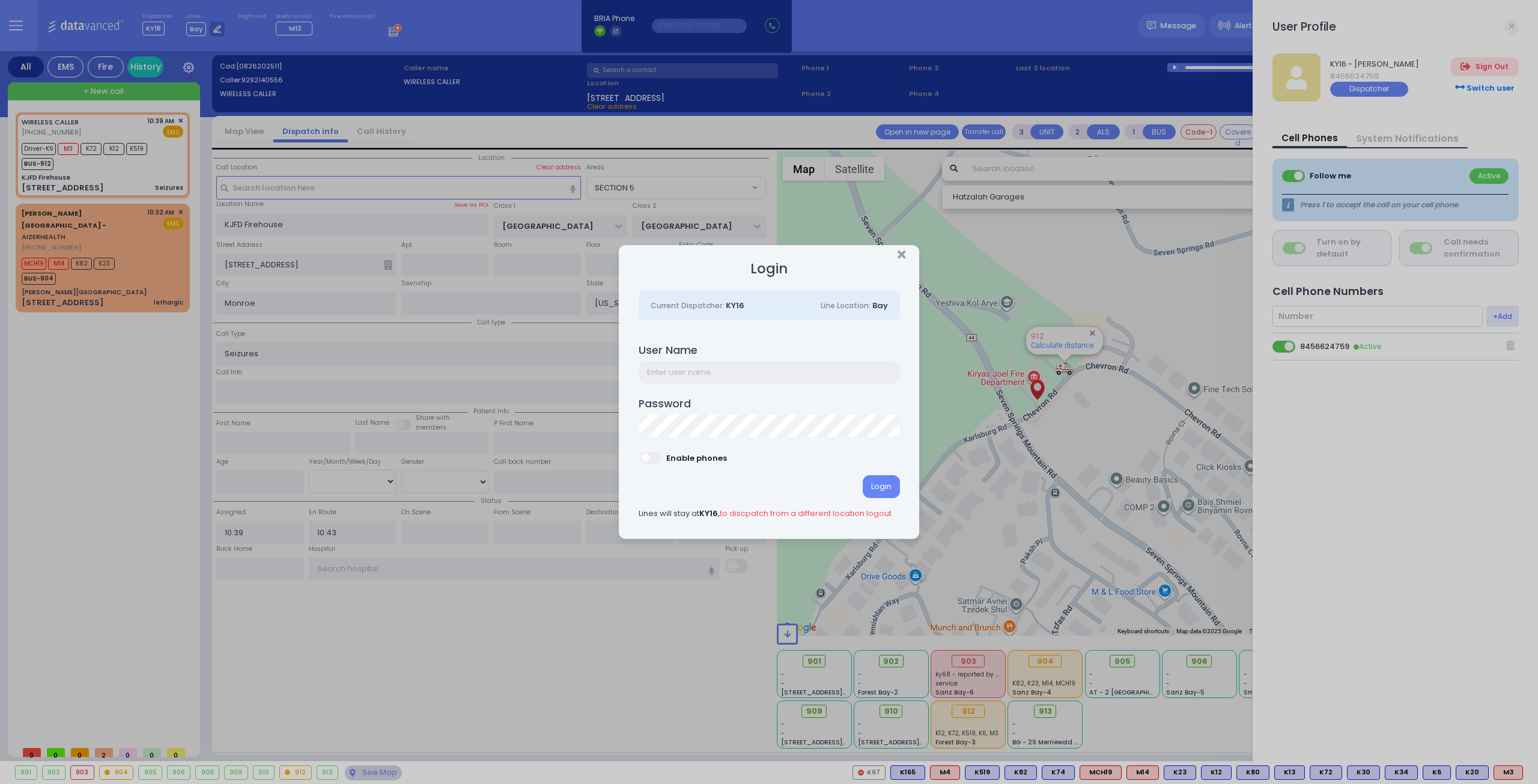
click at [671, 382] on input "text" at bounding box center [769, 372] width 262 height 23
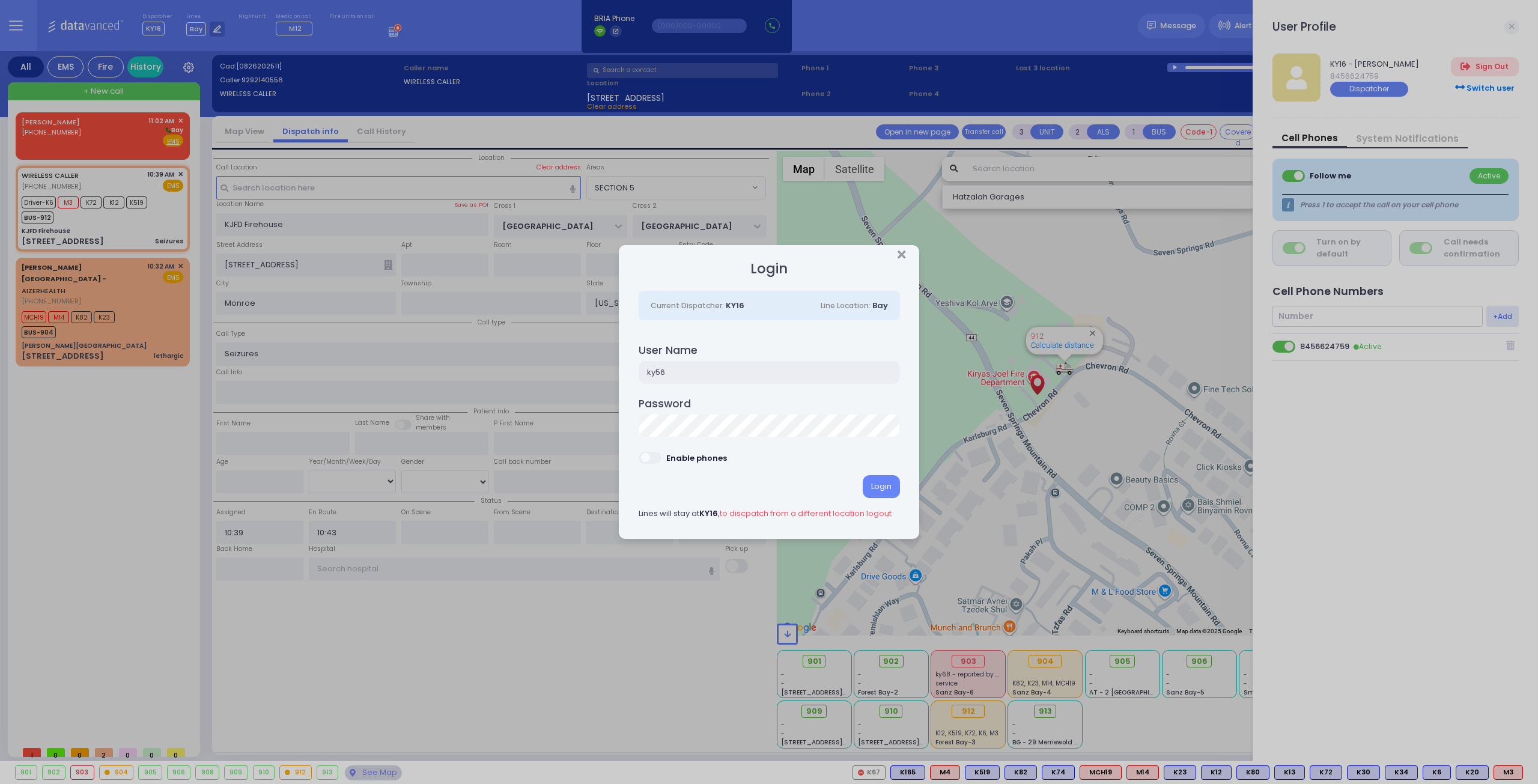
type input "ky56"
